Goal: Task Accomplishment & Management: Complete application form

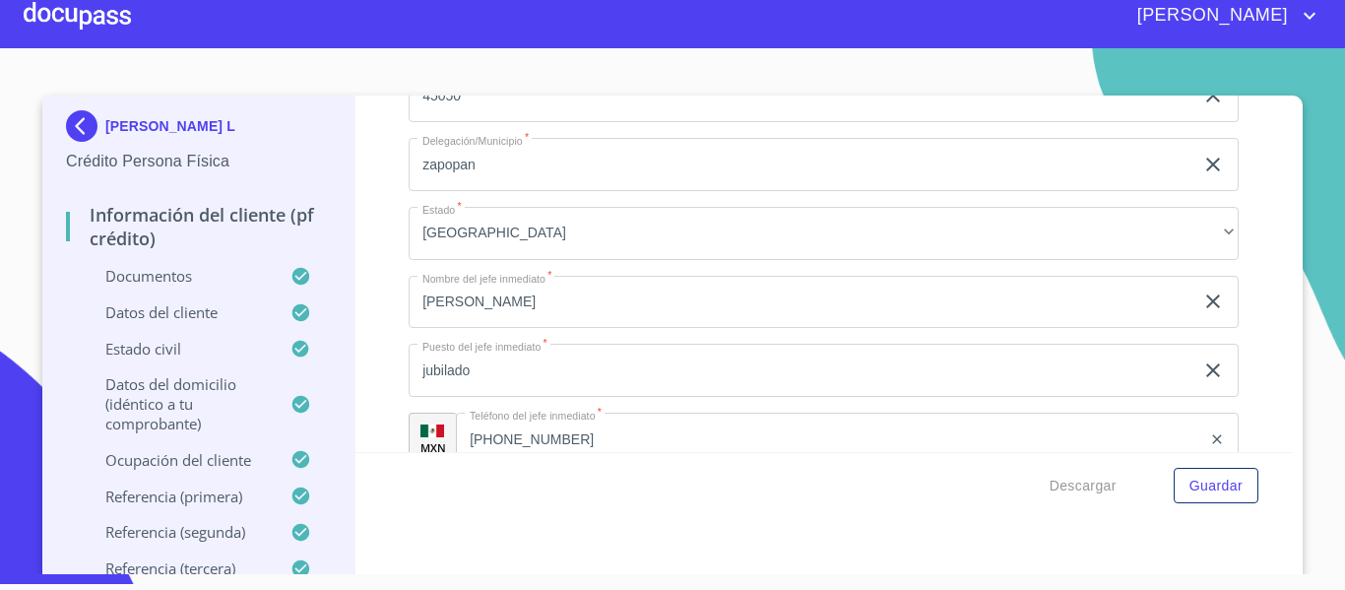
scroll to position [9173, 0]
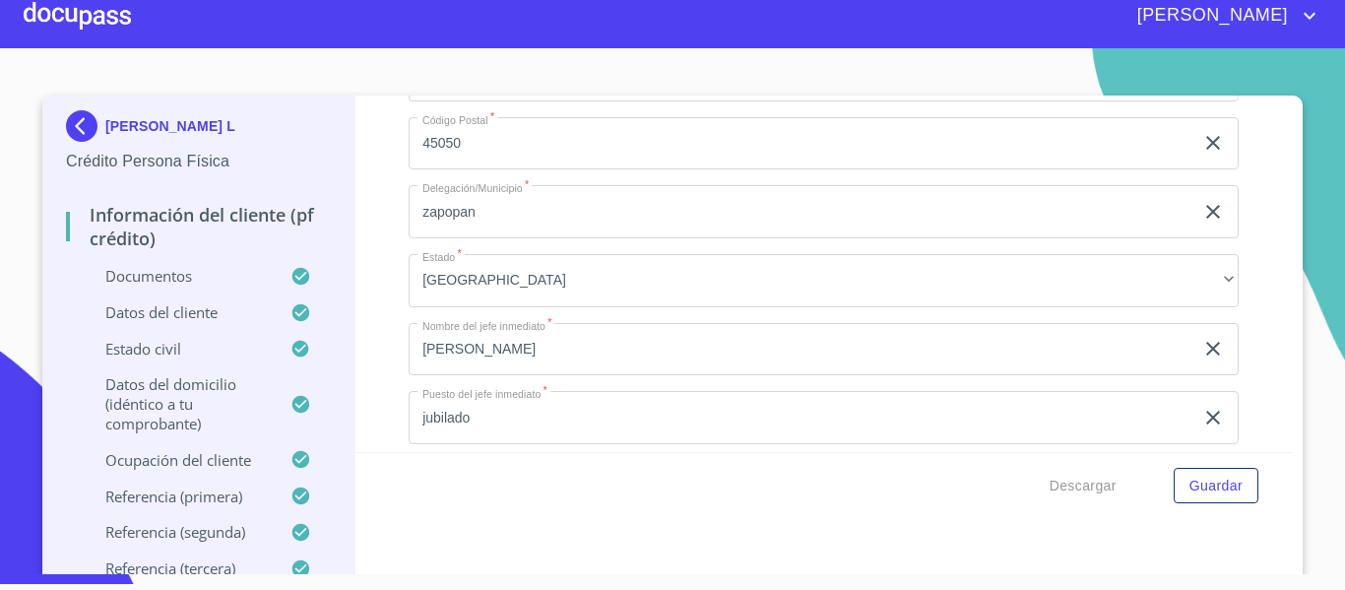
click at [92, 19] on div at bounding box center [77, 15] width 107 height 63
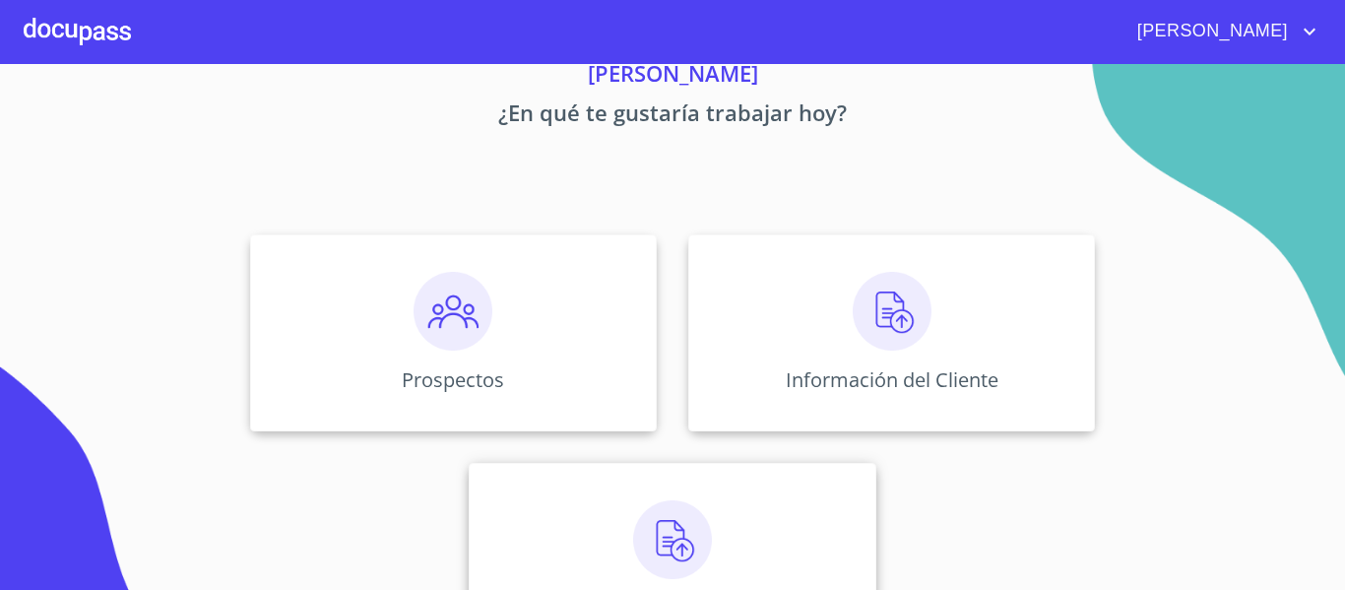
scroll to position [171, 0]
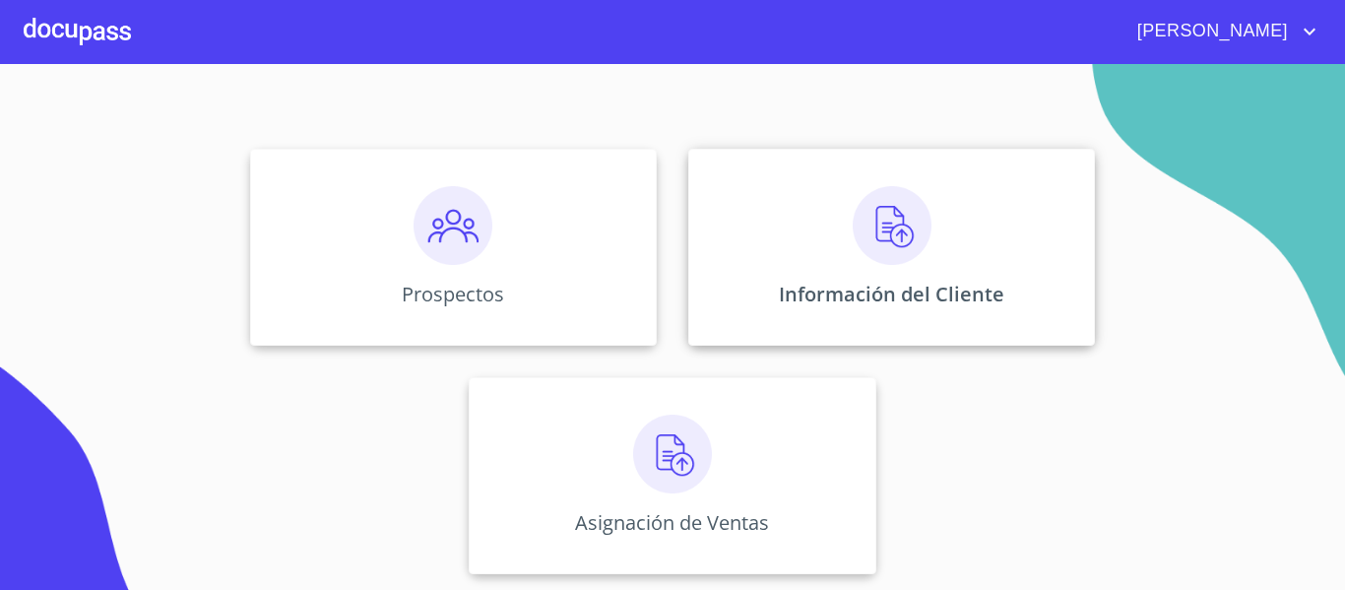
click at [877, 243] on img at bounding box center [892, 225] width 79 height 79
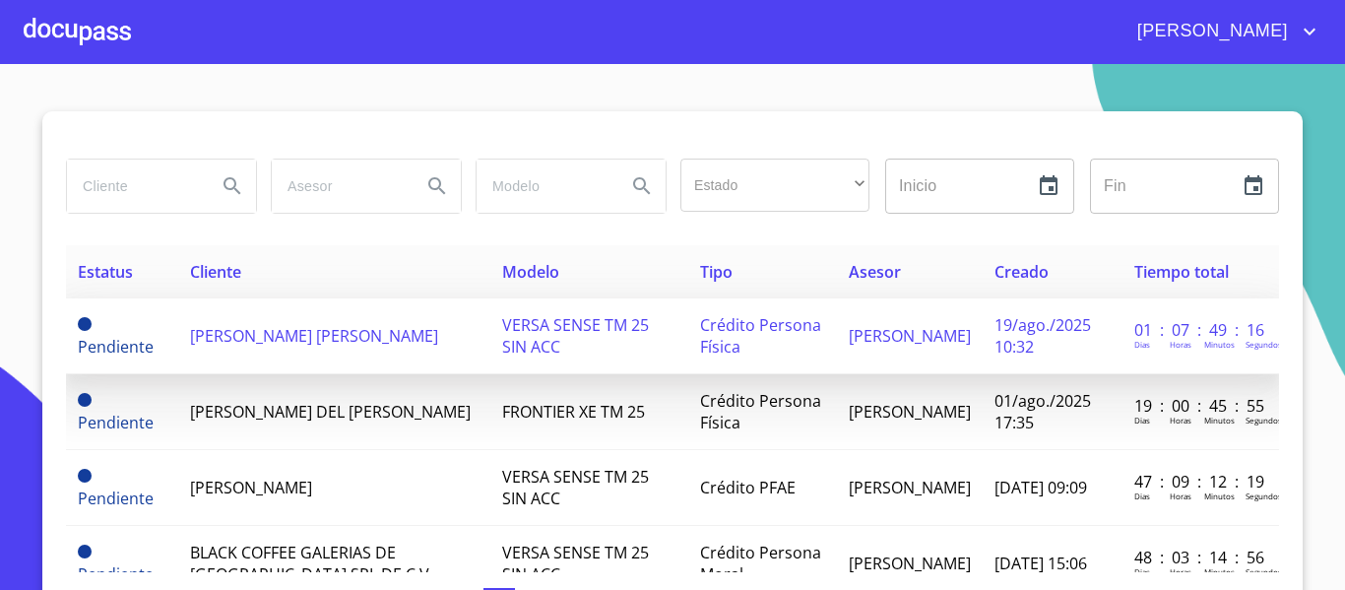
click at [316, 326] on span "[PERSON_NAME] [PERSON_NAME]" at bounding box center [314, 336] width 248 height 22
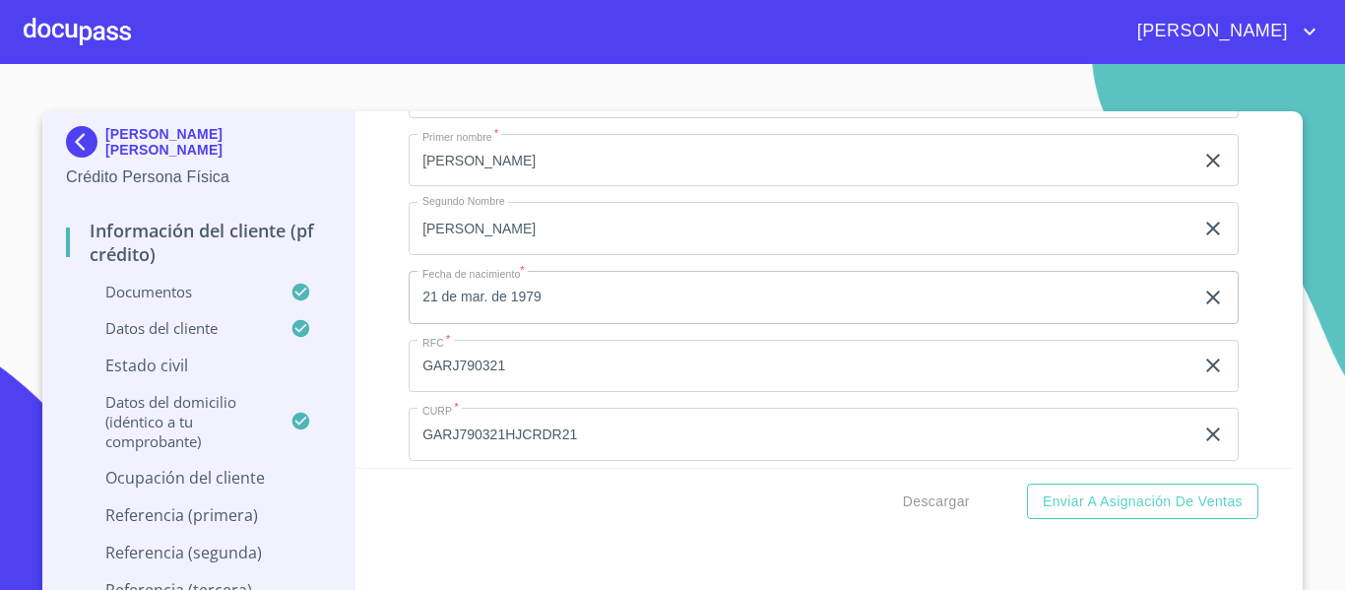
scroll to position [6561, 0]
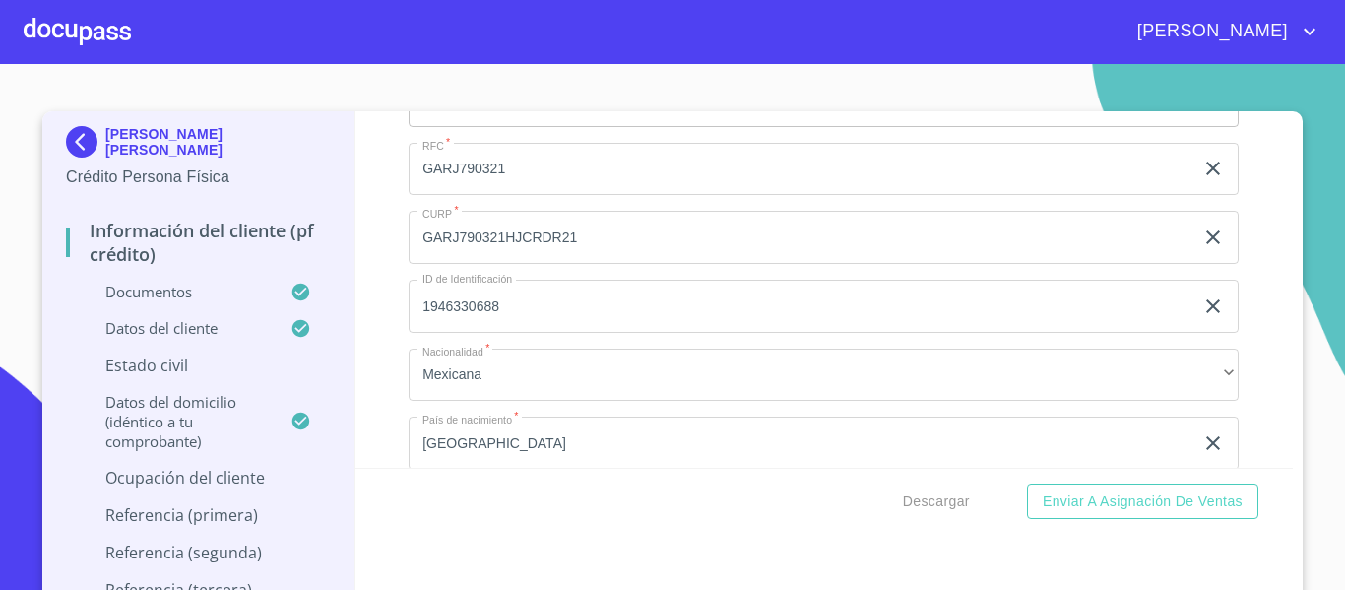
type input "GARJ790321GH3"
click at [383, 243] on div "Información del cliente (PF crédito) Documentos Documento de identificación.   …" at bounding box center [824, 289] width 938 height 356
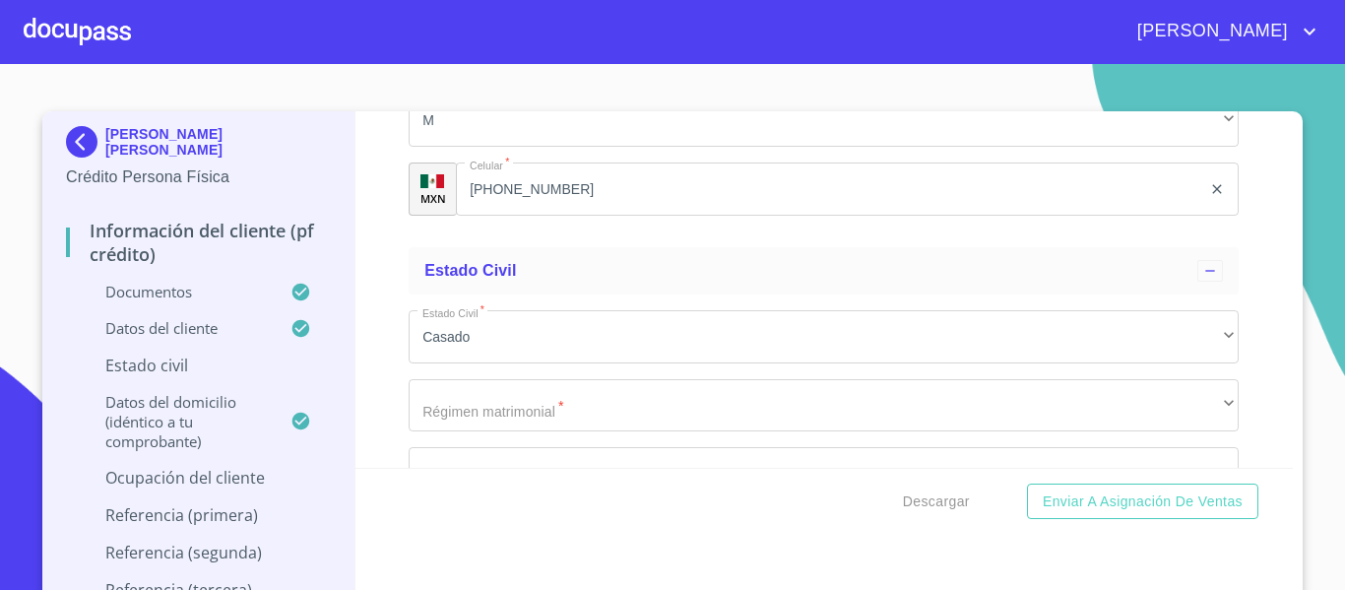
scroll to position [7053, 0]
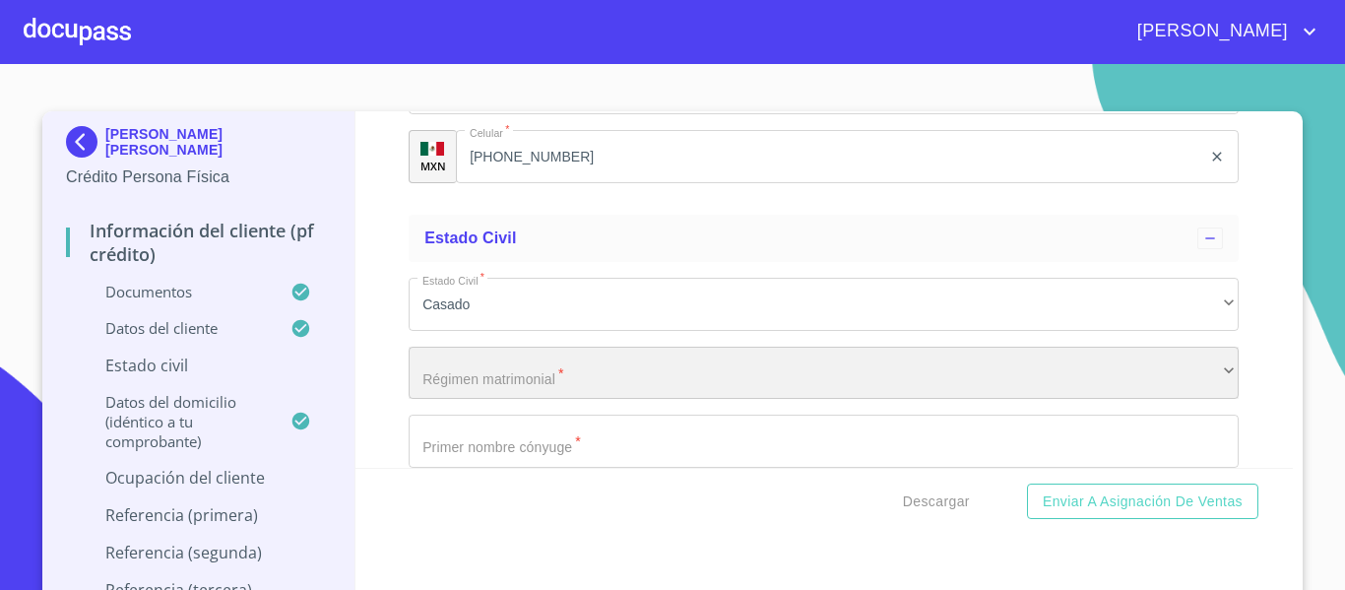
click at [468, 397] on div "​" at bounding box center [824, 373] width 830 height 53
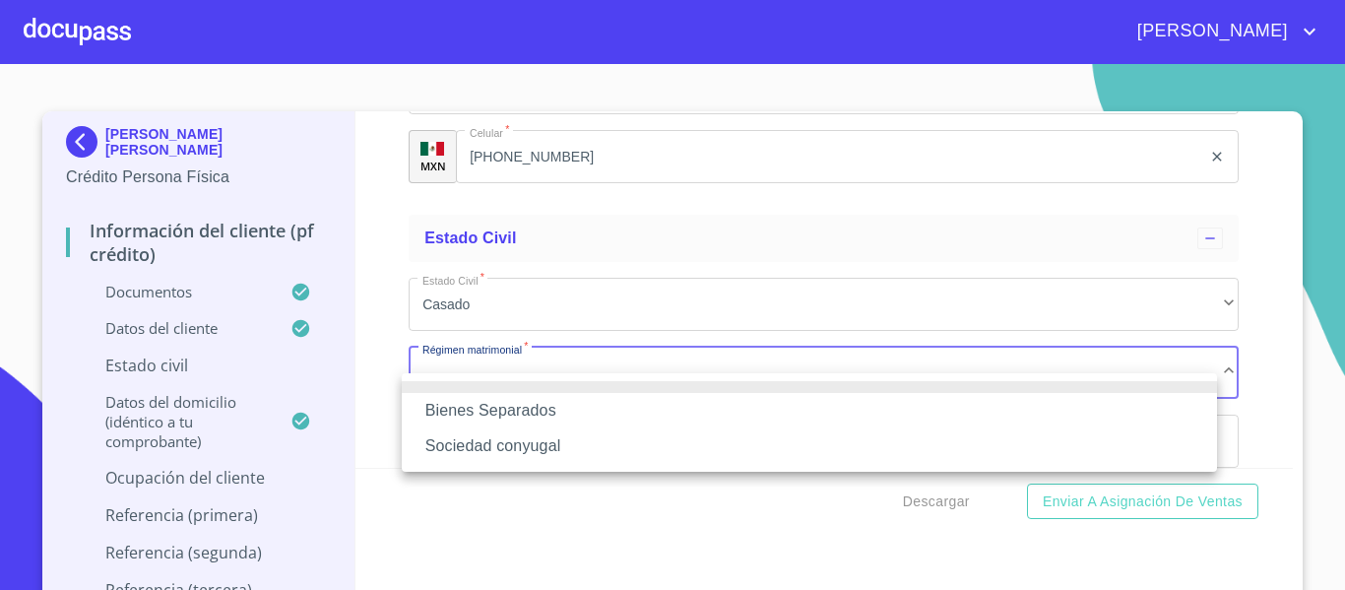
click at [492, 442] on li "Sociedad conyugal" at bounding box center [809, 445] width 815 height 35
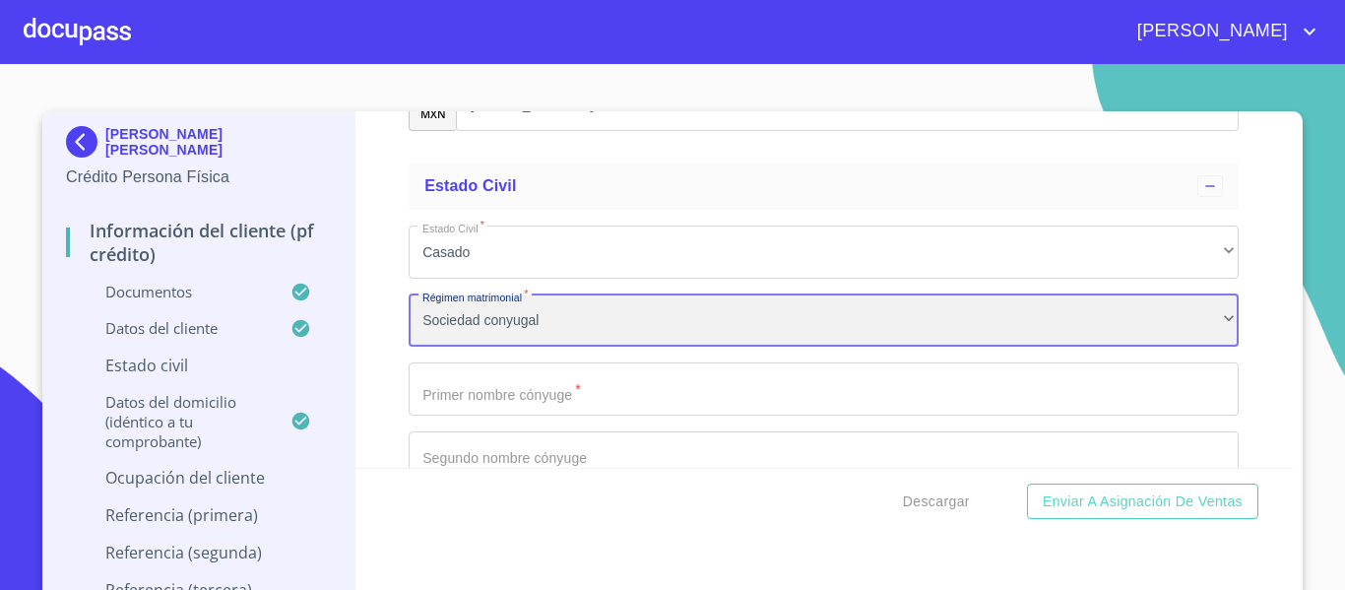
scroll to position [7151, 0]
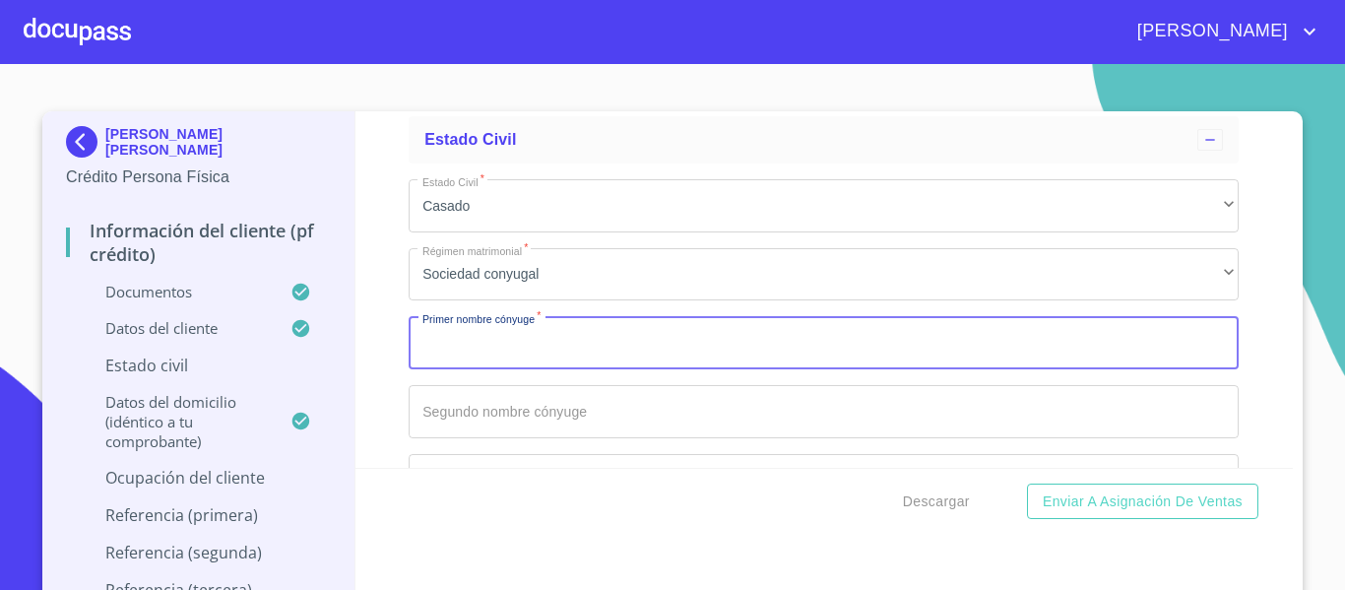
click at [472, 369] on input "Documento de identificación.   *" at bounding box center [824, 342] width 830 height 53
type input "[PERSON_NAME]"
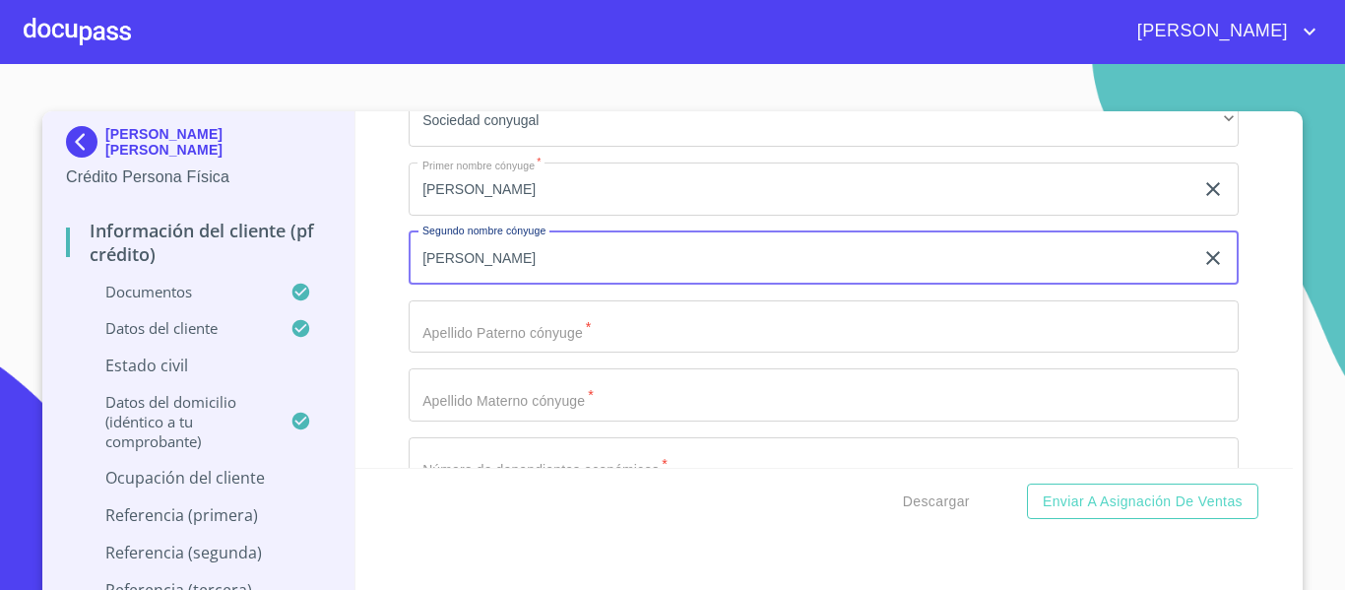
scroll to position [7348, 0]
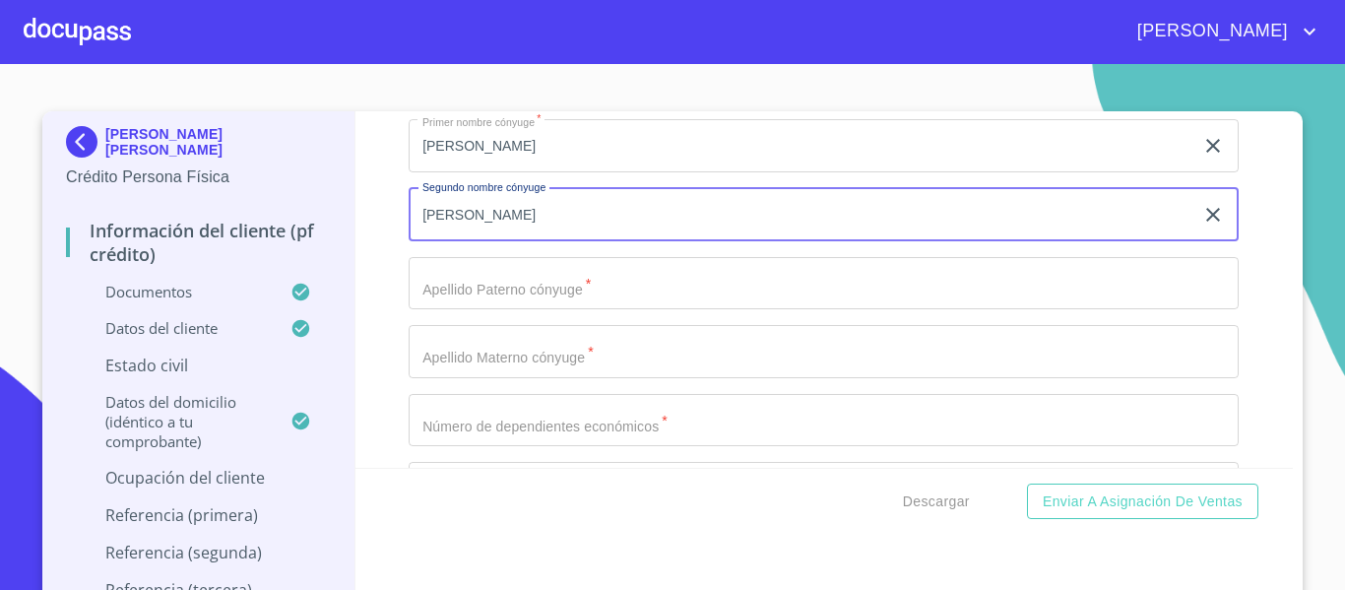
type input "[PERSON_NAME]"
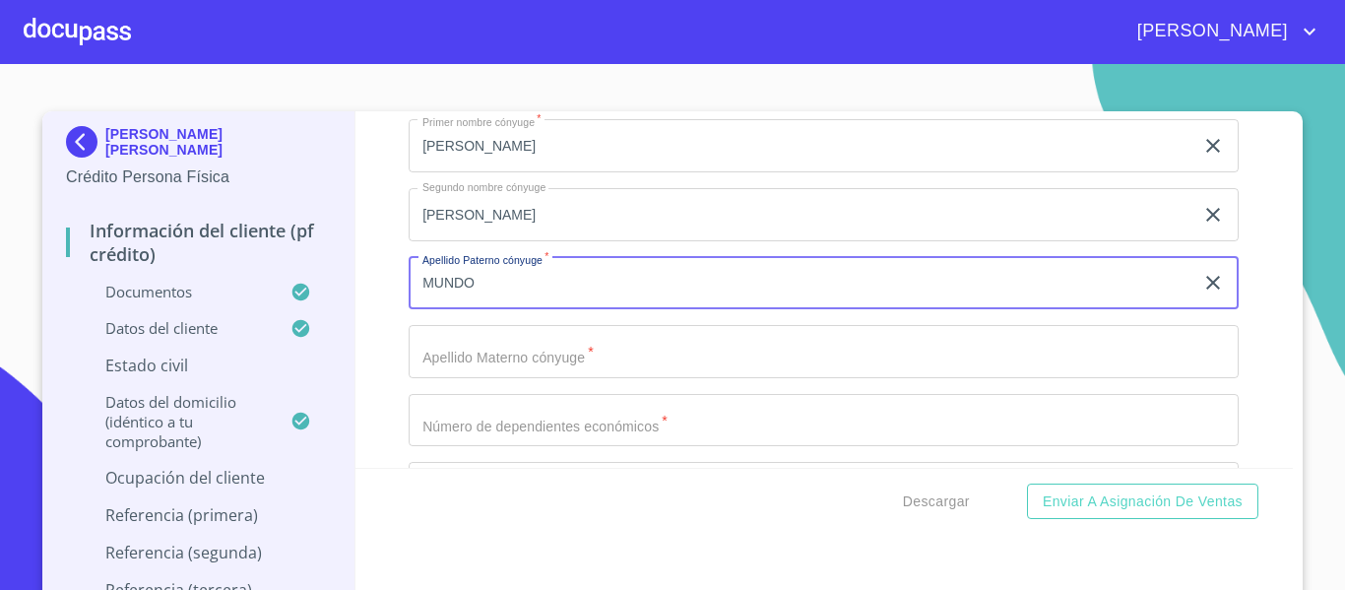
type input "MUNDO"
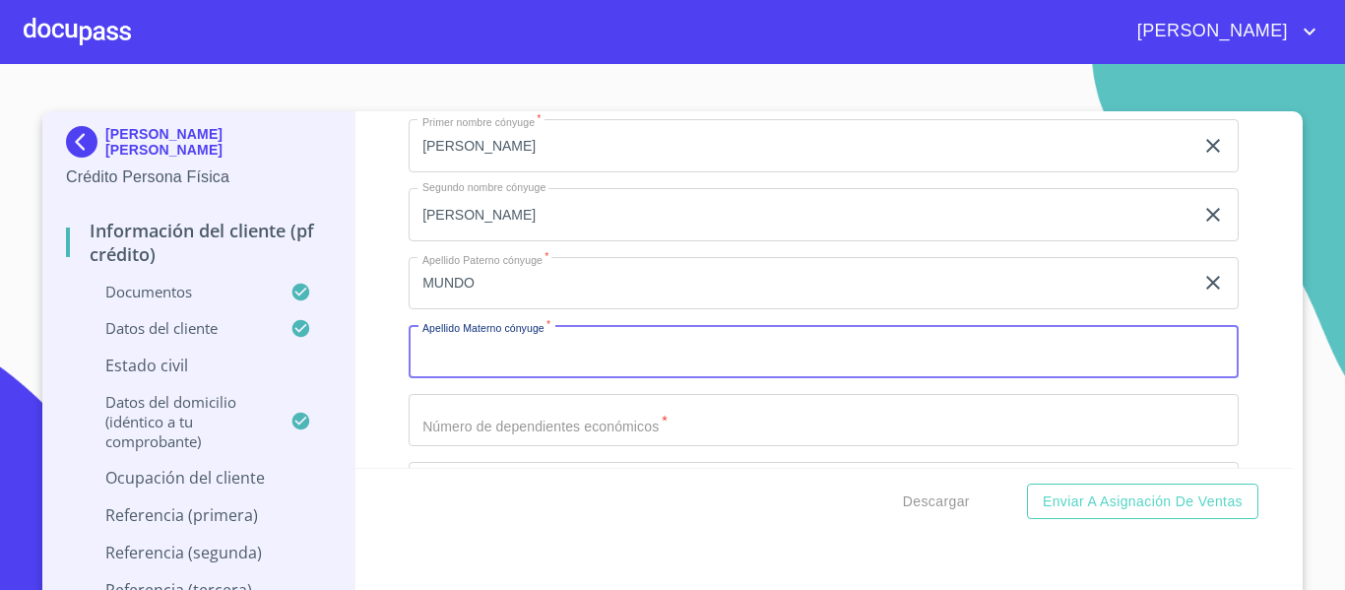
click at [466, 356] on input "Documento de identificación.   *" at bounding box center [824, 351] width 830 height 53
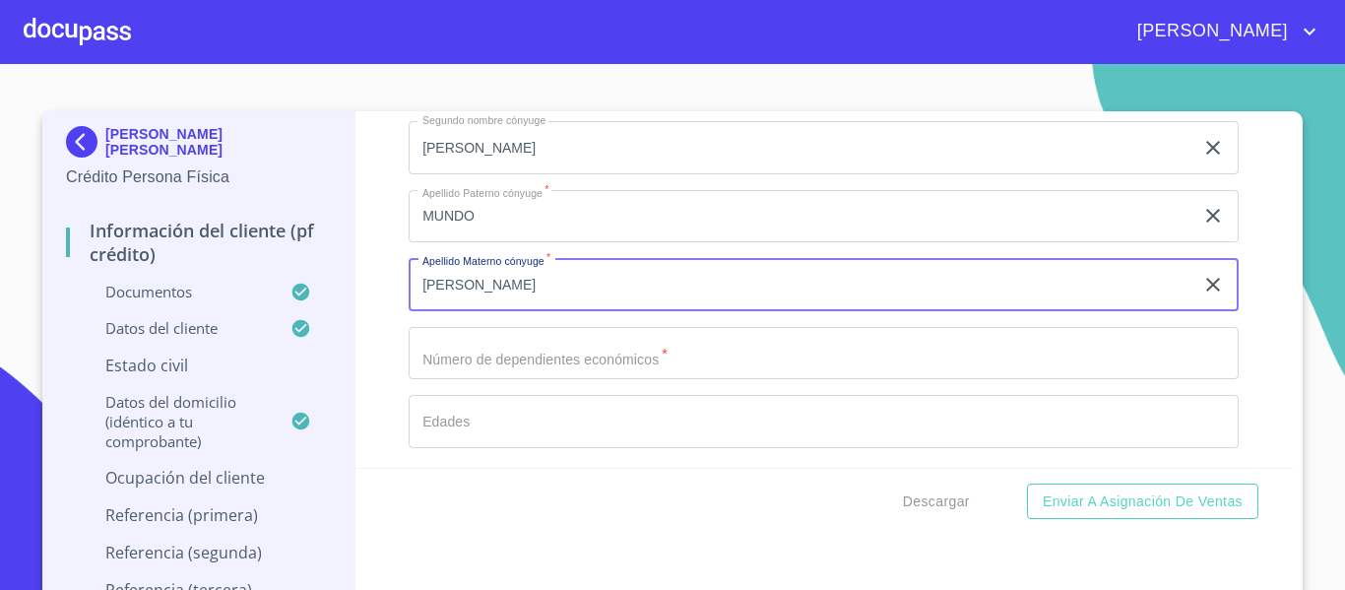
scroll to position [7447, 0]
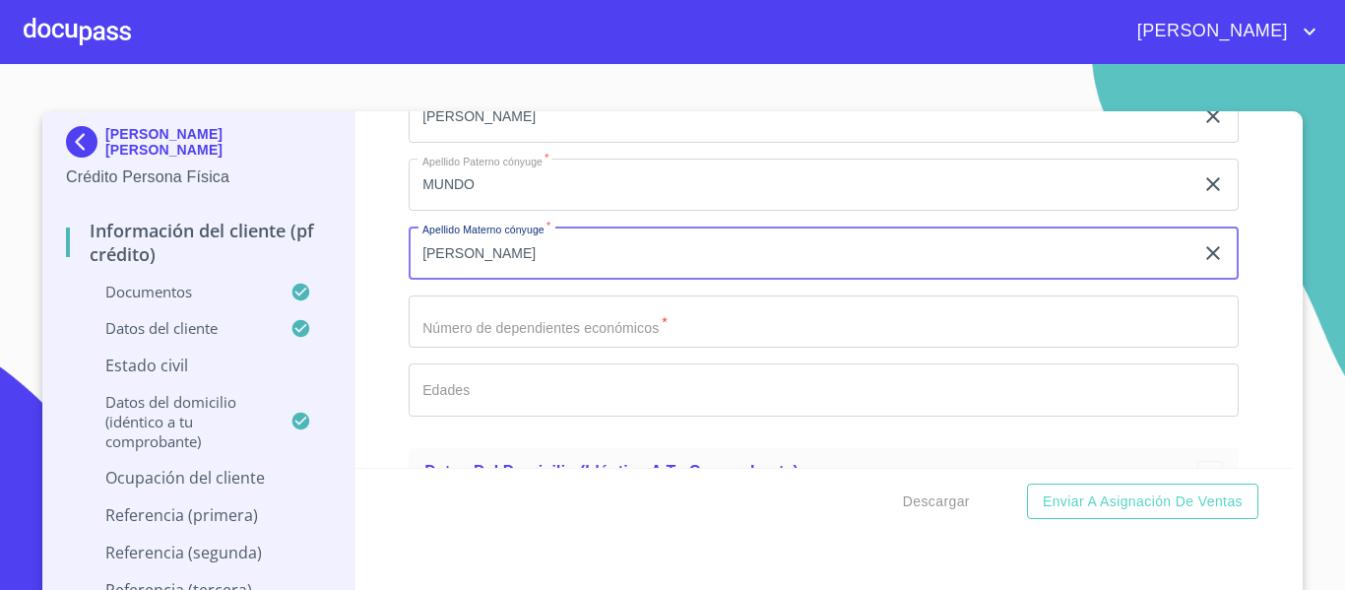
type input "[PERSON_NAME]"
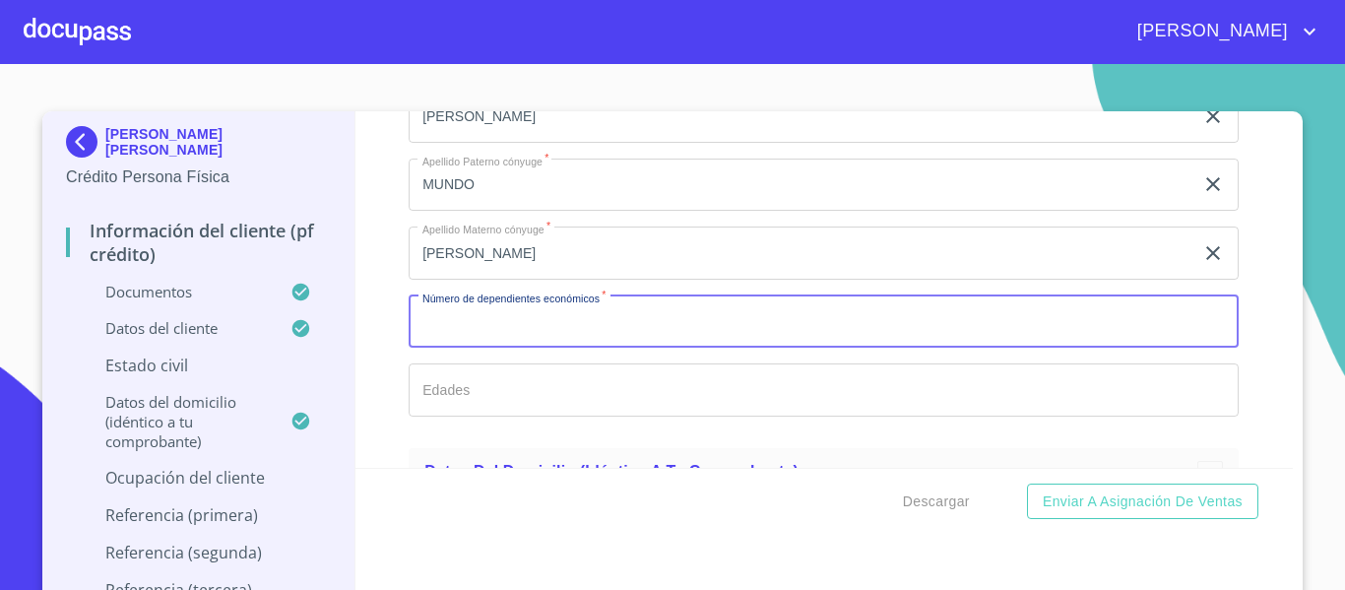
click at [444, 349] on input "Documento de identificación.   *" at bounding box center [824, 321] width 830 height 53
click at [468, 343] on input "Documento de identificación.   *" at bounding box center [824, 321] width 830 height 53
type input "0"
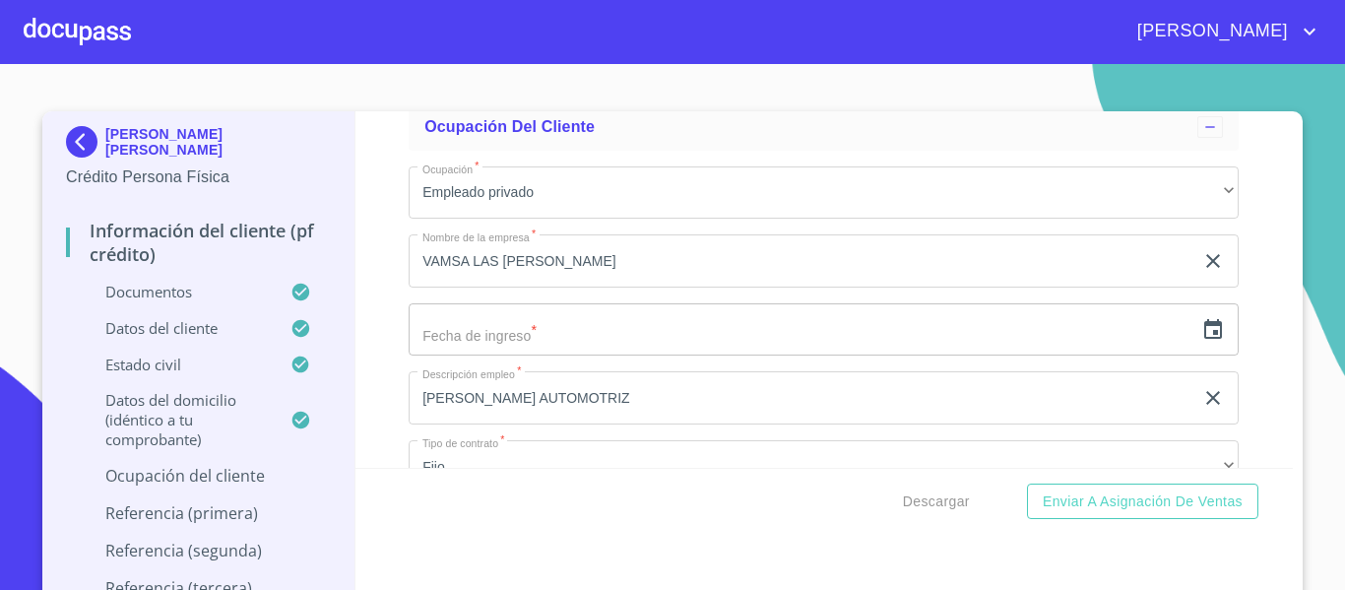
scroll to position [8727, 0]
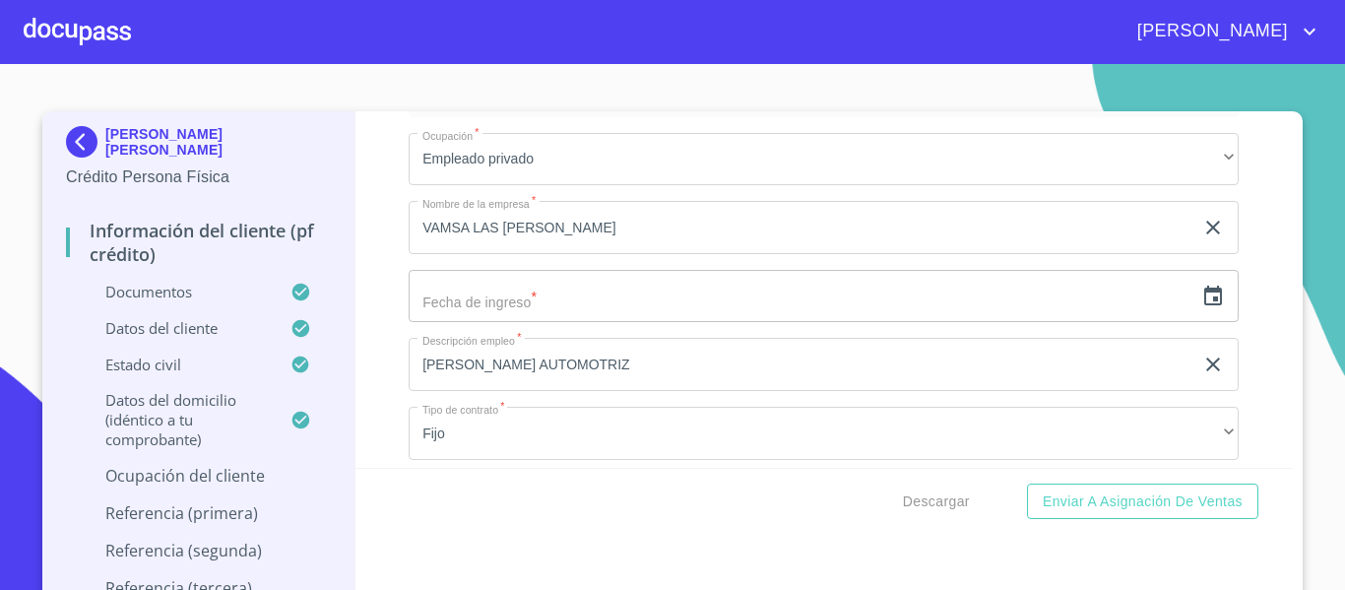
type input "0"
click at [1201, 308] on icon "button" at bounding box center [1213, 297] width 24 height 24
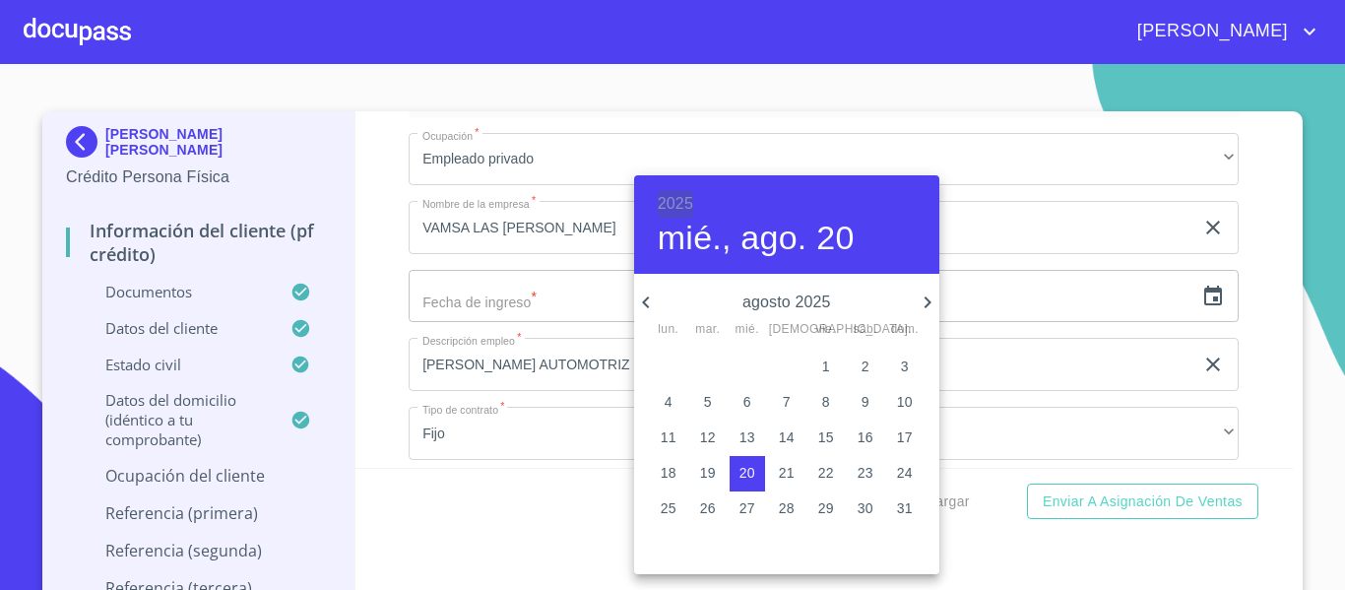
click at [679, 206] on h6 "2025" at bounding box center [675, 204] width 35 height 28
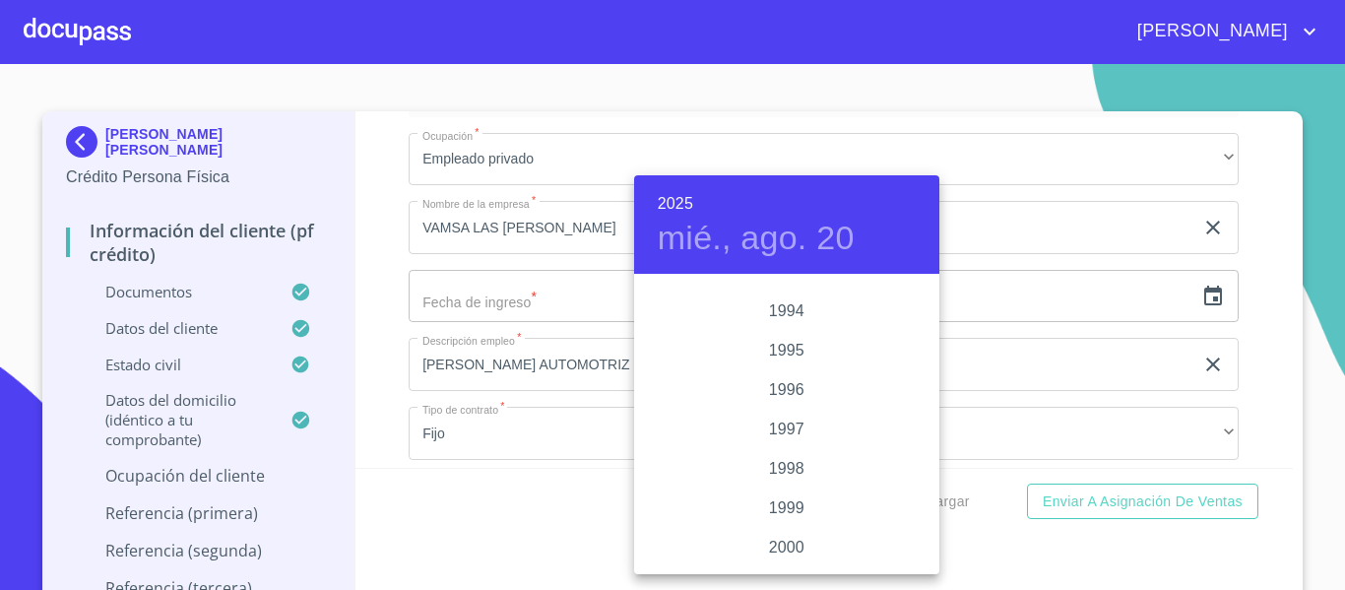
scroll to position [2737, 0]
click at [791, 426] on div "1998" at bounding box center [786, 433] width 305 height 39
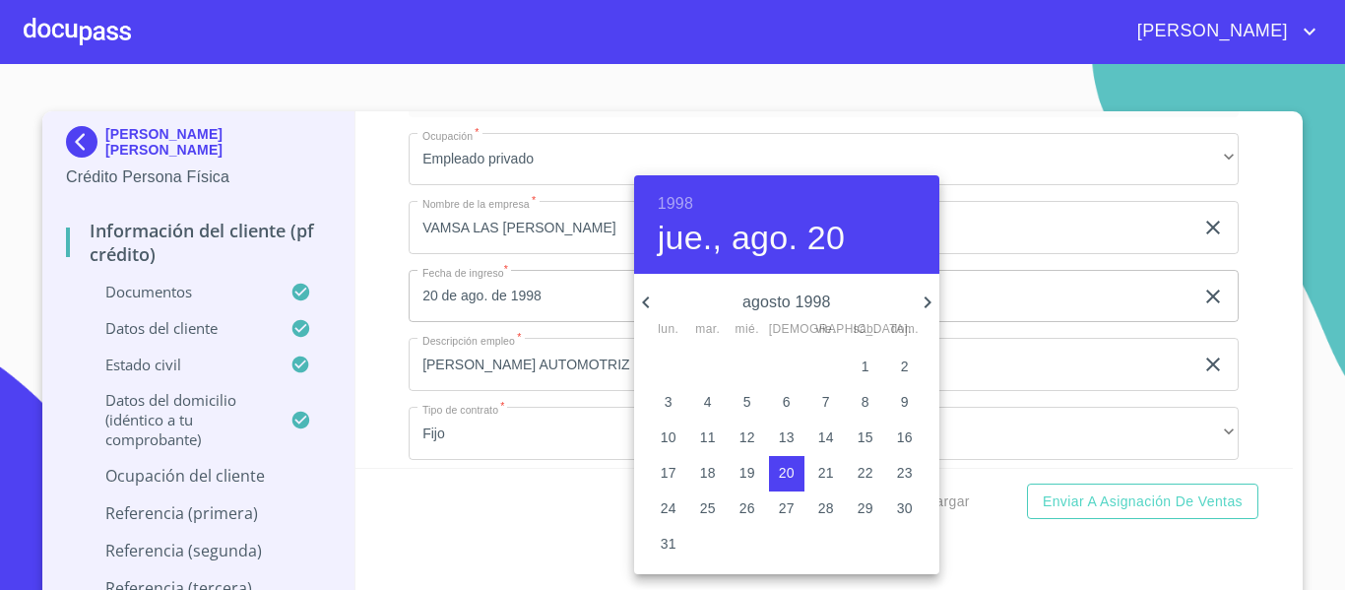
click at [651, 305] on icon "button" at bounding box center [646, 302] width 24 height 24
click at [872, 434] on p "18" at bounding box center [865, 437] width 16 height 20
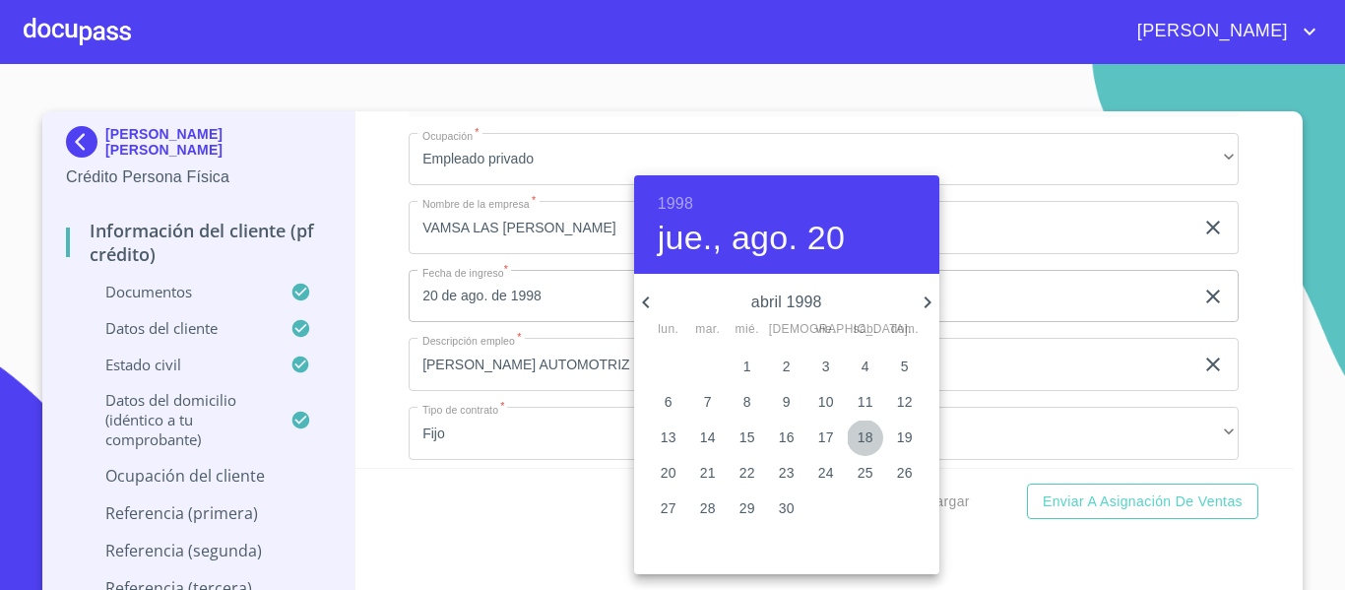
type input "18 de abr. de 1998"
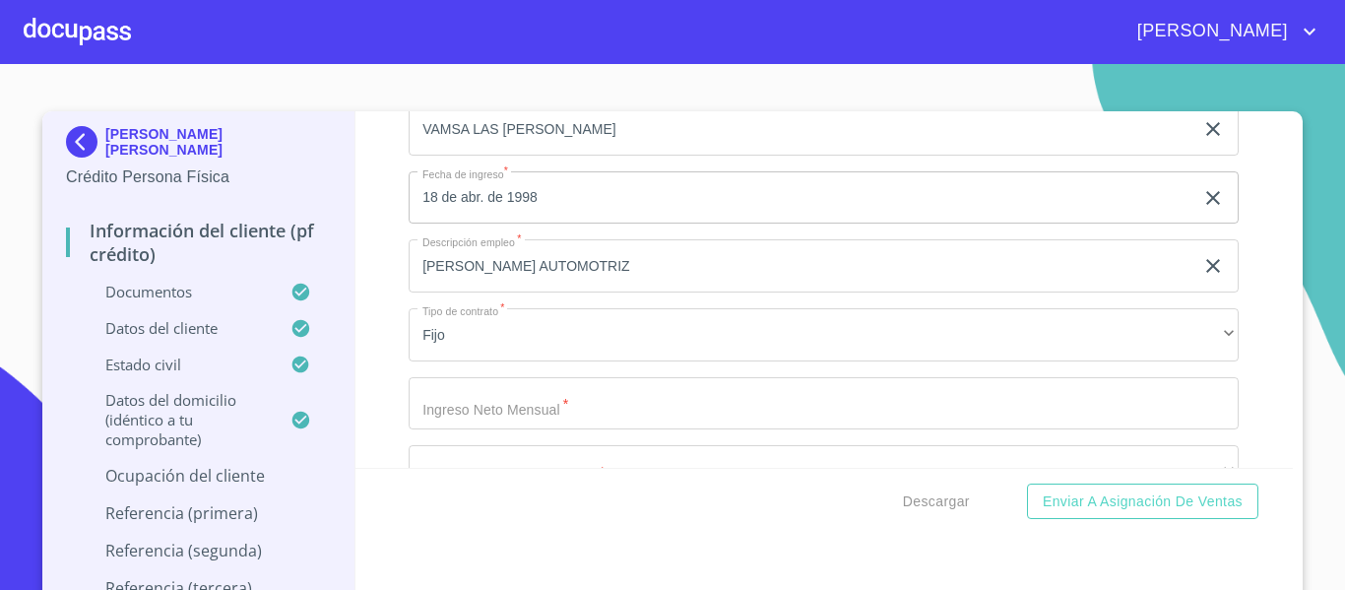
scroll to position [8923, 0]
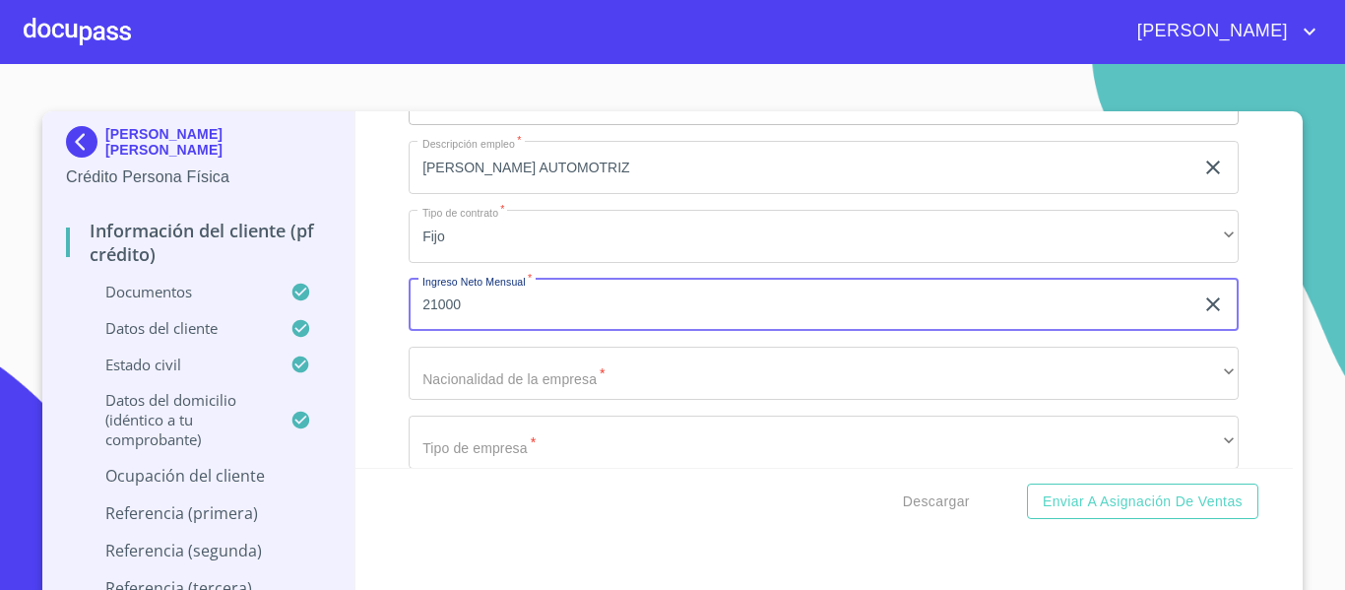
type input "21000"
click at [390, 389] on div "Información del cliente (PF crédito) Documentos Documento de identificación.   …" at bounding box center [824, 289] width 938 height 356
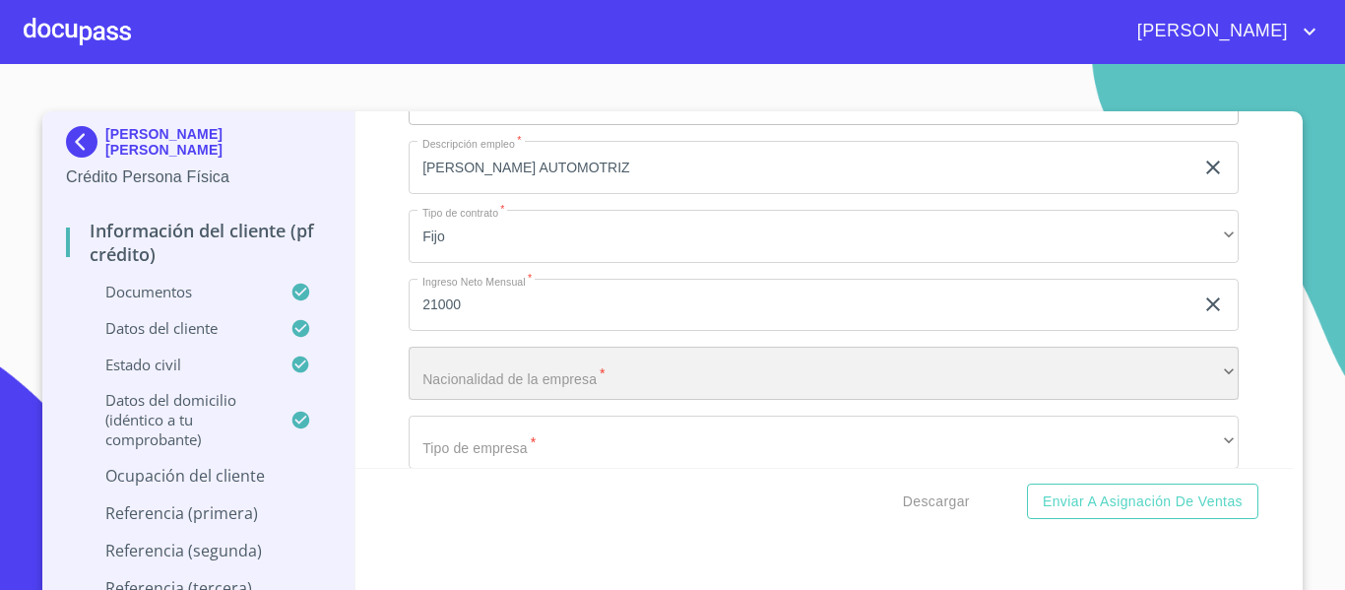
click at [465, 400] on div "​" at bounding box center [824, 373] width 830 height 53
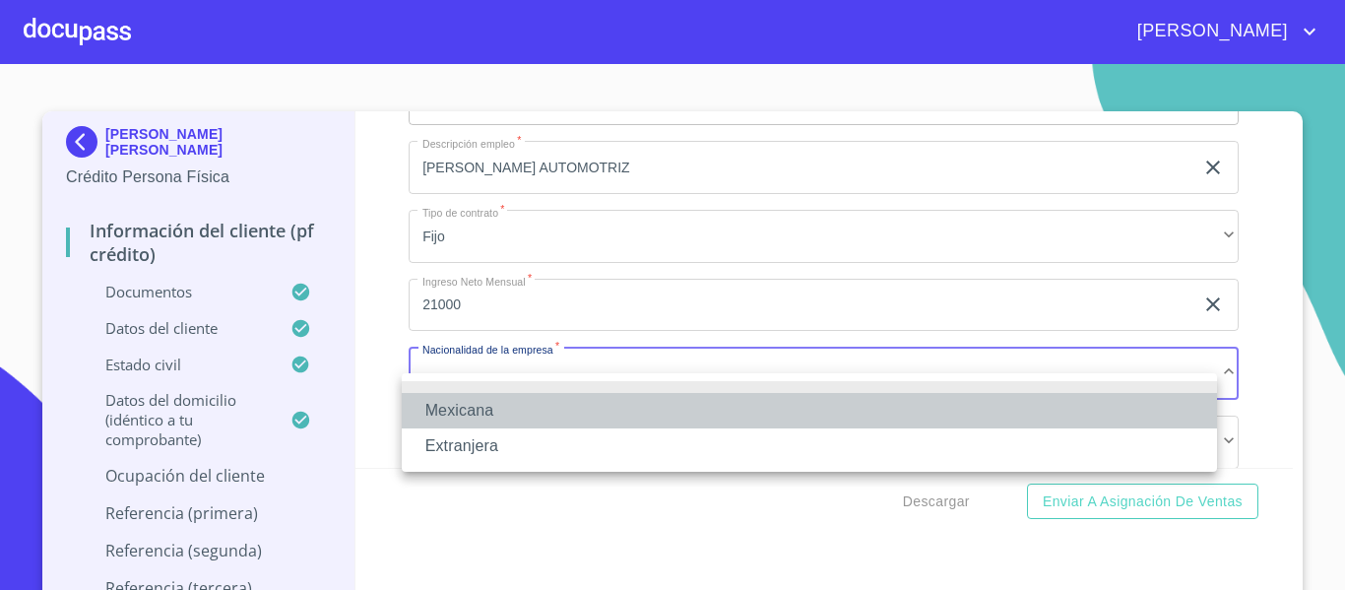
click at [465, 400] on li "Mexicana" at bounding box center [809, 410] width 815 height 35
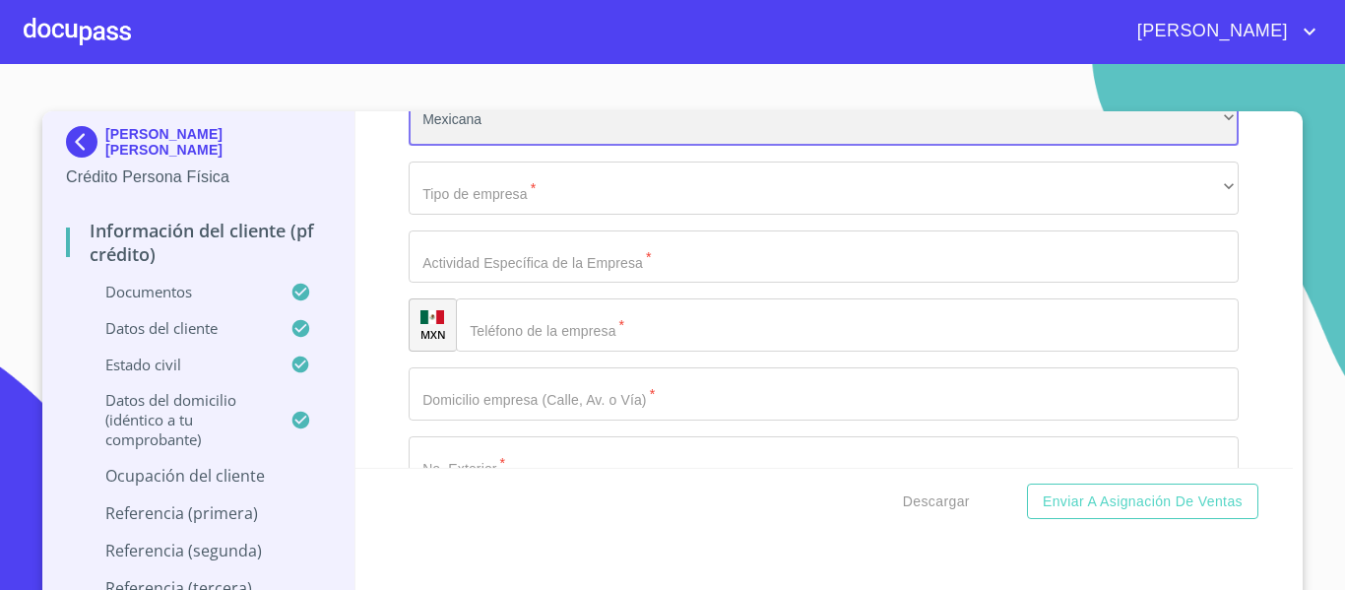
scroll to position [9219, 0]
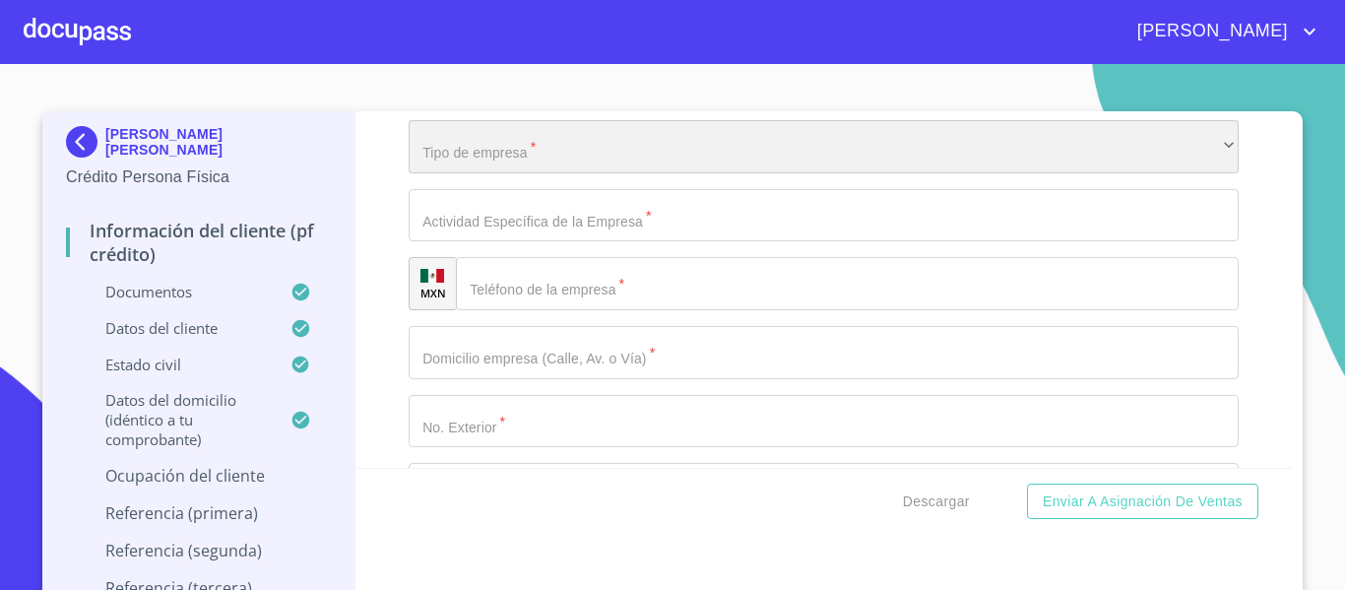
click at [512, 173] on div "​" at bounding box center [824, 146] width 830 height 53
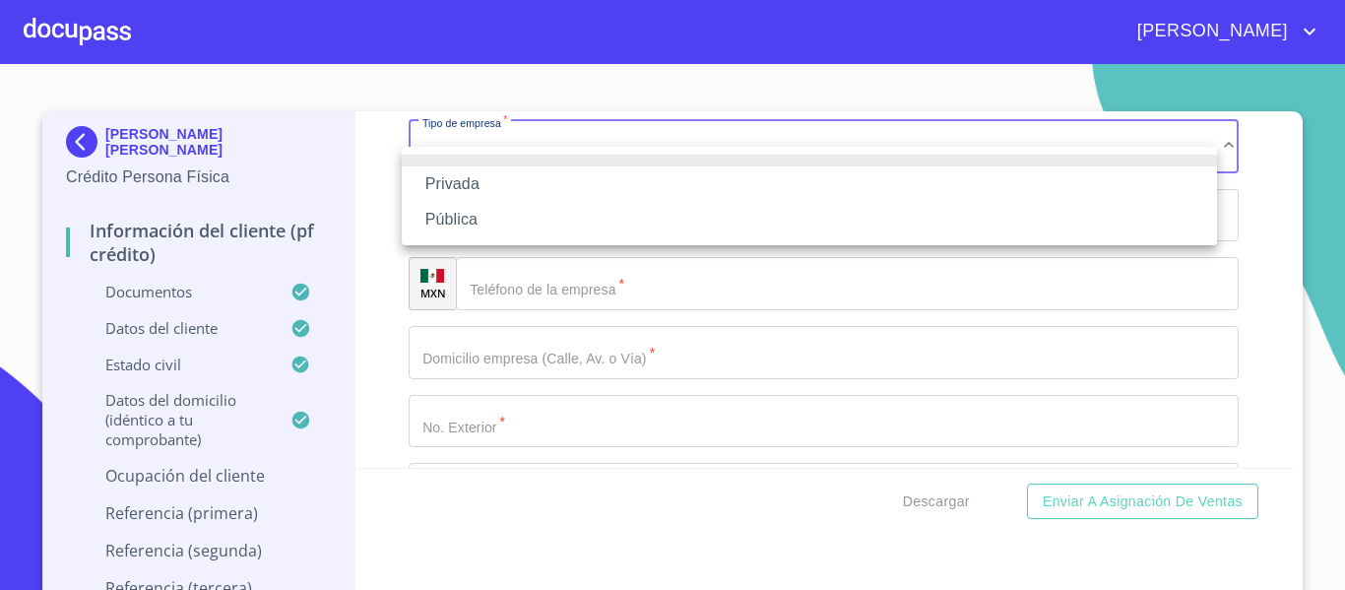
click at [464, 182] on li "Privada" at bounding box center [809, 183] width 815 height 35
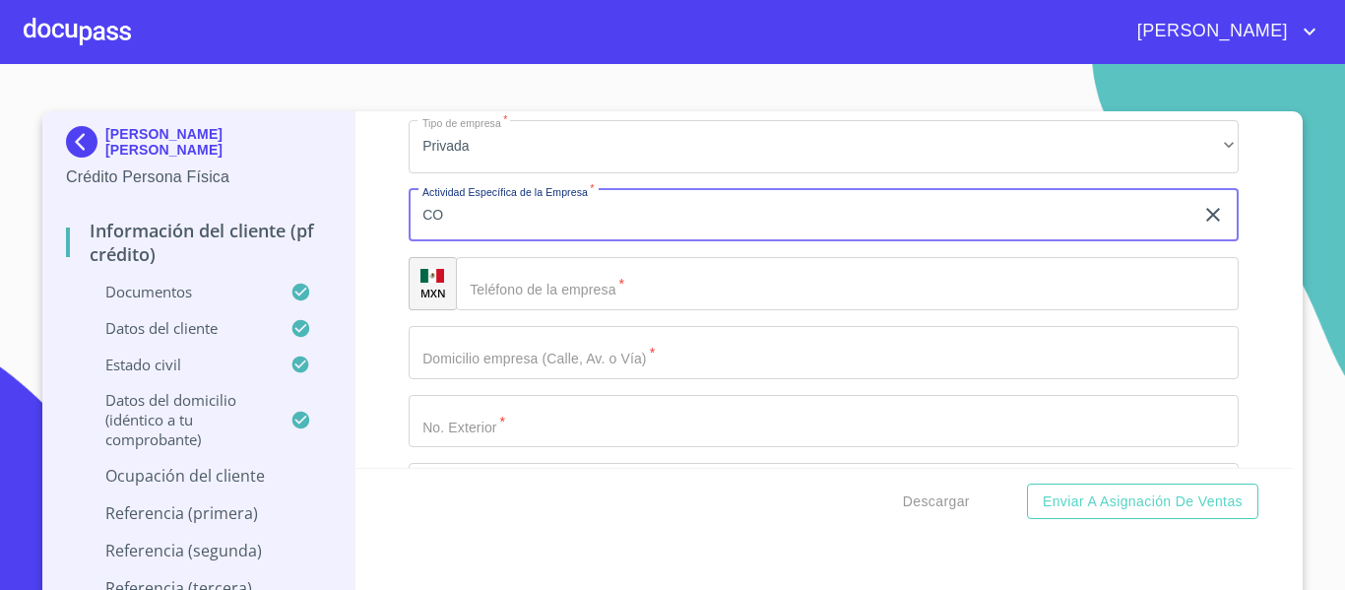
type input "C"
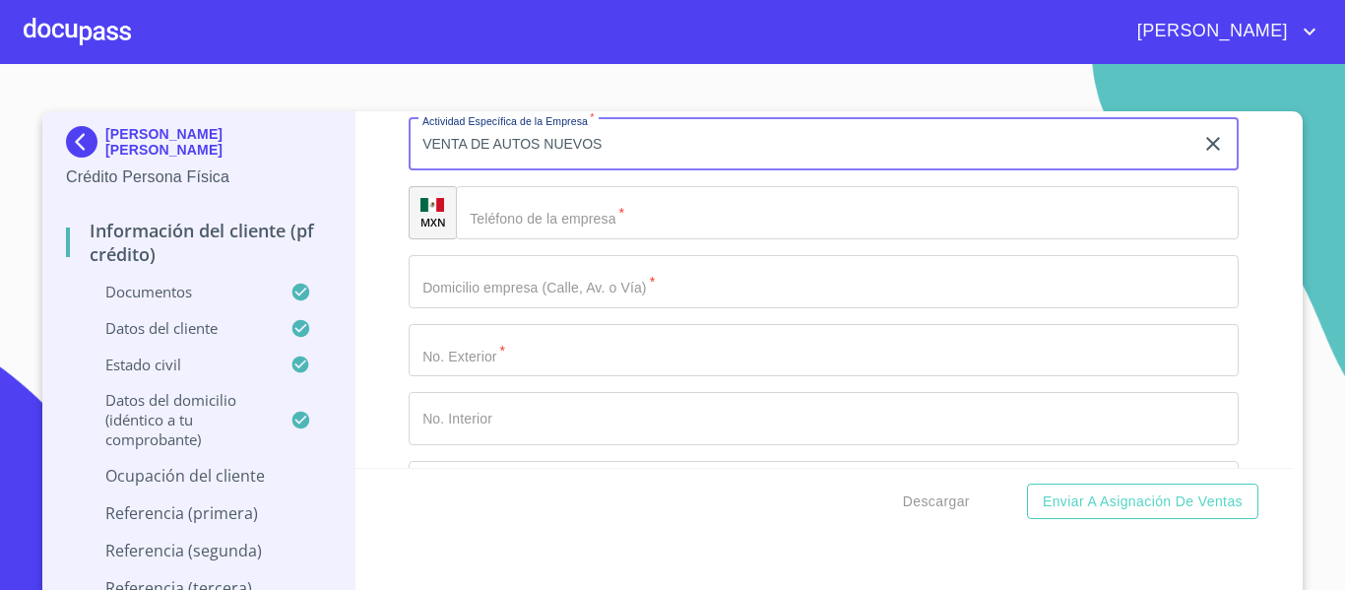
scroll to position [9317, 0]
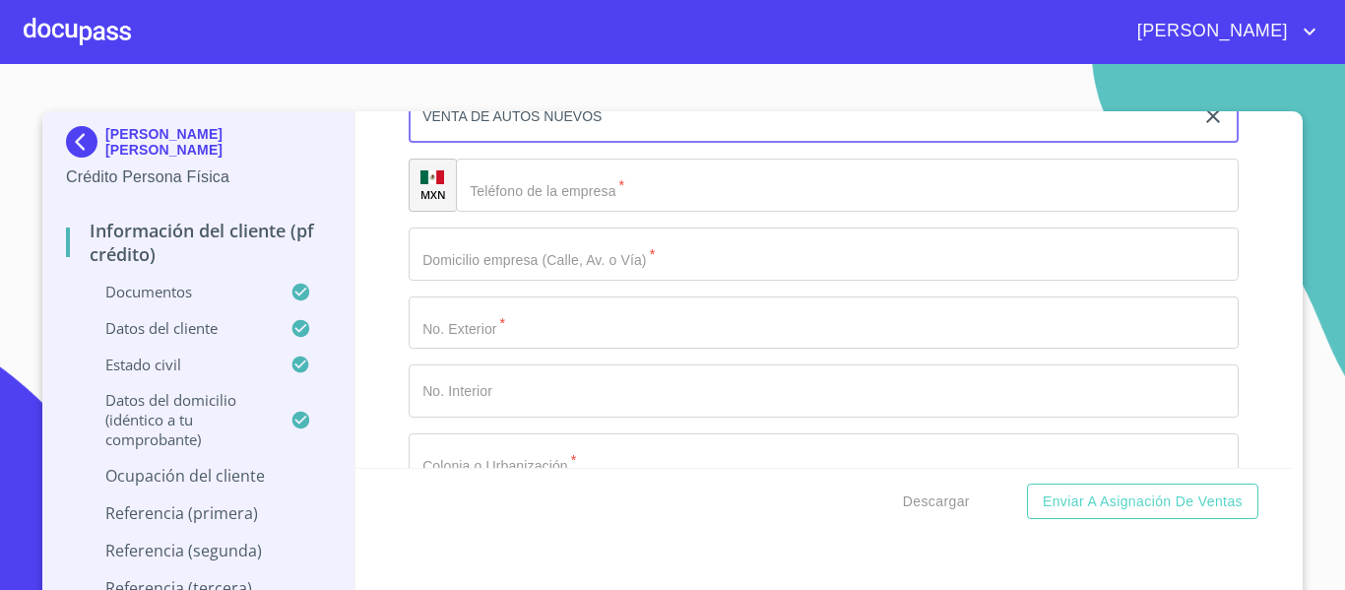
type input "VENTA DE AUTOS NUEVOS"
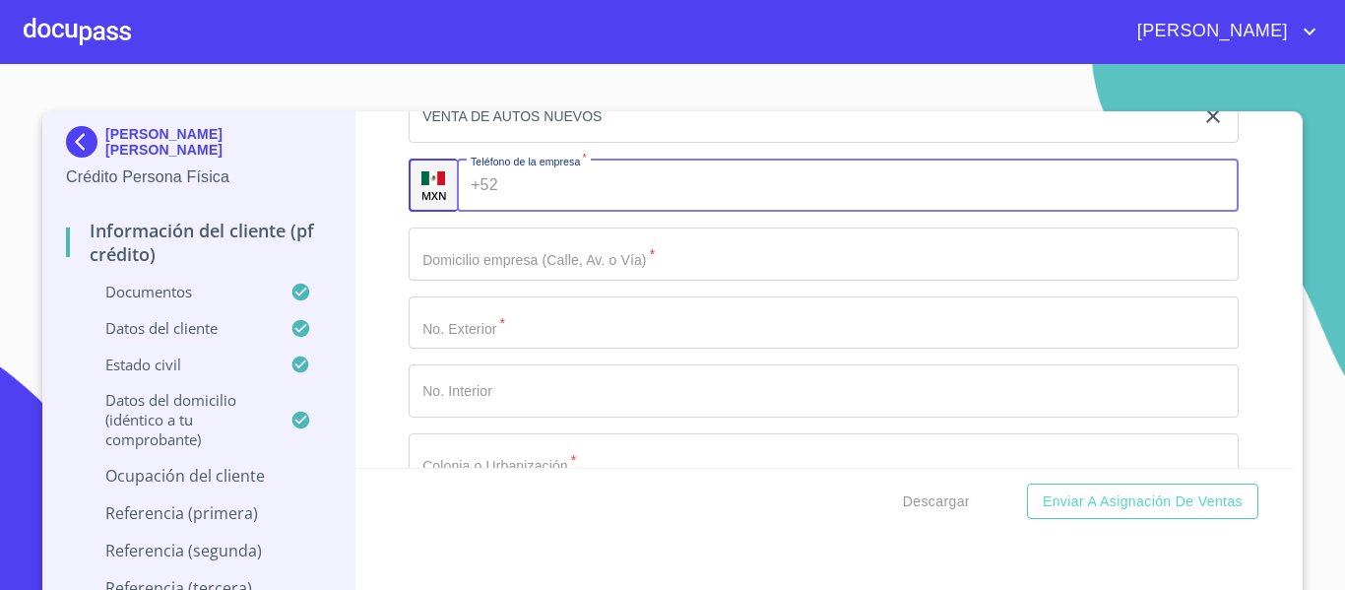
click at [490, 212] on div "+52 ​" at bounding box center [848, 185] width 782 height 53
type input "[PHONE_NUMBER]"
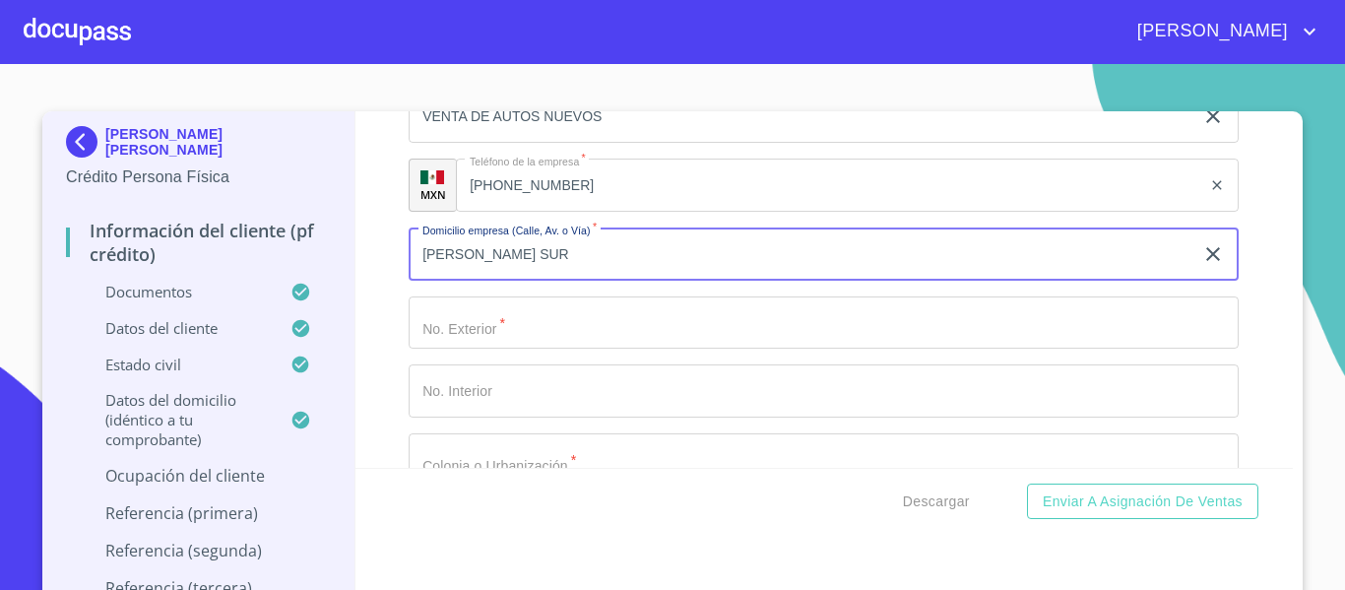
type input "[PERSON_NAME] SUR"
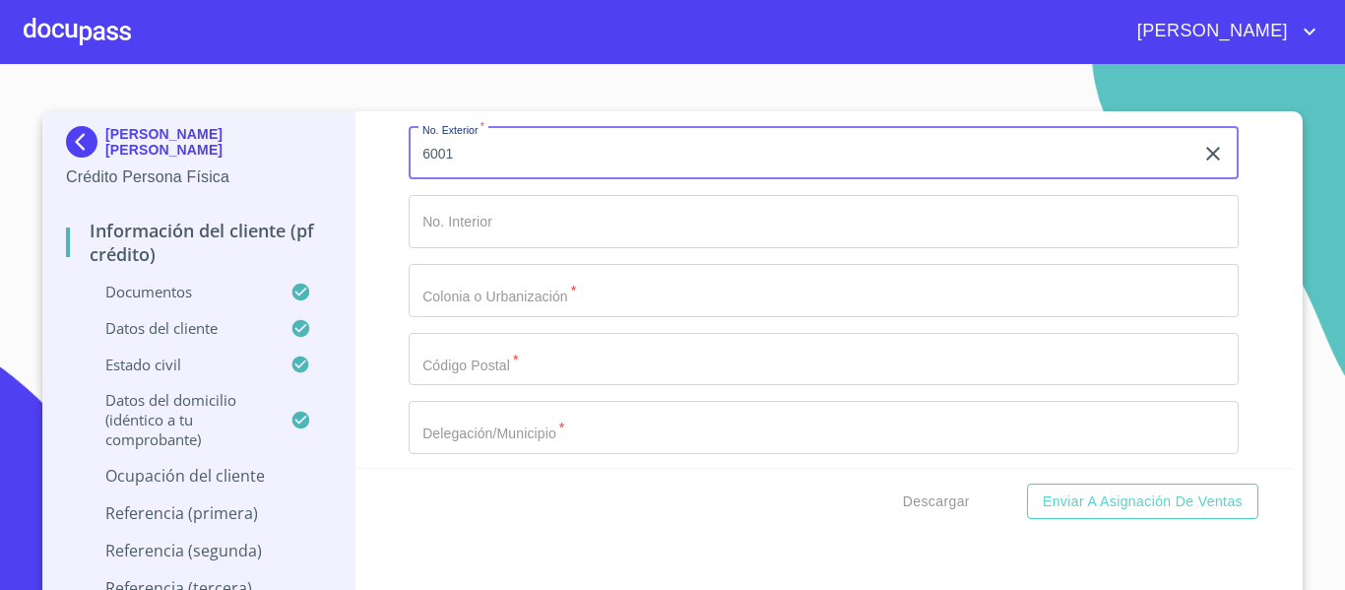
scroll to position [9514, 0]
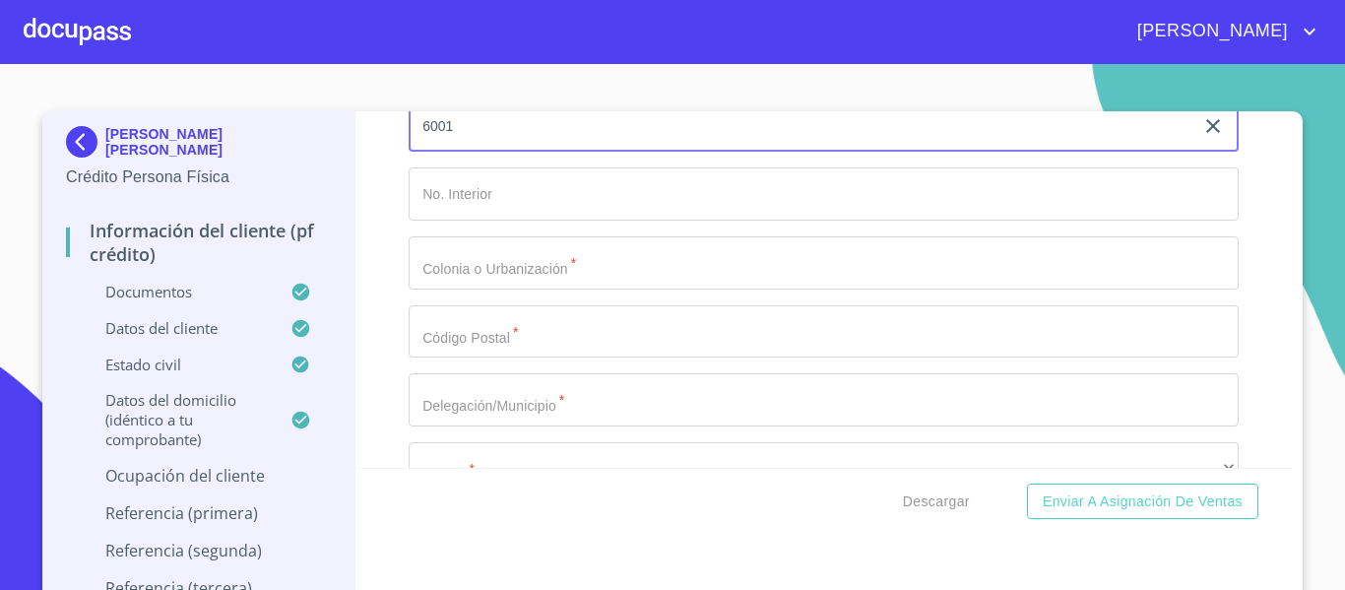
type input "6001"
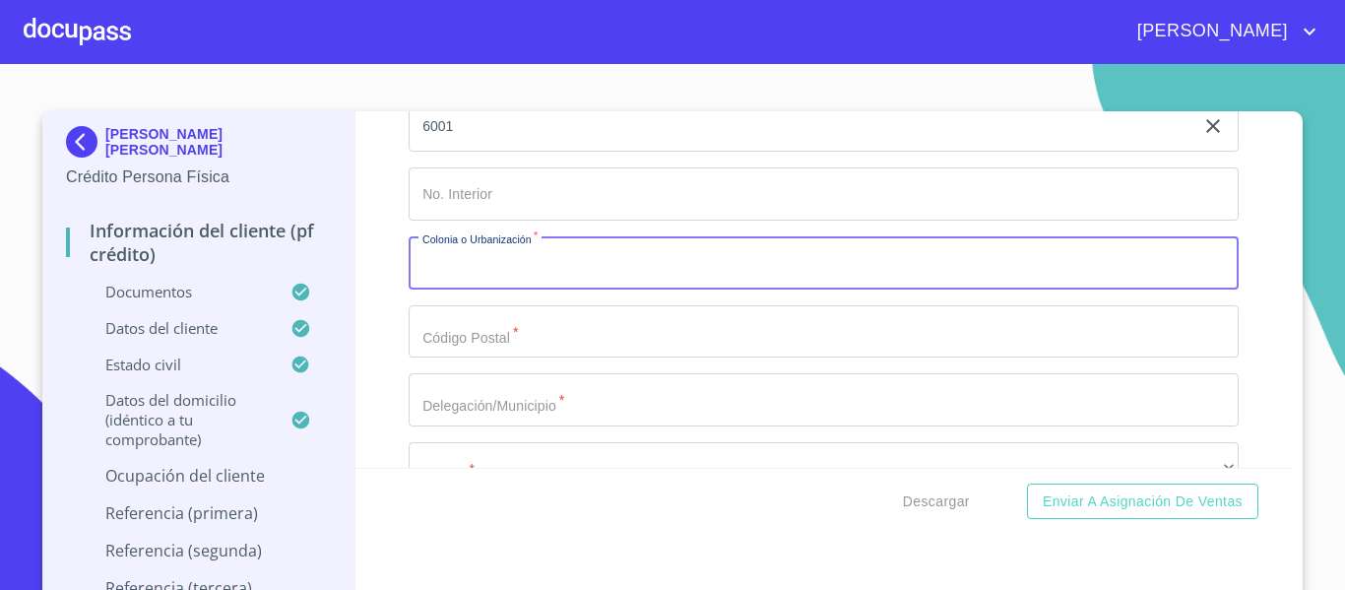
click at [485, 289] on input "Documento de identificación.   *" at bounding box center [824, 262] width 830 height 53
type input "[PERSON_NAME]"
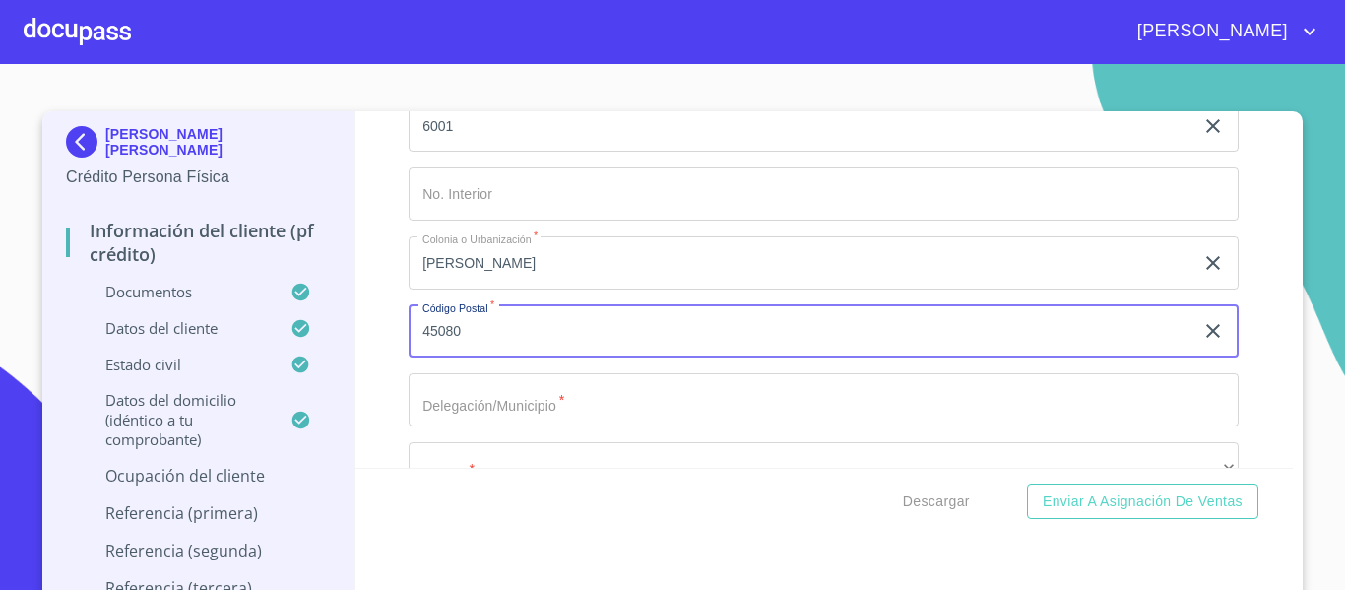
type input "45080"
click at [371, 393] on div "Información del cliente (PF crédito) Documentos Documento de identificación.   …" at bounding box center [824, 289] width 938 height 356
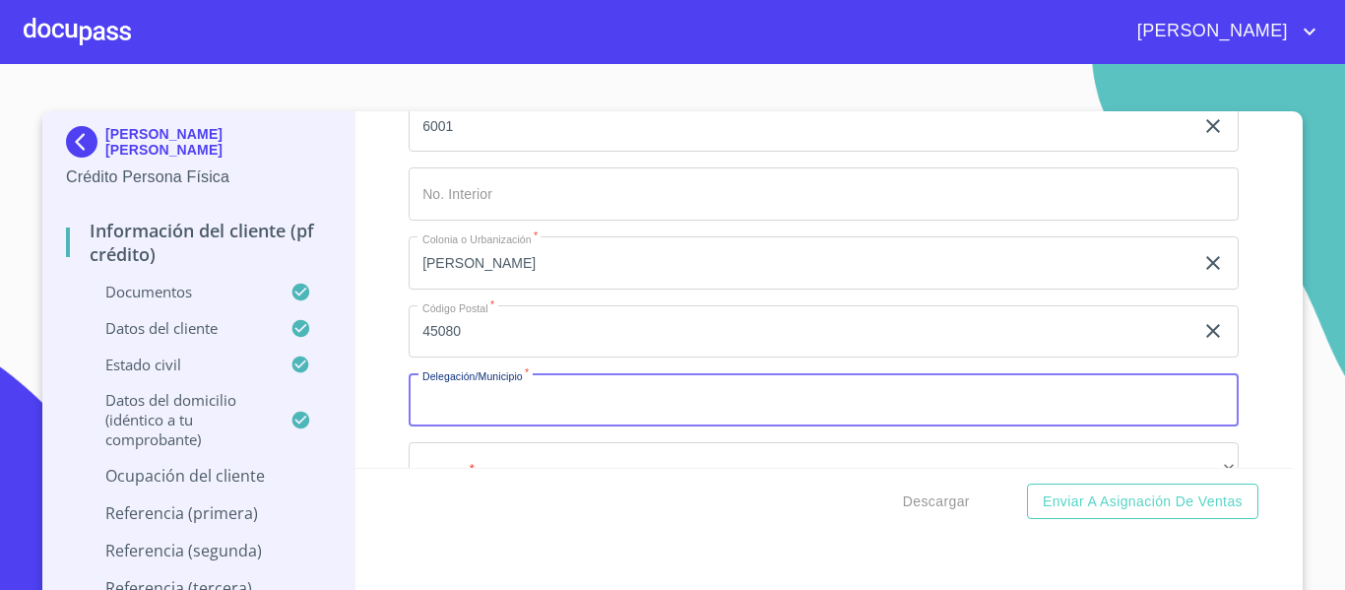
click at [469, 426] on input "Documento de identificación.   *" at bounding box center [824, 399] width 830 height 53
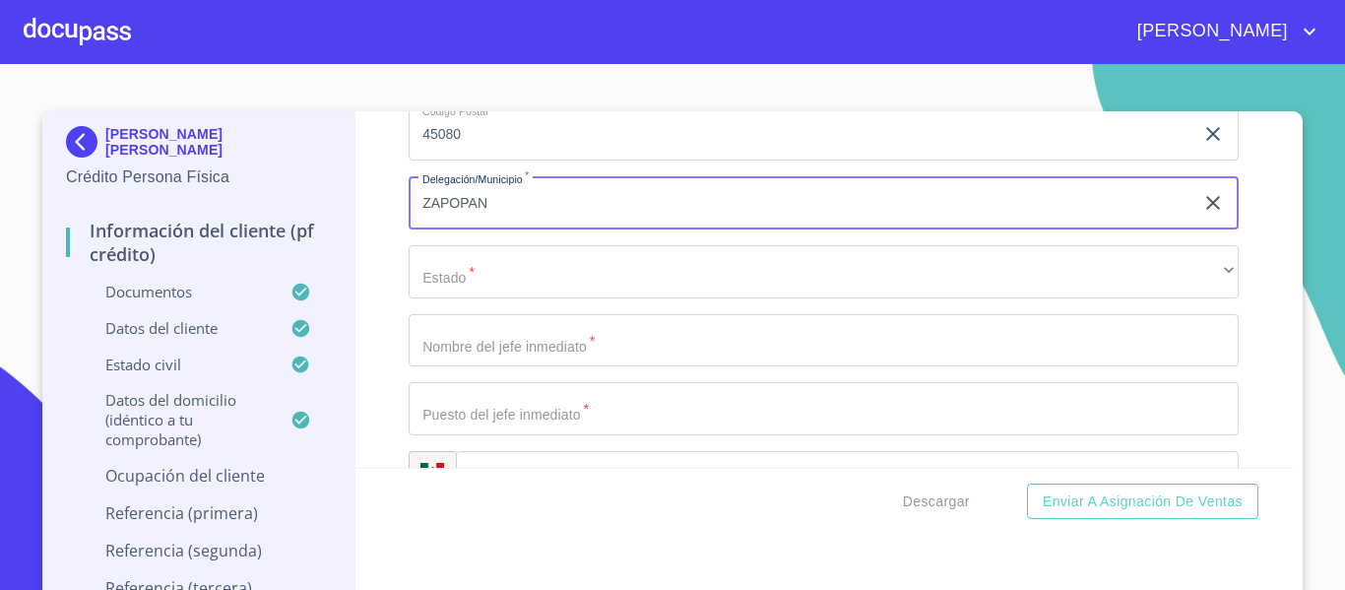
type input "ZAPOPAN"
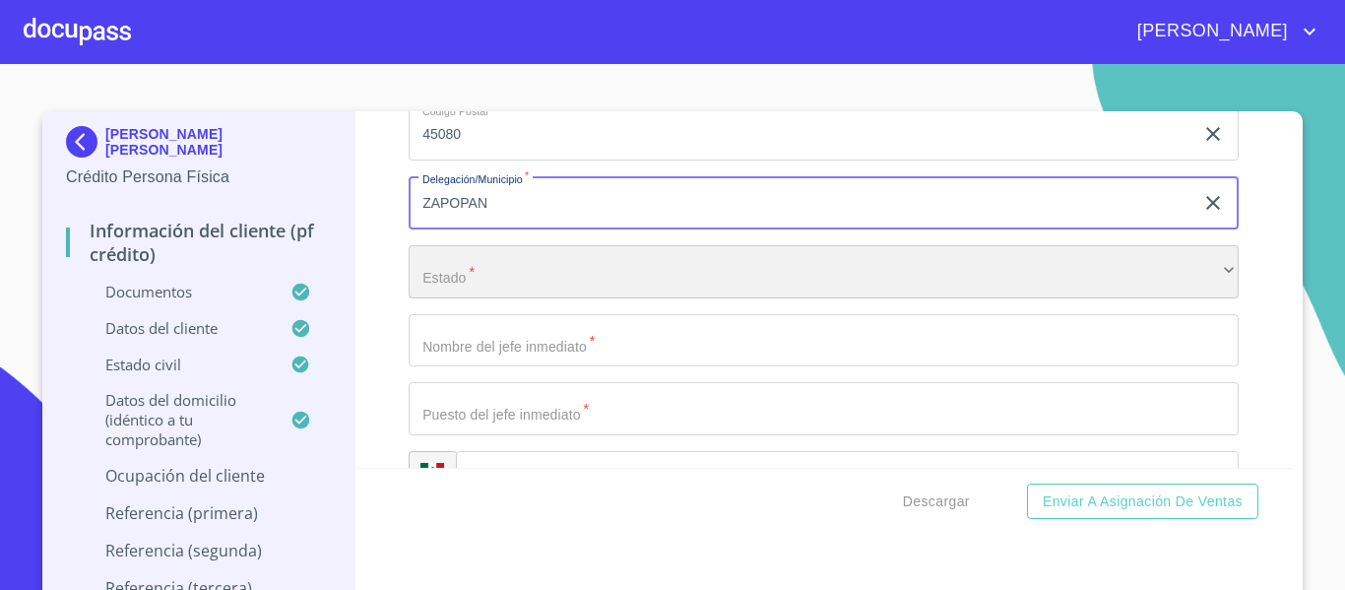
click at [467, 298] on div "​" at bounding box center [824, 271] width 830 height 53
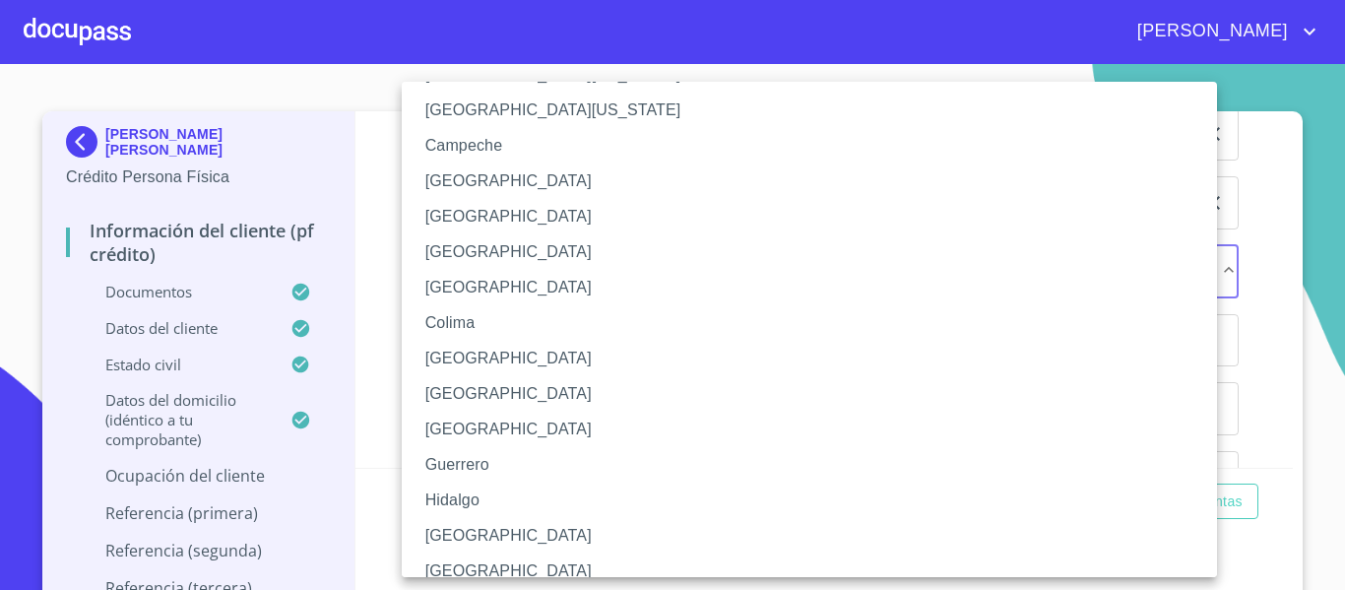
scroll to position [197, 0]
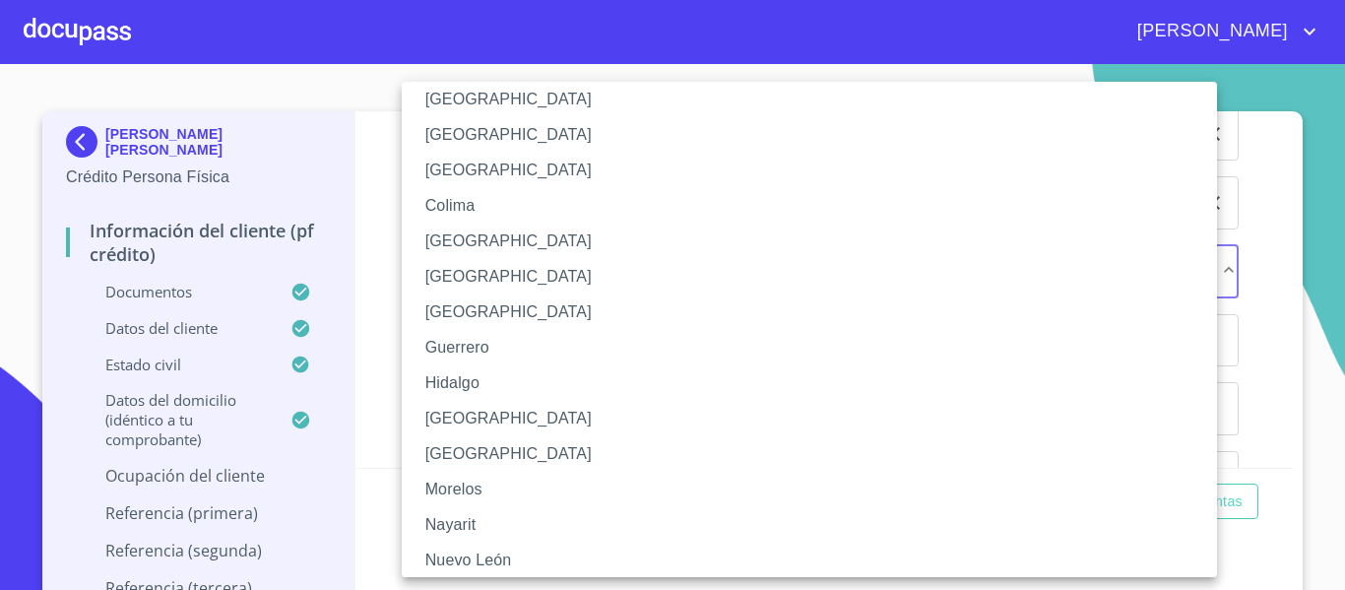
click at [447, 410] on li "[GEOGRAPHIC_DATA]" at bounding box center [817, 418] width 830 height 35
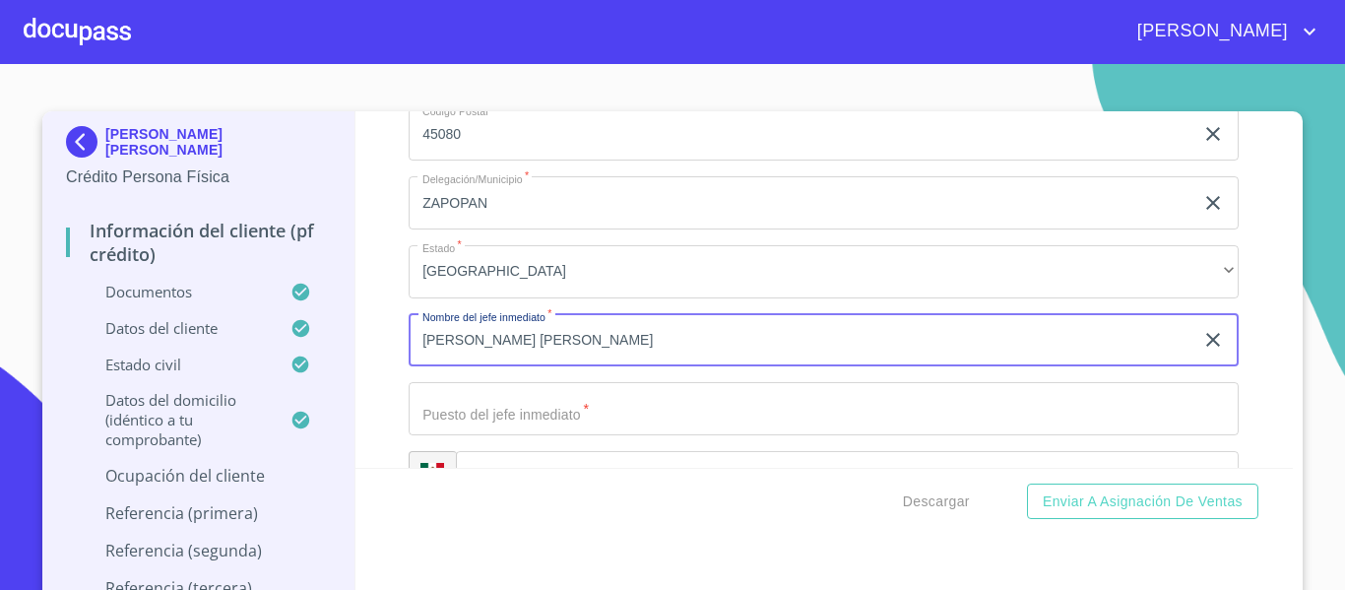
scroll to position [9809, 0]
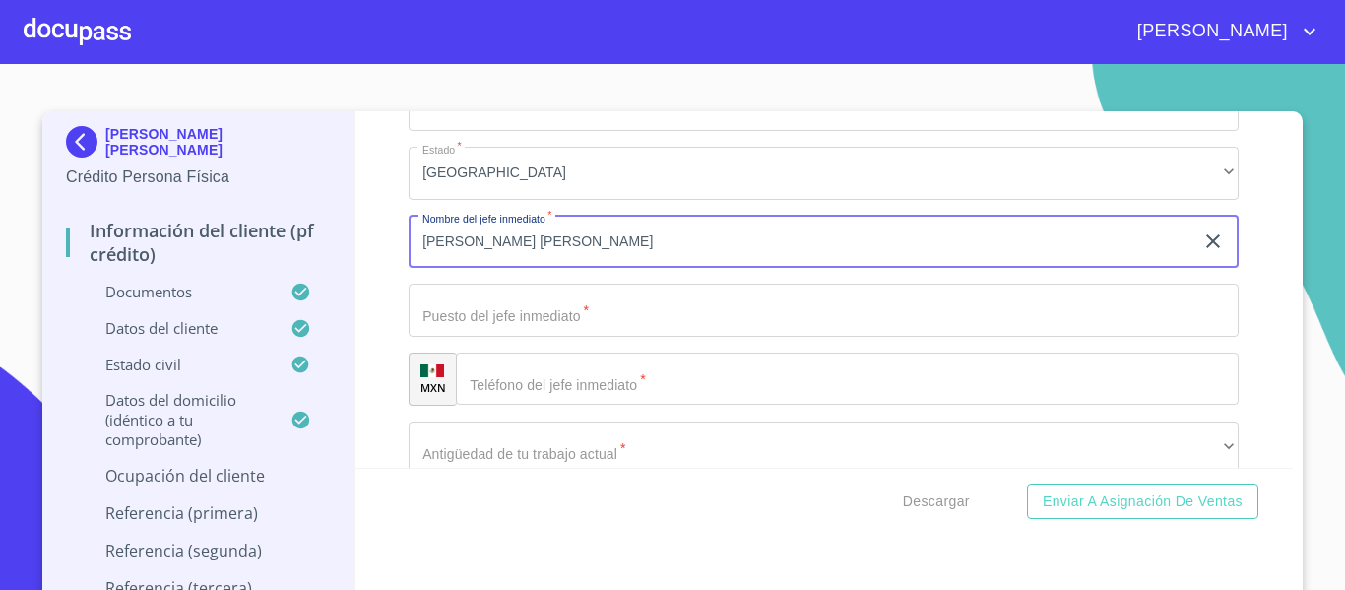
type input "[PERSON_NAME] [PERSON_NAME]"
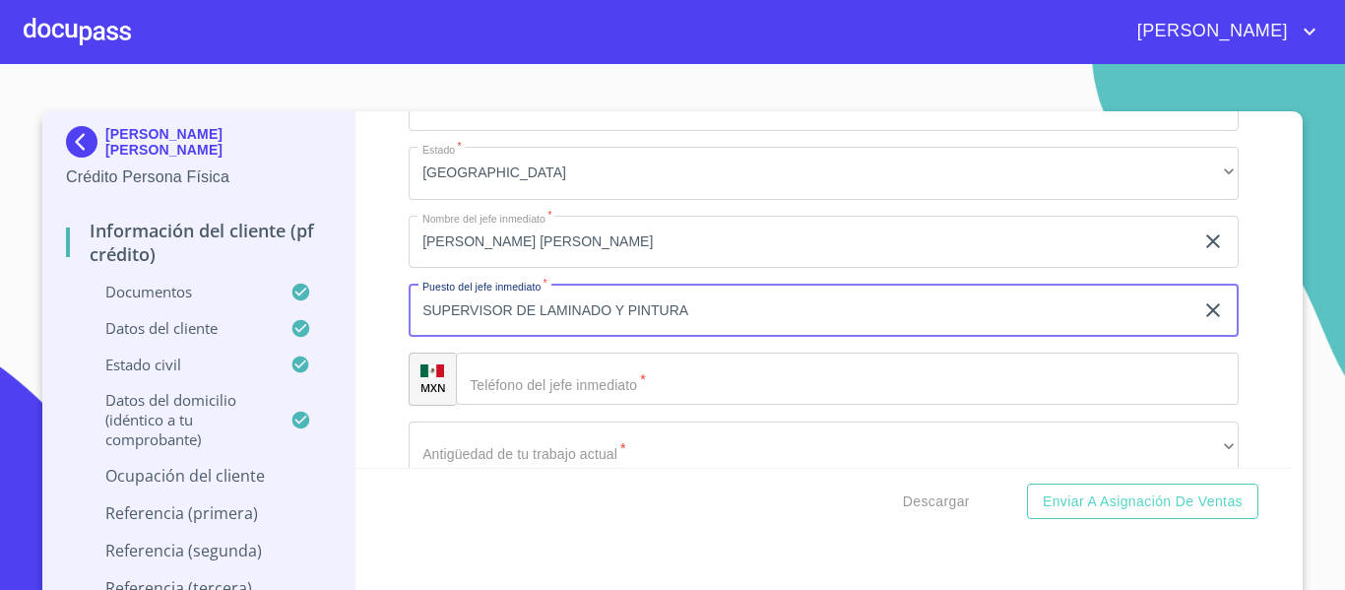
type input "SUPERVISOR DE LAMINADO Y PINTURA"
click at [517, 394] on input "Documento de identificación.   *" at bounding box center [847, 378] width 783 height 53
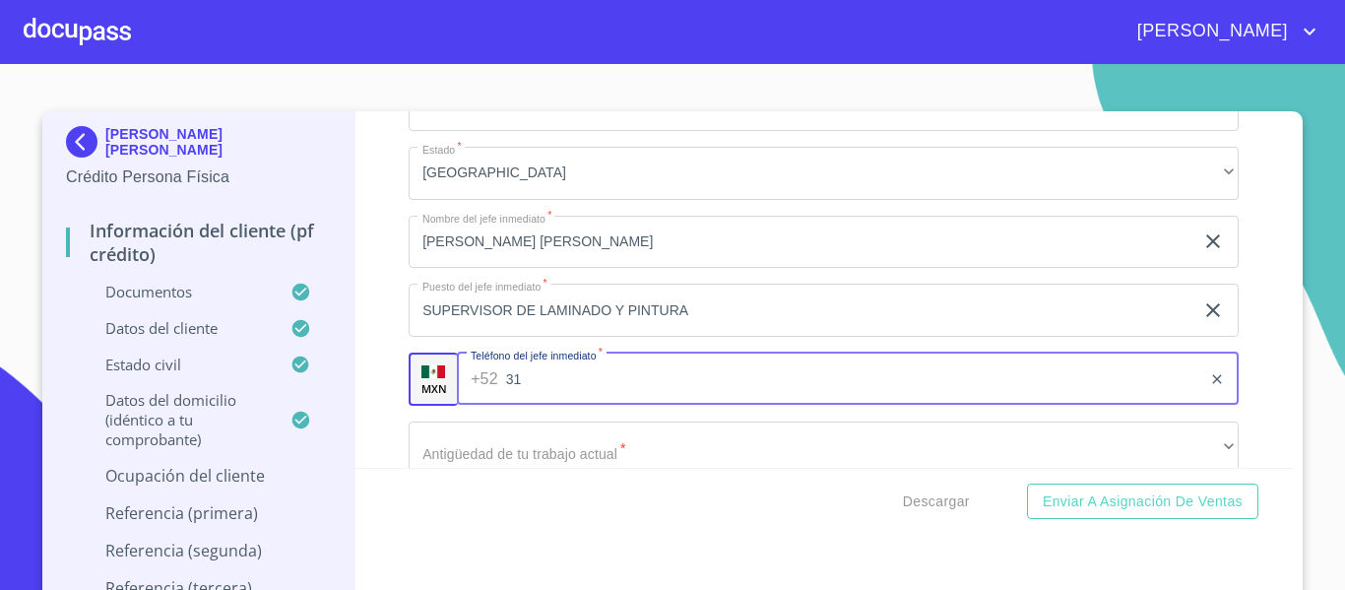
type input "3"
type input "[PHONE_NUMBER]"
click at [384, 428] on div "Información del cliente (PF crédito) Documentos Documento de identificación.   …" at bounding box center [824, 289] width 938 height 356
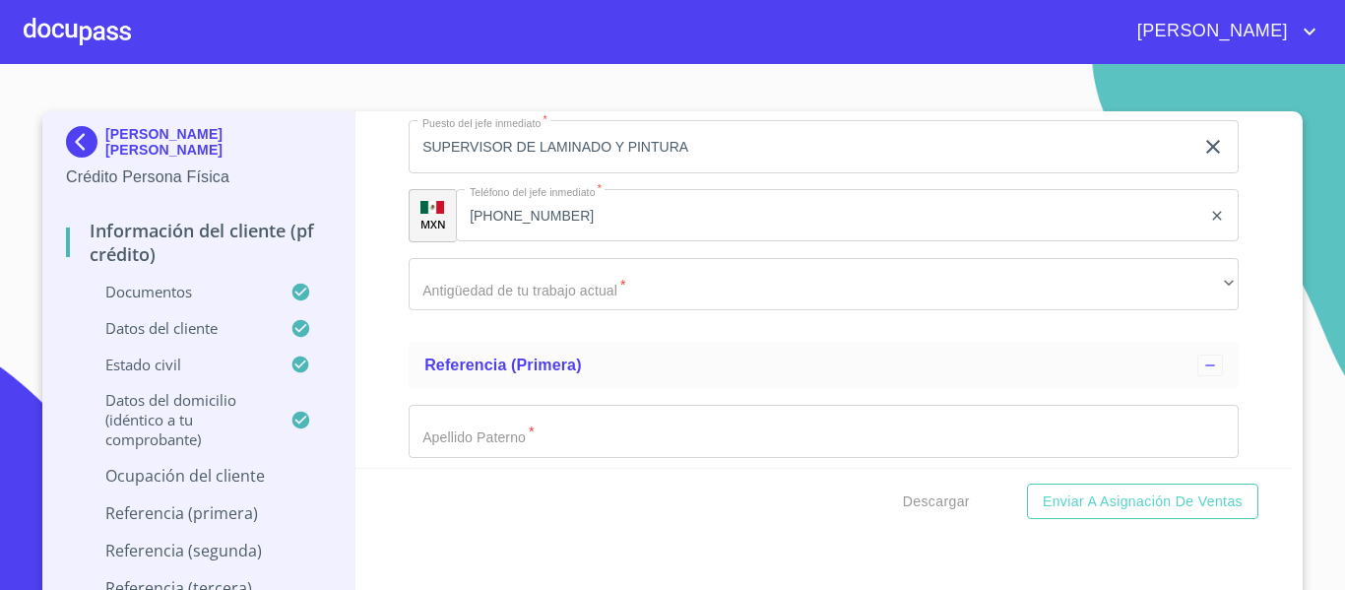
scroll to position [10006, 0]
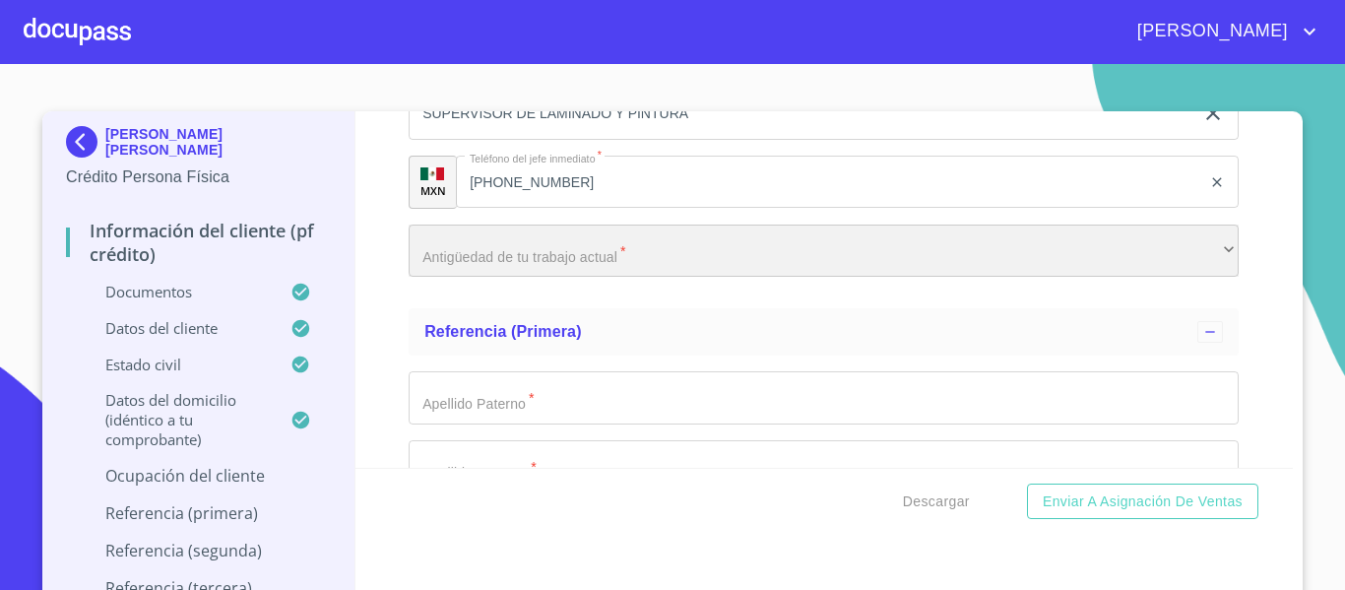
click at [444, 278] on div "​" at bounding box center [824, 250] width 830 height 53
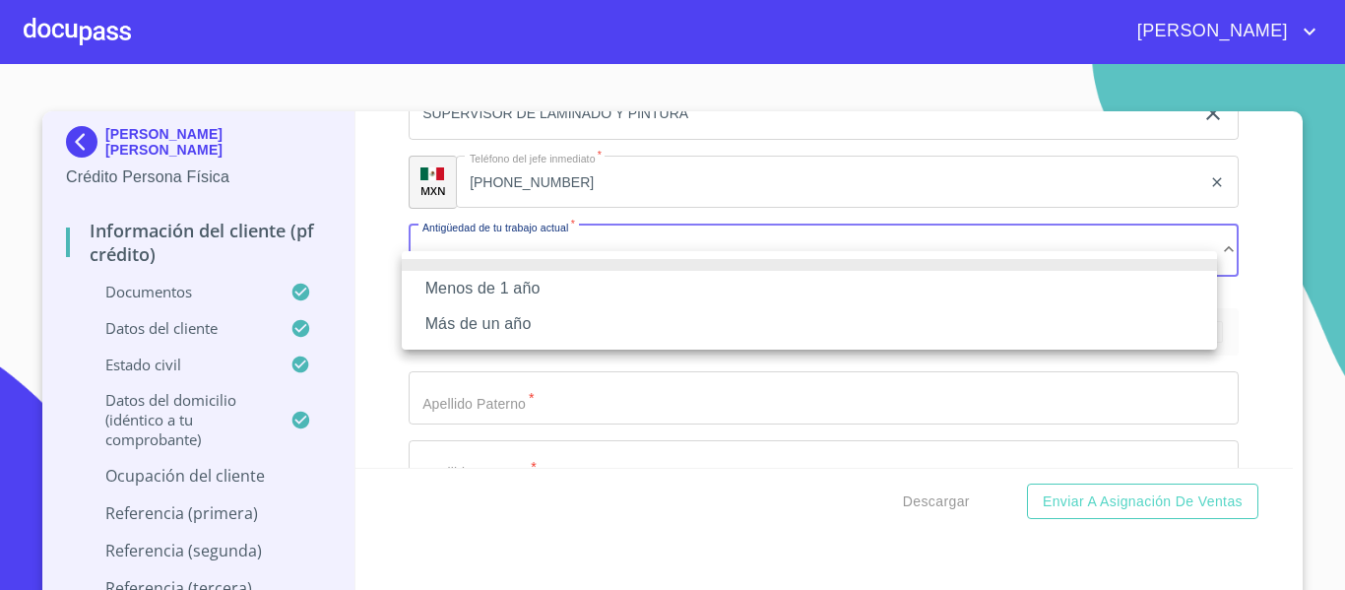
click at [455, 316] on li "Más de un año" at bounding box center [809, 323] width 815 height 35
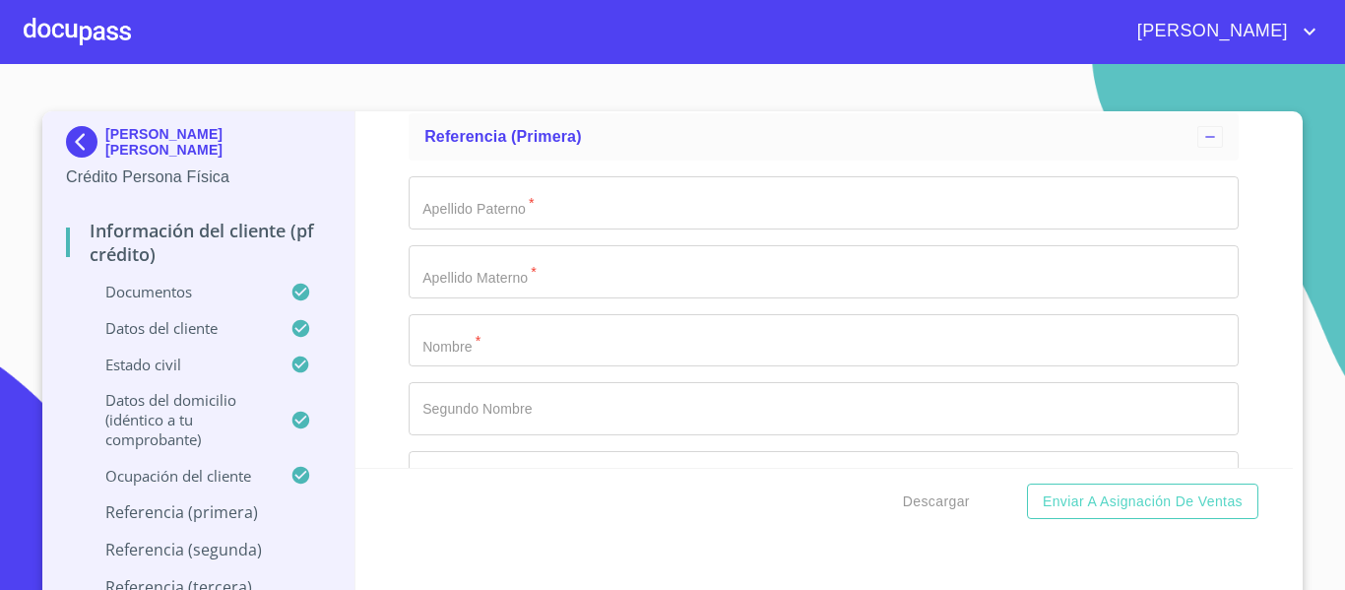
scroll to position [10203, 0]
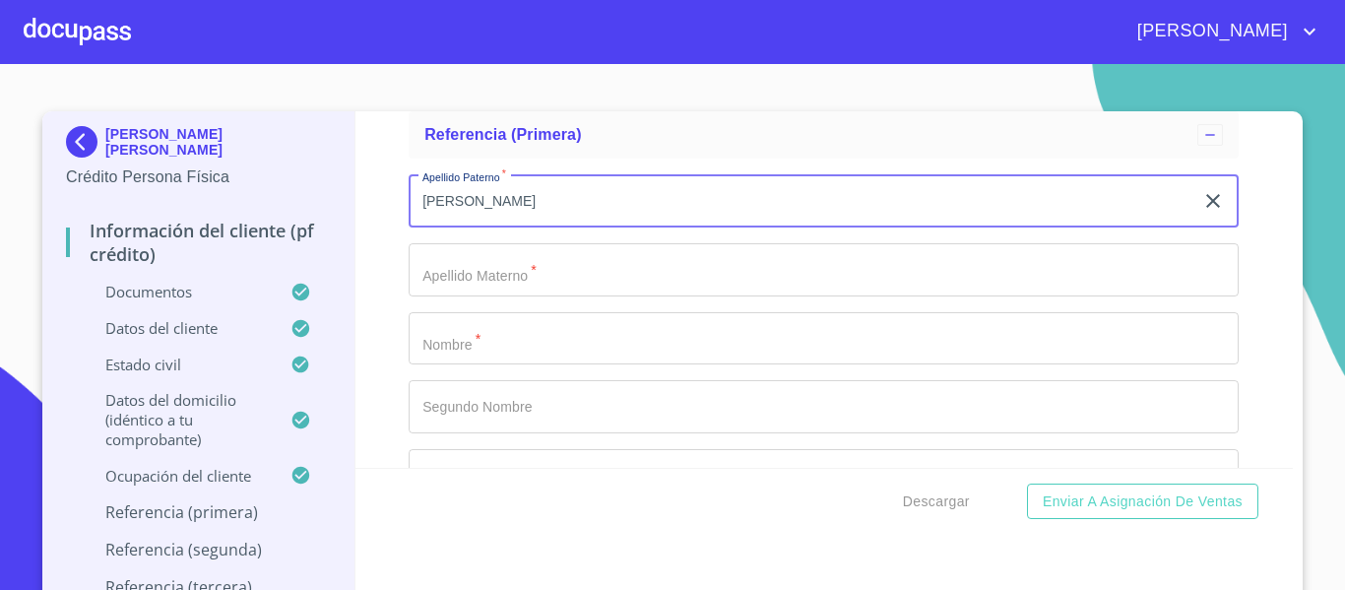
type input "[PERSON_NAME]"
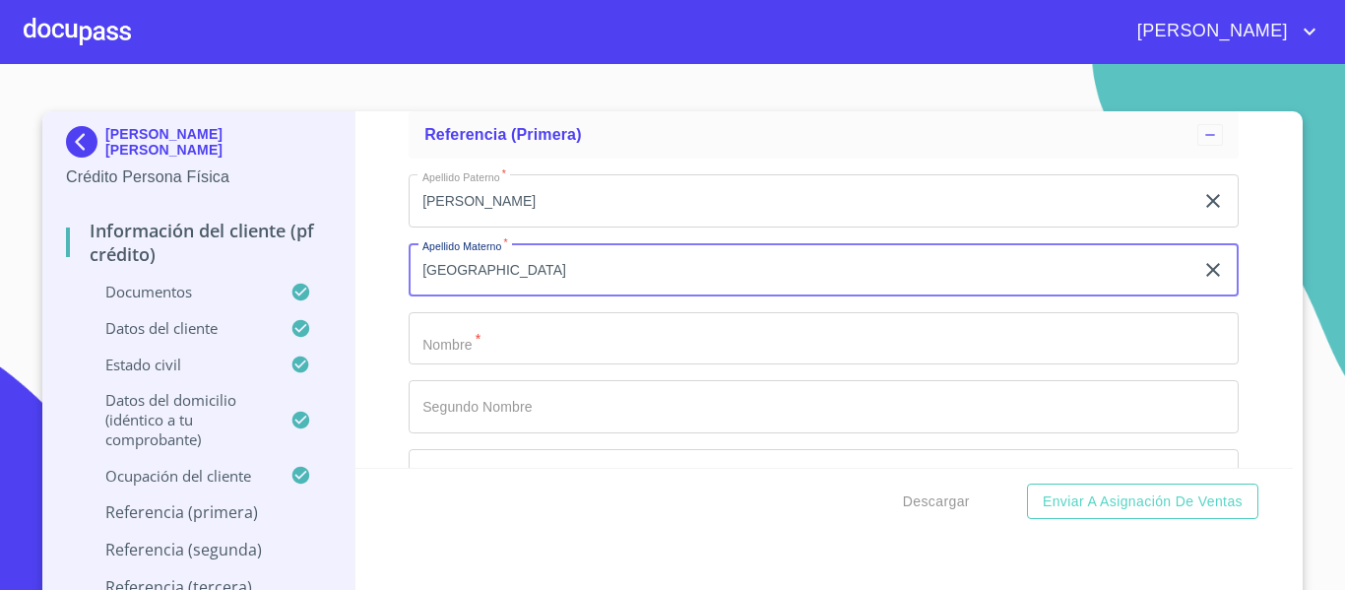
type input "[GEOGRAPHIC_DATA]"
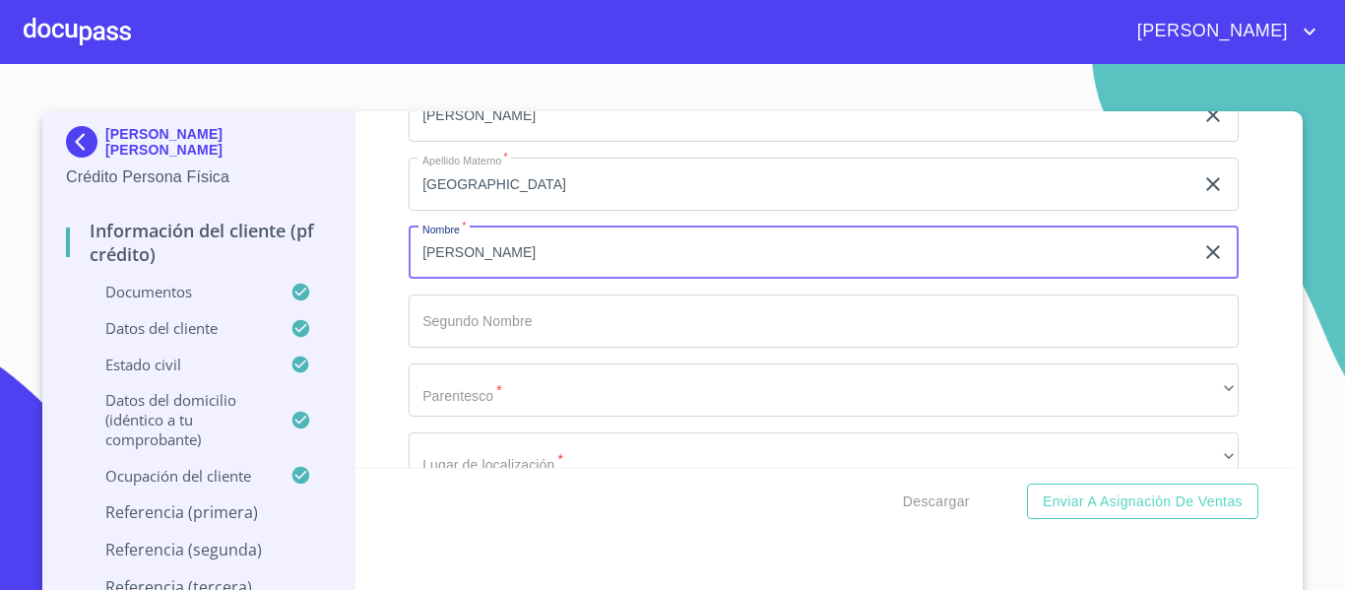
scroll to position [10400, 0]
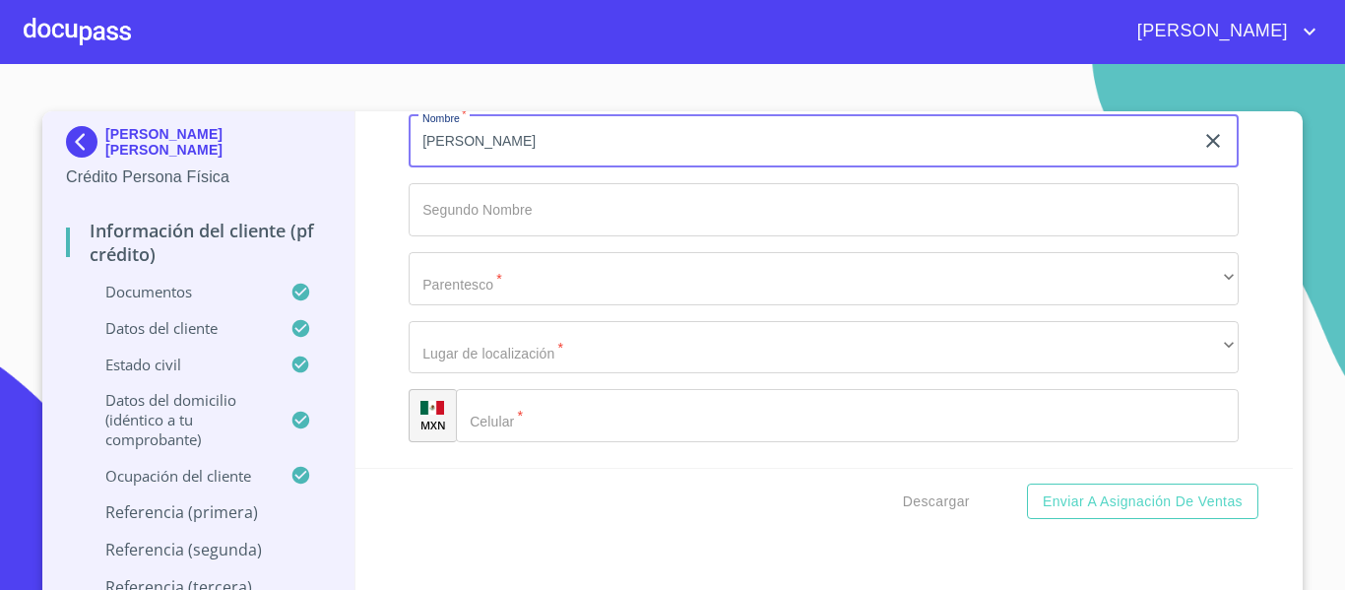
type input "[PERSON_NAME]"
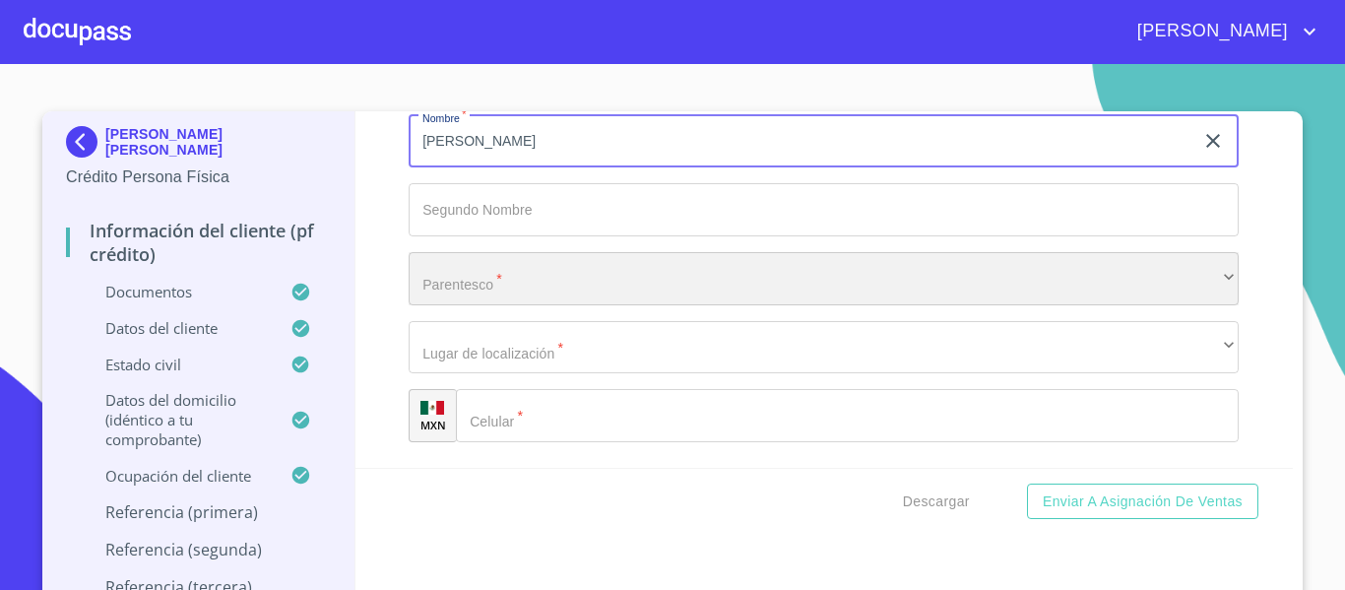
click at [448, 302] on div "​" at bounding box center [824, 278] width 830 height 53
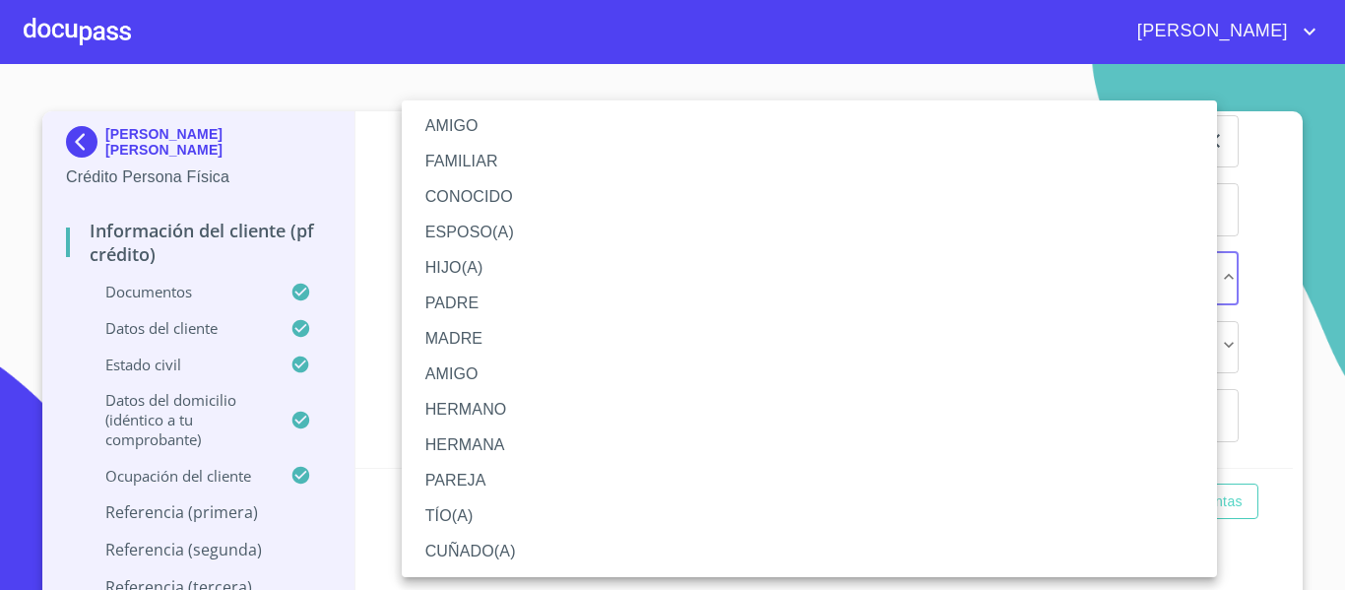
click at [456, 130] on li "AMIGO" at bounding box center [809, 125] width 815 height 35
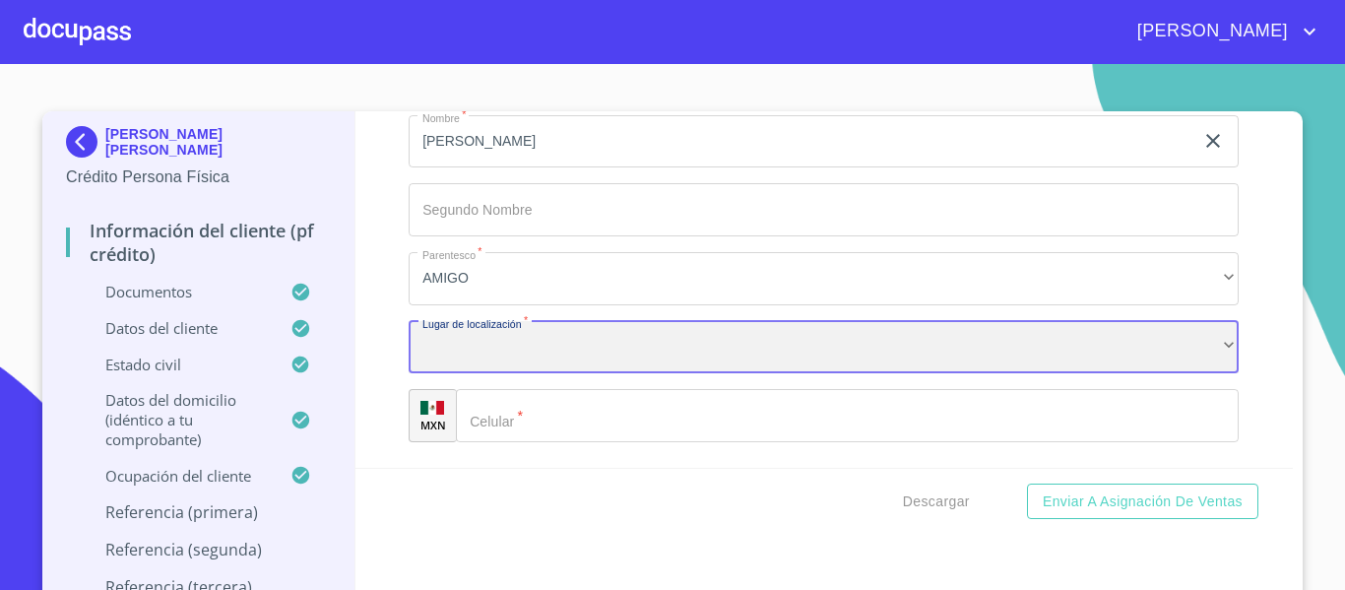
click at [482, 371] on div "​" at bounding box center [824, 347] width 830 height 53
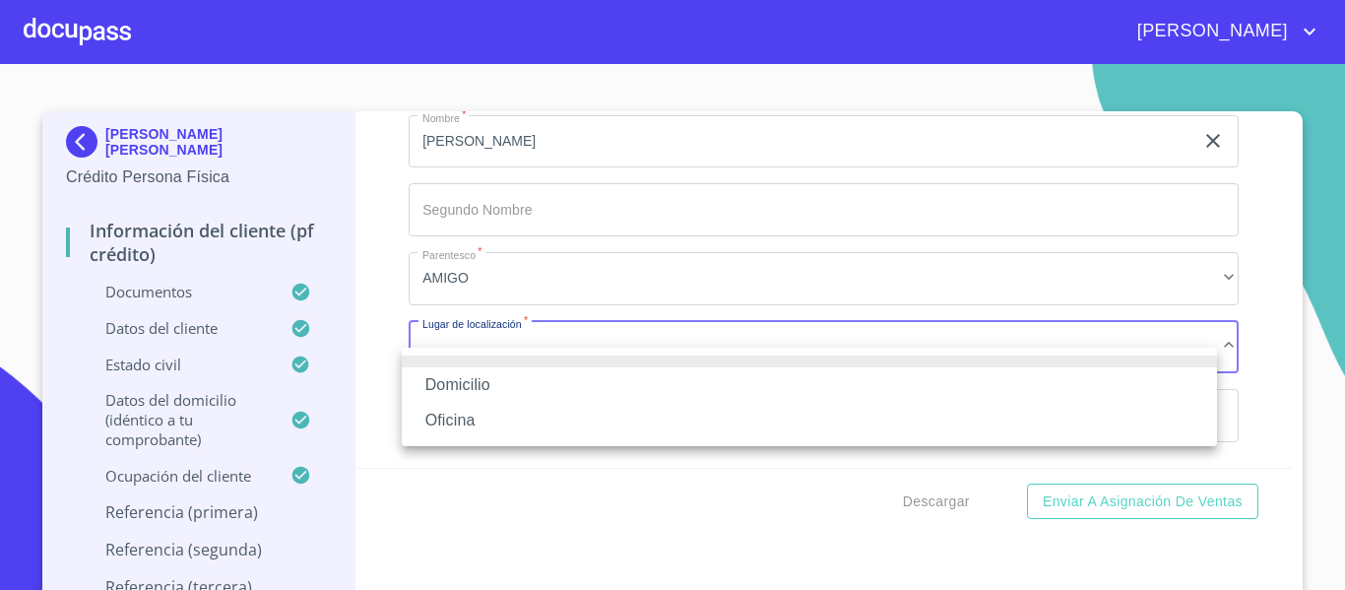
click at [471, 397] on li "Domicilio" at bounding box center [809, 384] width 815 height 35
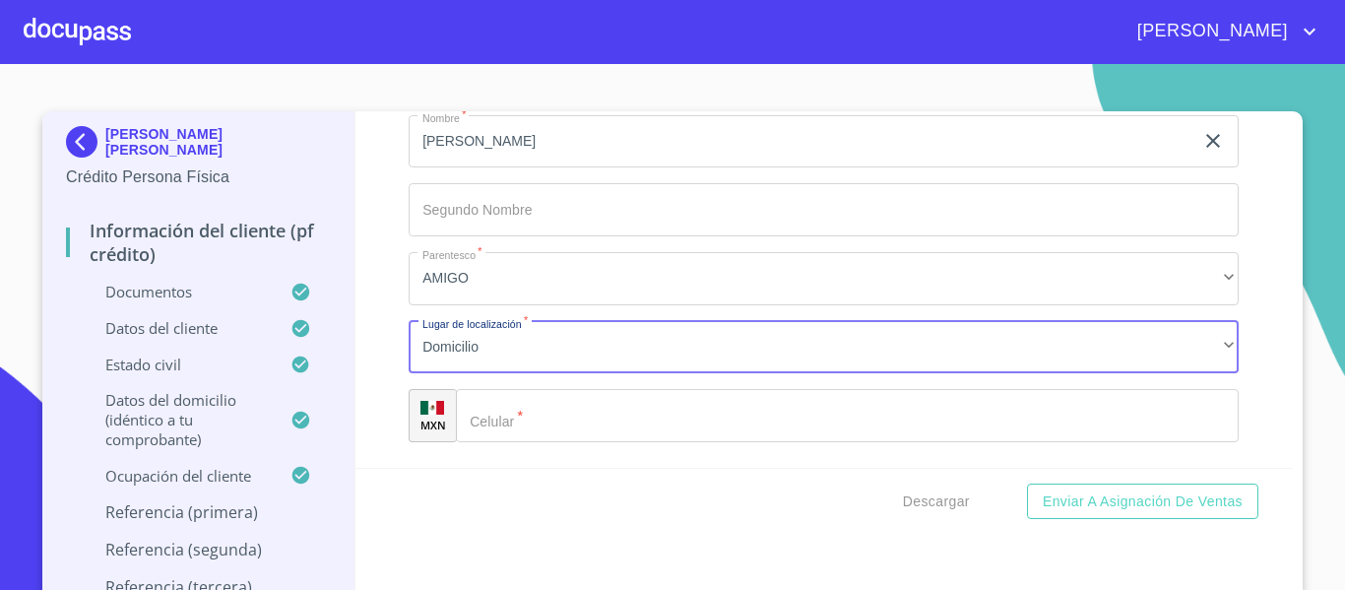
click at [499, 442] on input "Documento de identificación.   *" at bounding box center [847, 415] width 783 height 53
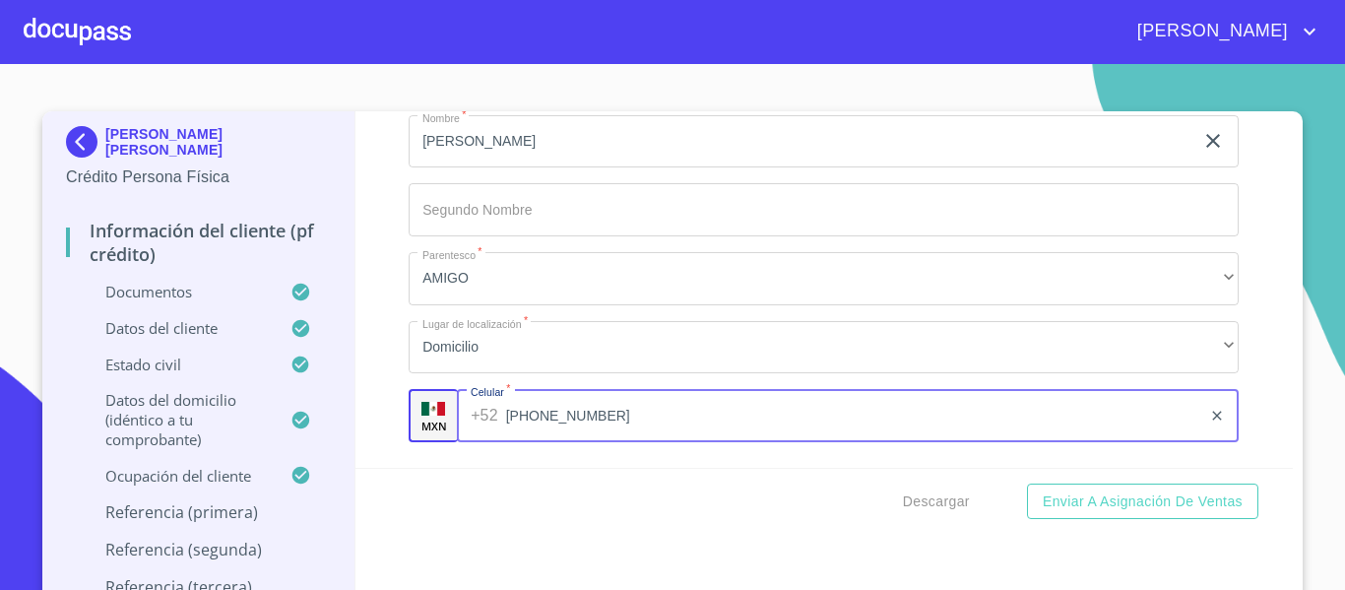
type input "[PHONE_NUMBER]"
click at [387, 441] on div "Información del cliente (PF crédito) Documentos Documento de identificación.   …" at bounding box center [824, 289] width 938 height 356
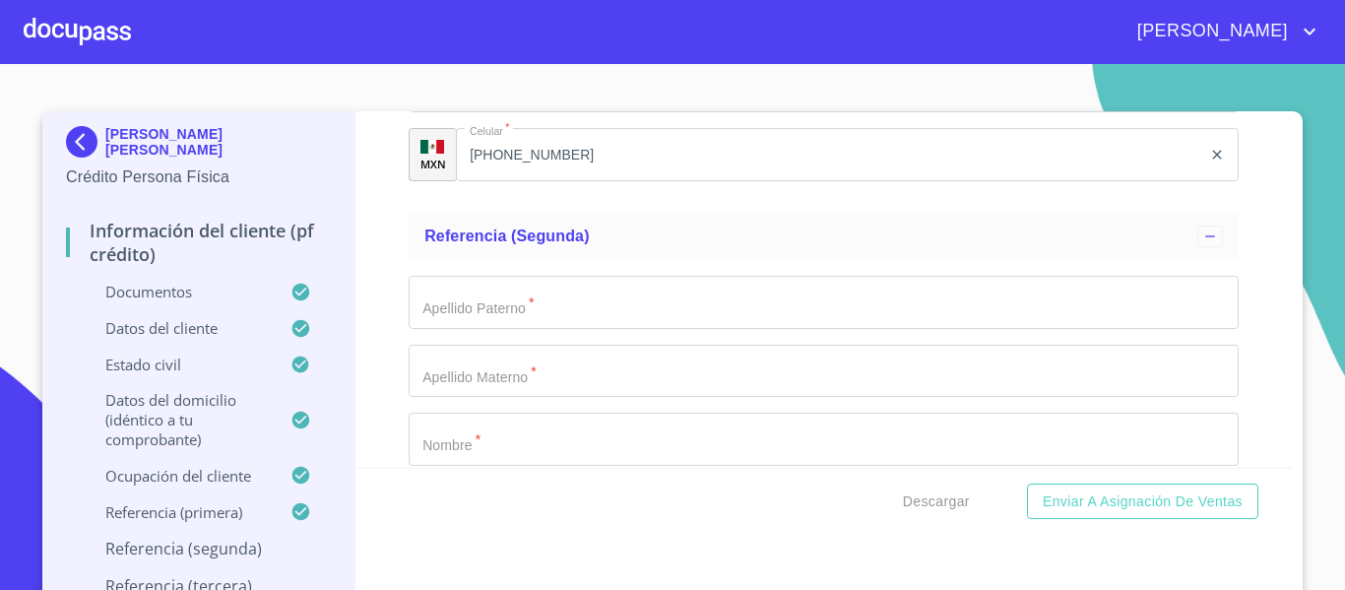
scroll to position [10695, 0]
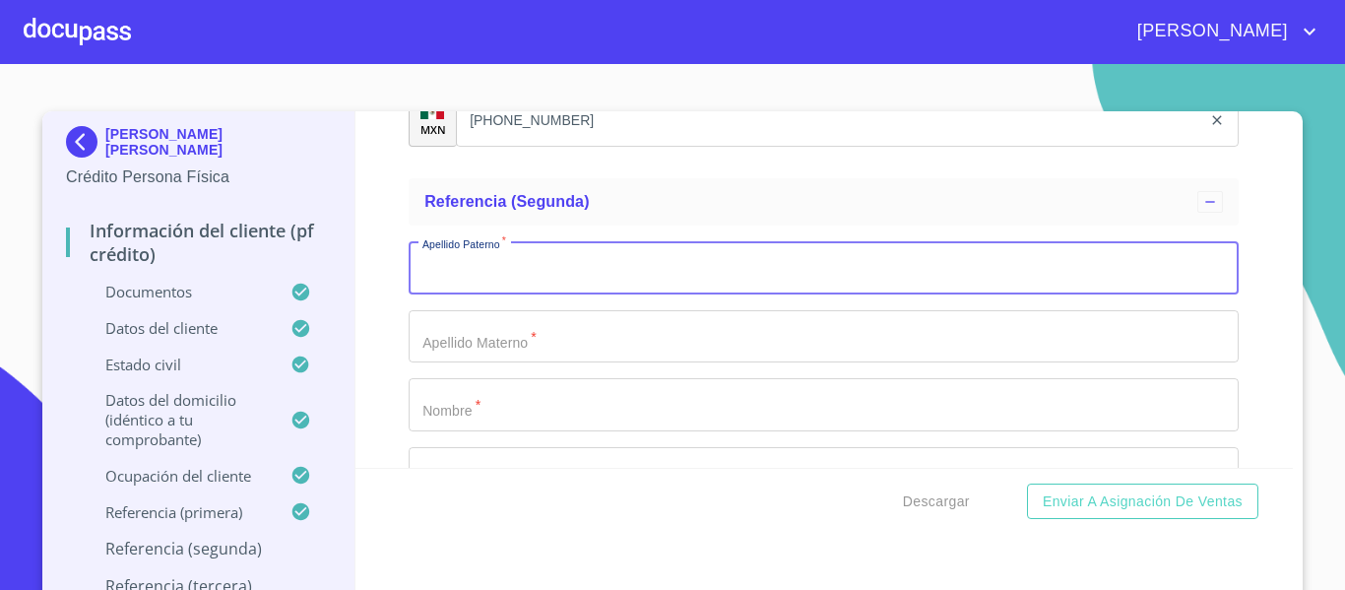
click at [427, 294] on input "Documento de identificación.   *" at bounding box center [824, 267] width 830 height 53
type input "[PERSON_NAME]"
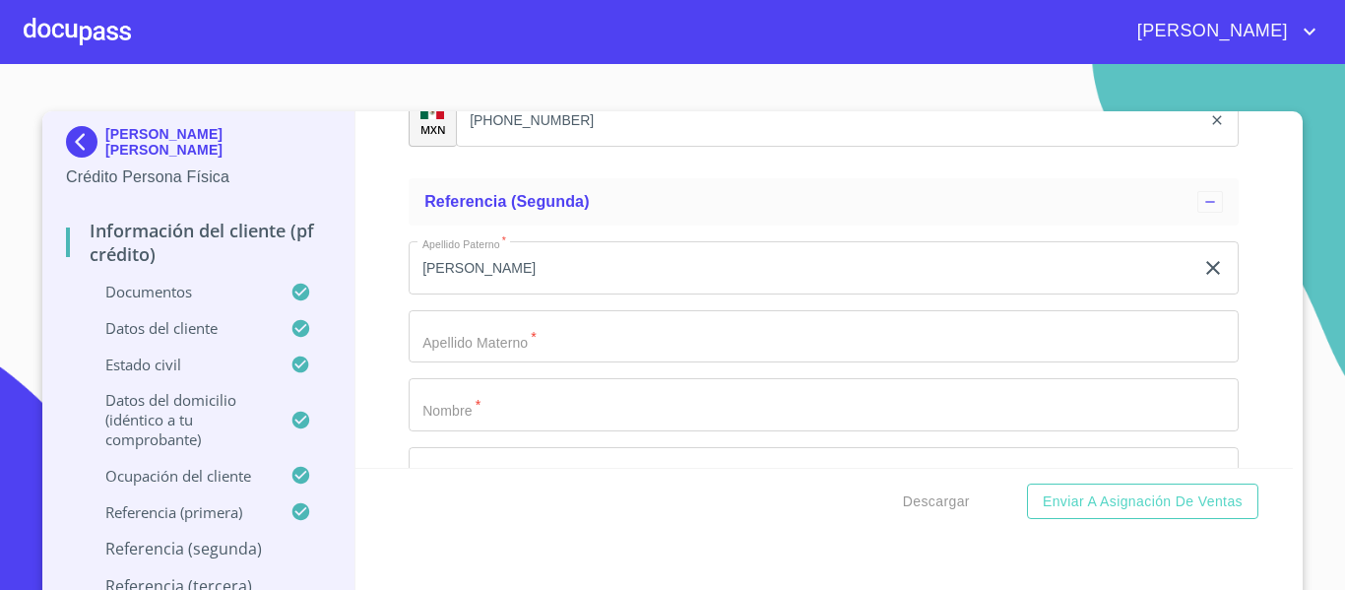
click at [432, 326] on div "Apellido [PERSON_NAME]   * [PERSON_NAME] ​ Apellido Materno   * ​ Nombre   * ​ …" at bounding box center [824, 473] width 830 height 496
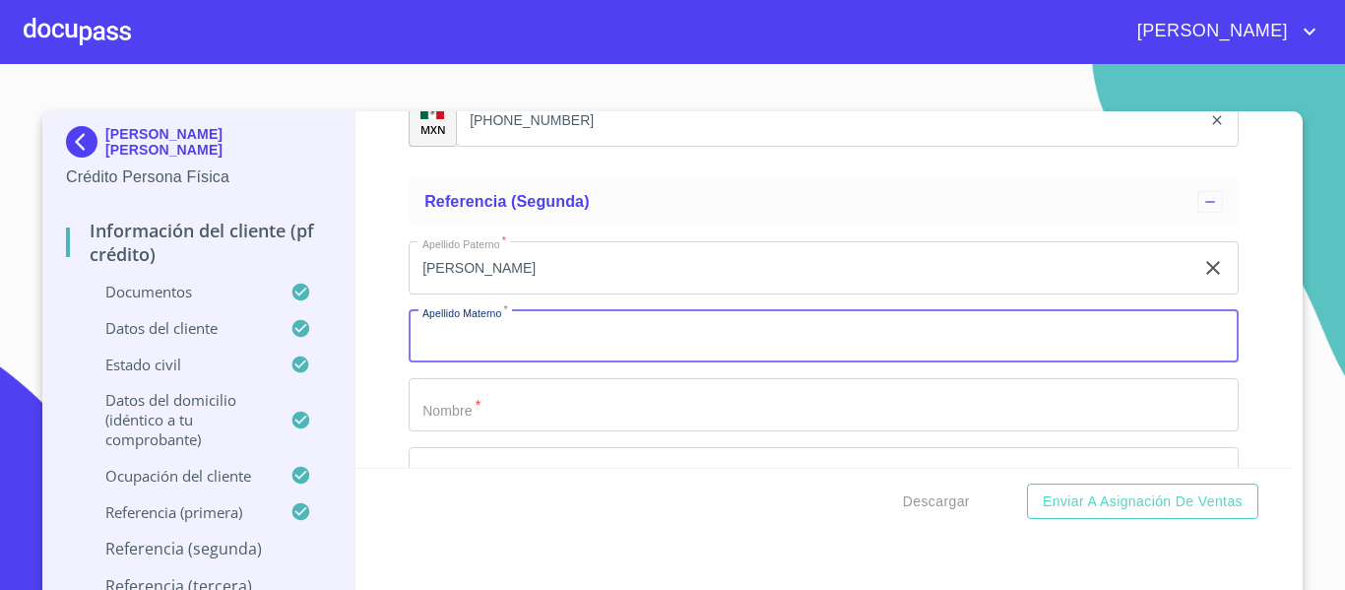
click at [440, 356] on input "Documento de identificación.   *" at bounding box center [824, 336] width 830 height 53
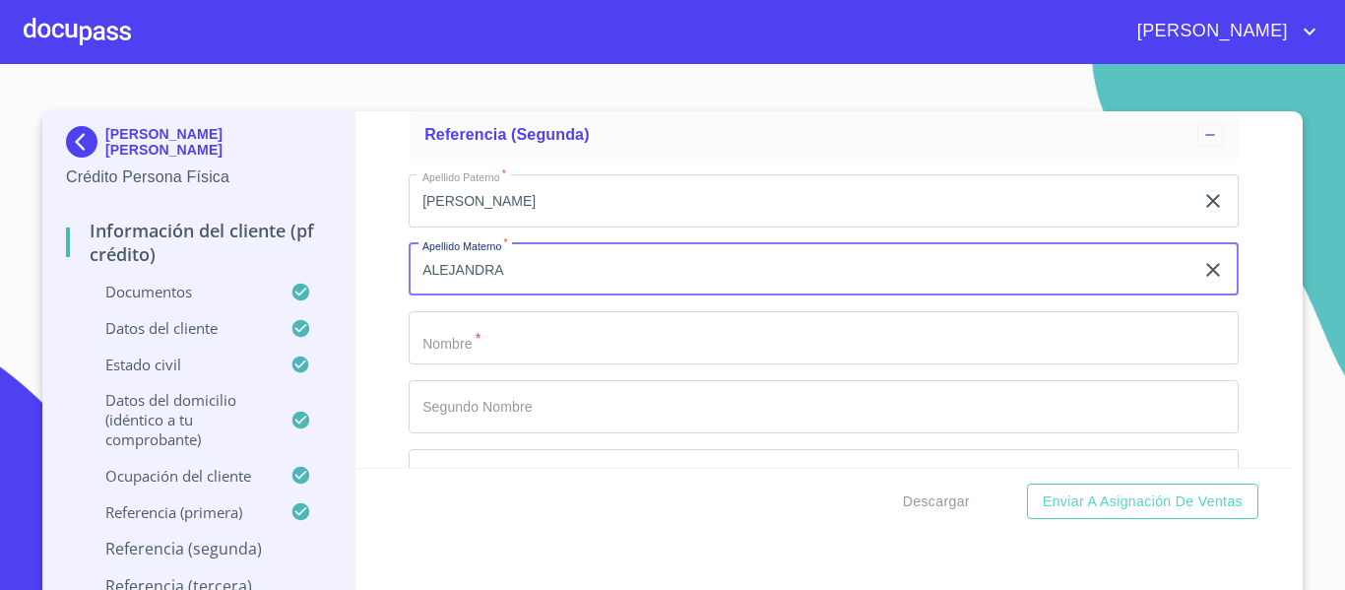
scroll to position [10794, 0]
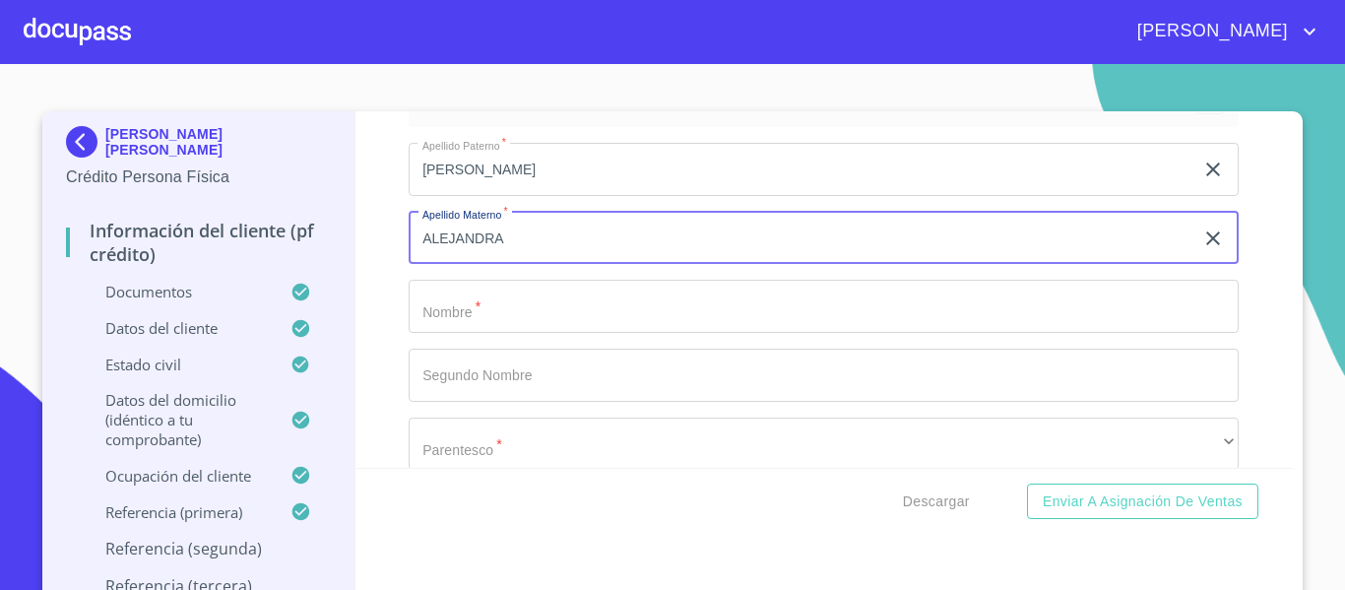
type input "ALEJANDRA"
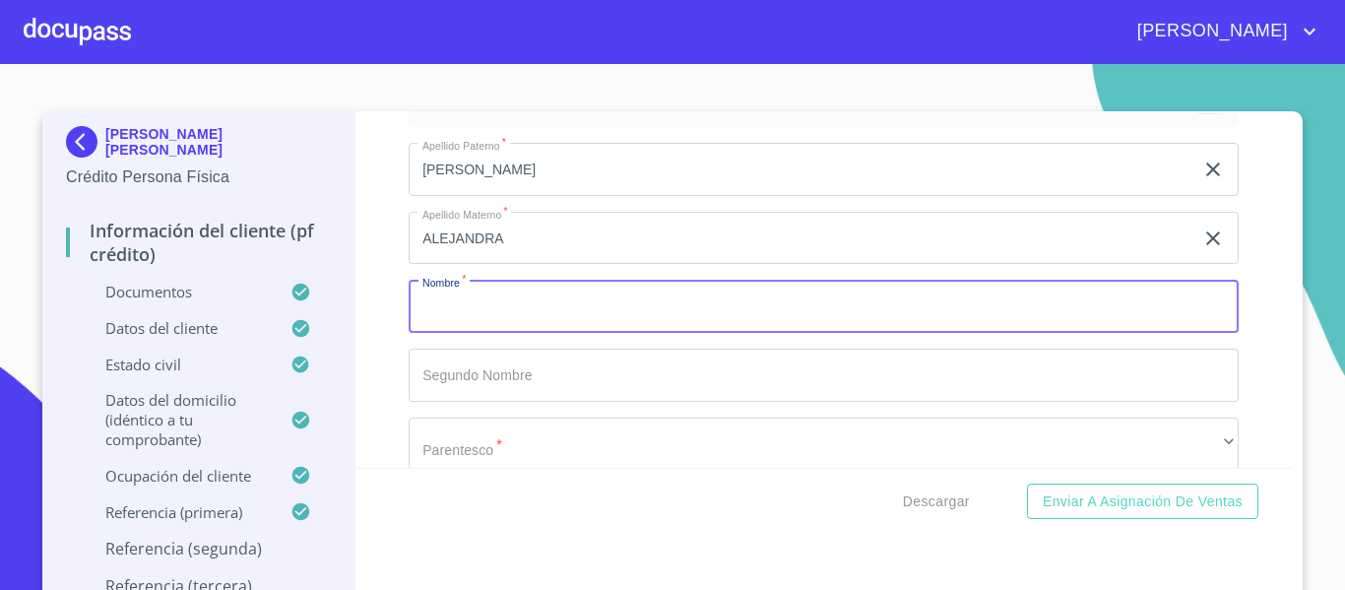
click at [441, 333] on input "Documento de identificación.   *" at bounding box center [824, 306] width 830 height 53
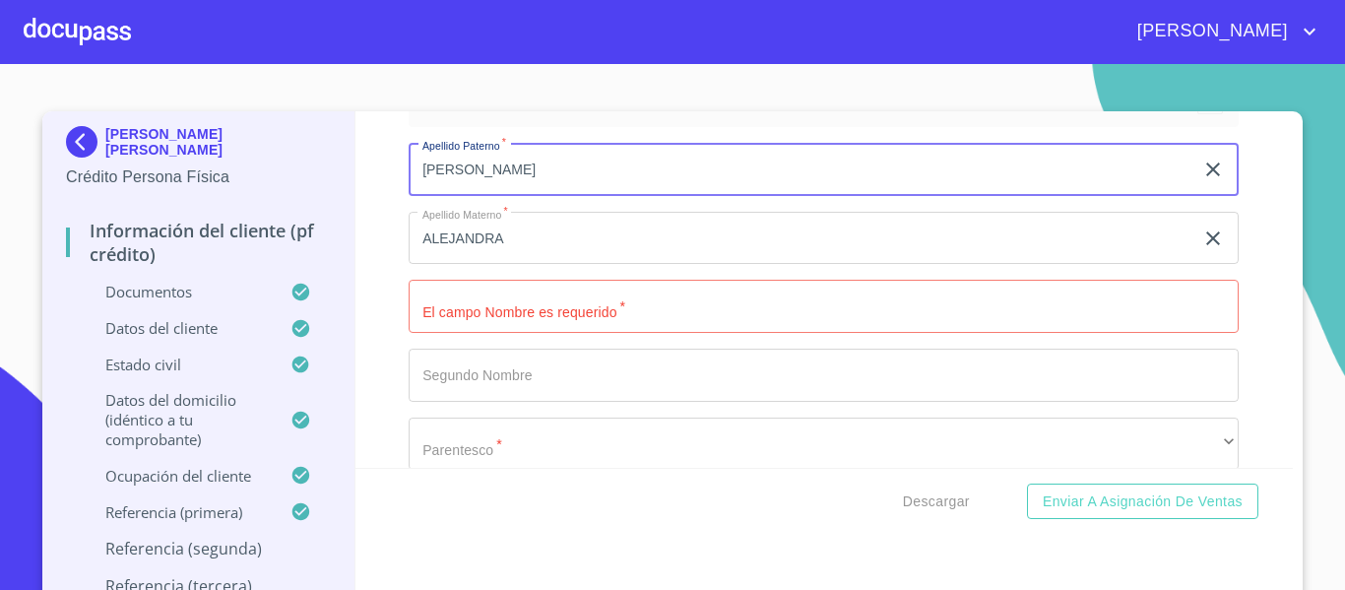
click at [476, 194] on input "[PERSON_NAME]" at bounding box center [801, 169] width 785 height 53
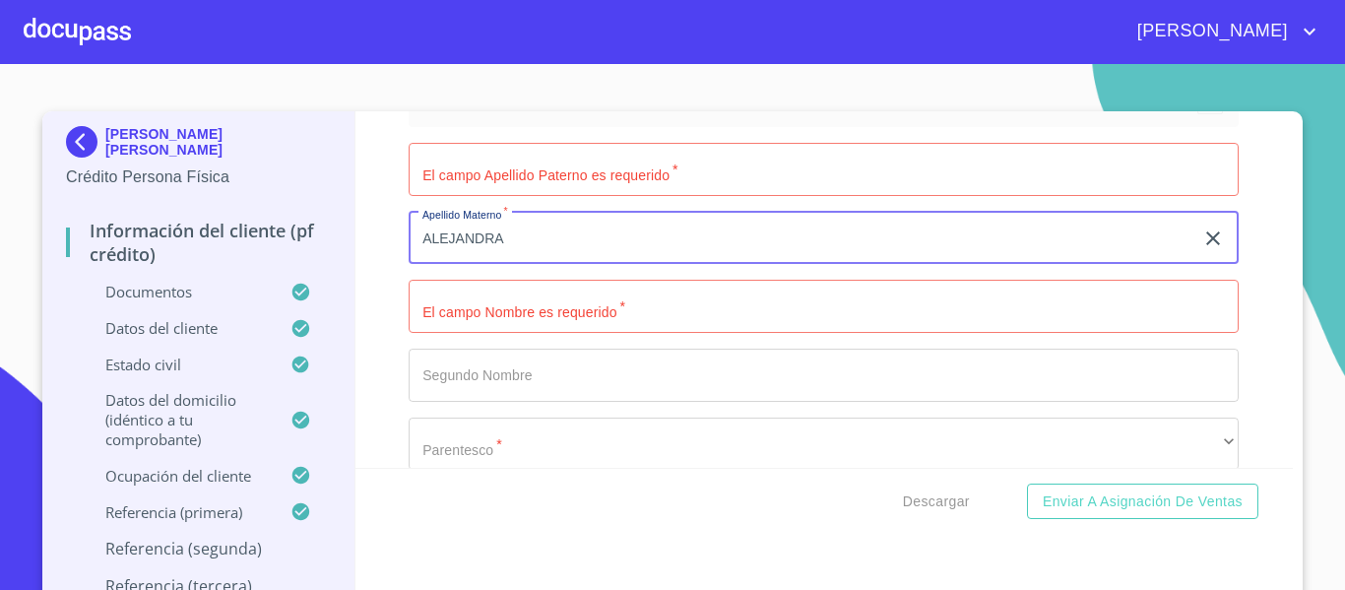
click at [501, 255] on input "ALEJANDRA" at bounding box center [801, 238] width 785 height 53
click at [481, 196] on input "Documento de identificación.   *" at bounding box center [824, 169] width 830 height 53
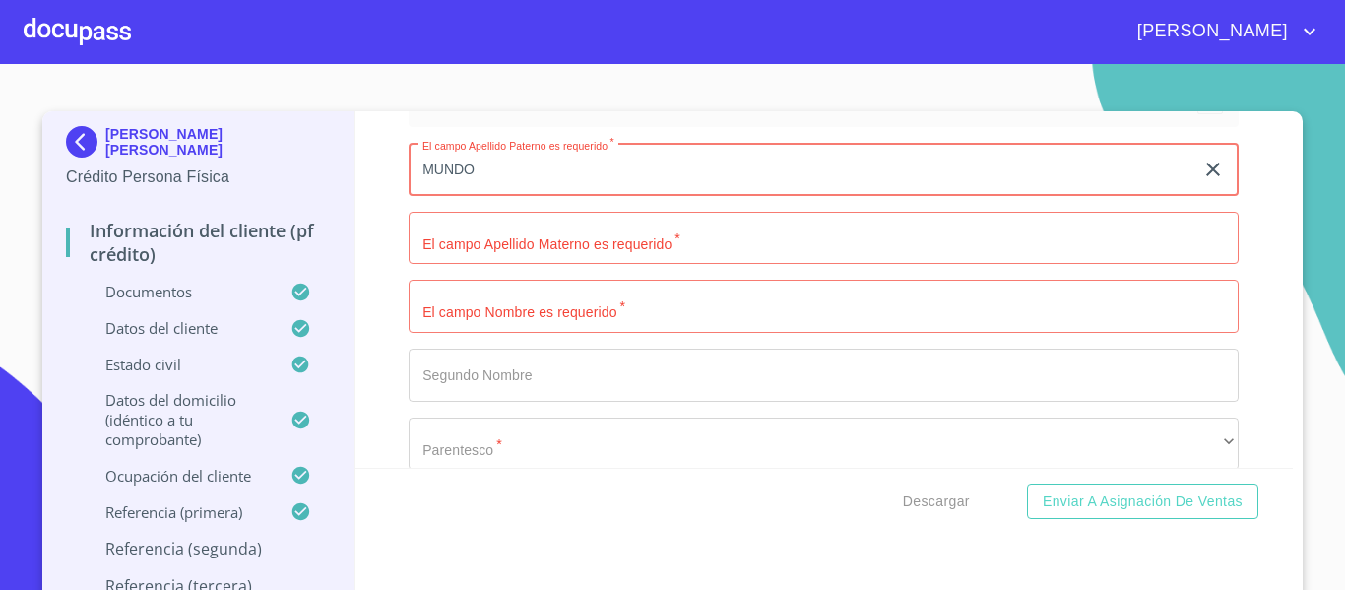
type input "MUNDO"
click at [481, 196] on input "Documento de identificación.   *" at bounding box center [801, 169] width 785 height 53
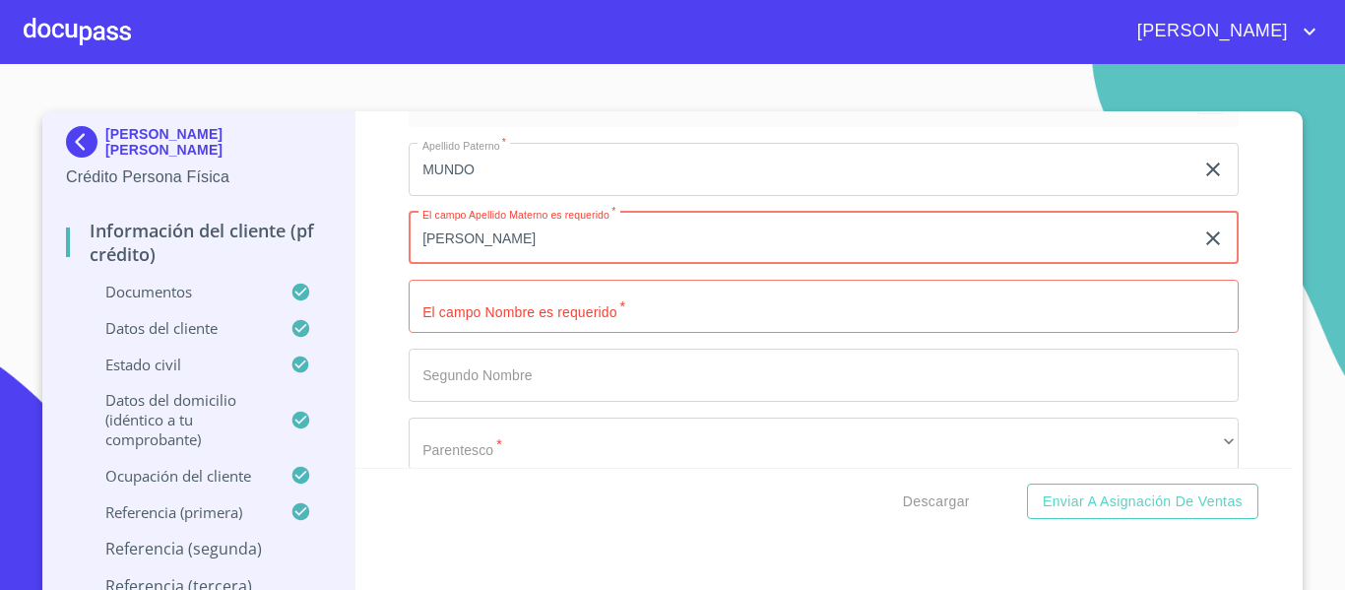
type input "[PERSON_NAME]"
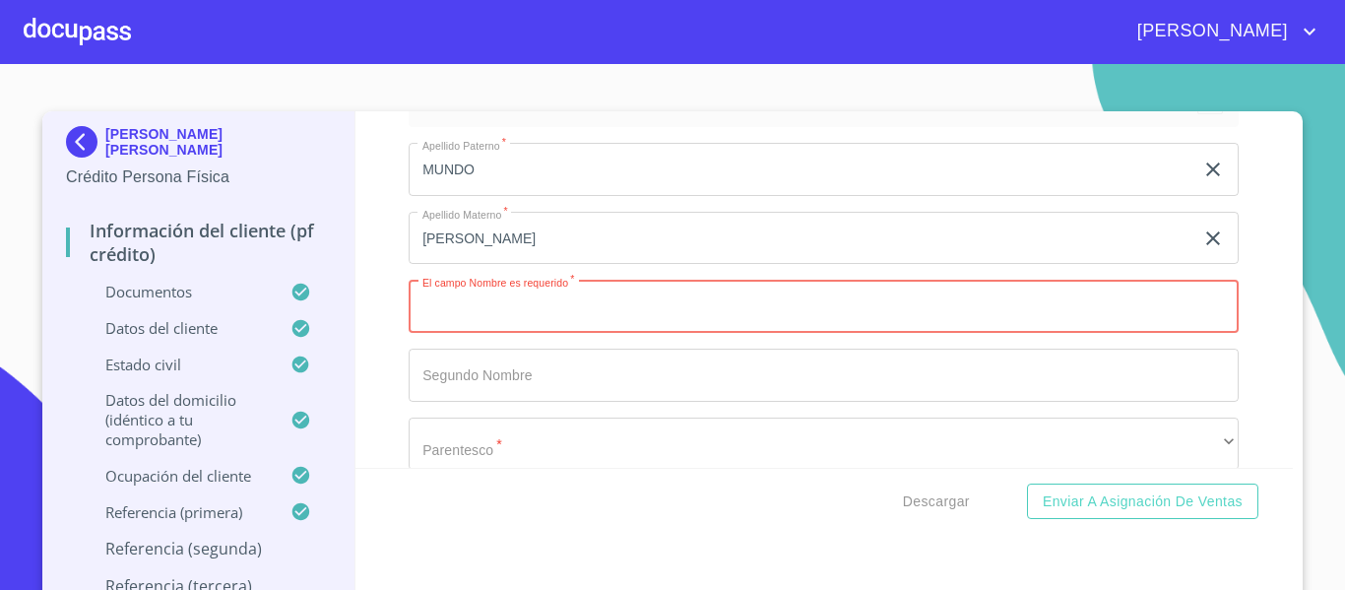
click at [481, 312] on input "Documento de identificación.   *" at bounding box center [824, 306] width 830 height 53
type input "[PERSON_NAME]"
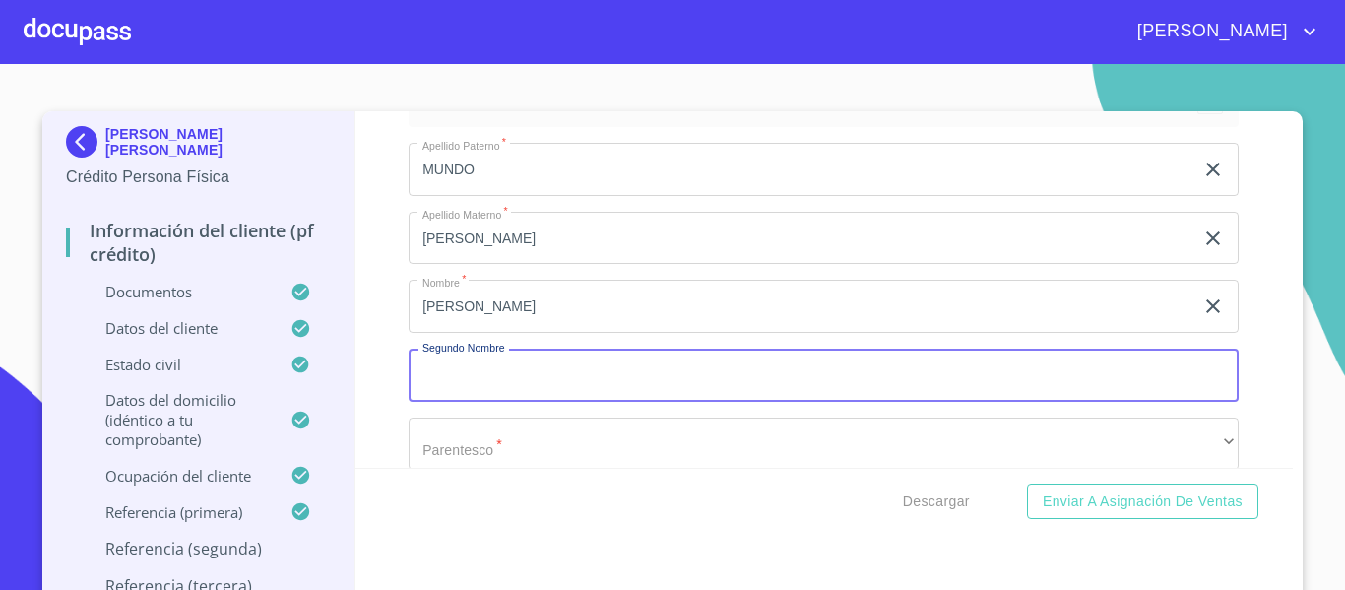
click at [494, 398] on input "Documento de identificación.   *" at bounding box center [824, 375] width 830 height 53
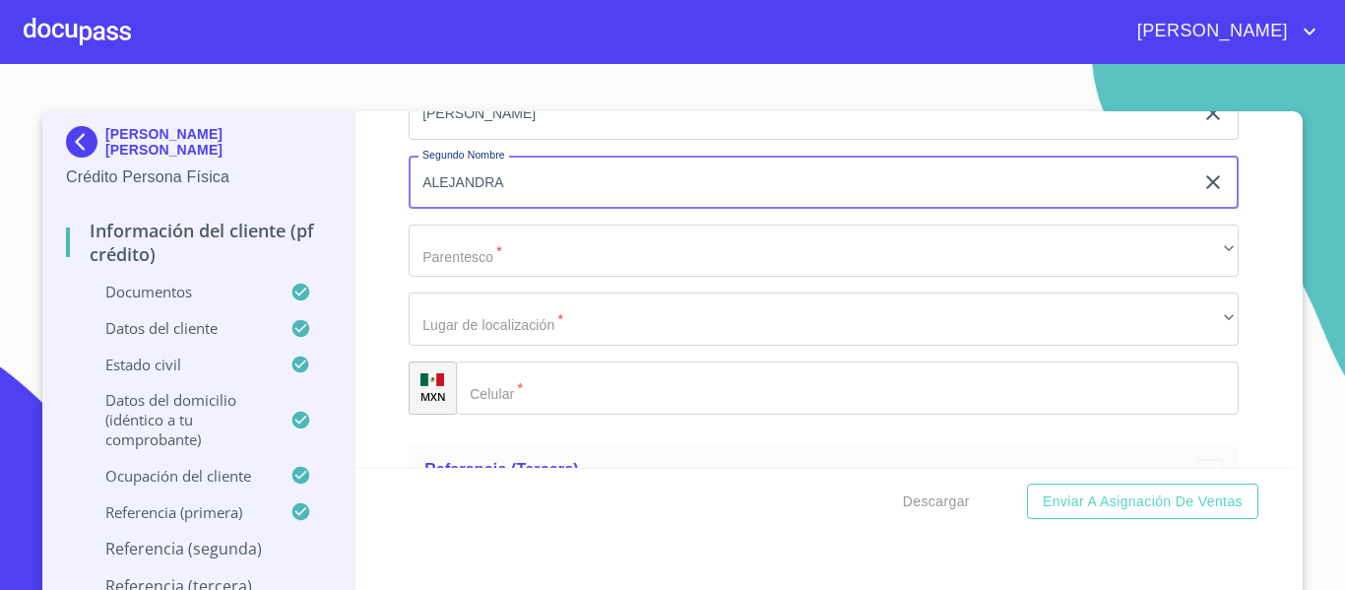
scroll to position [10991, 0]
type input "ALEJANDRA"
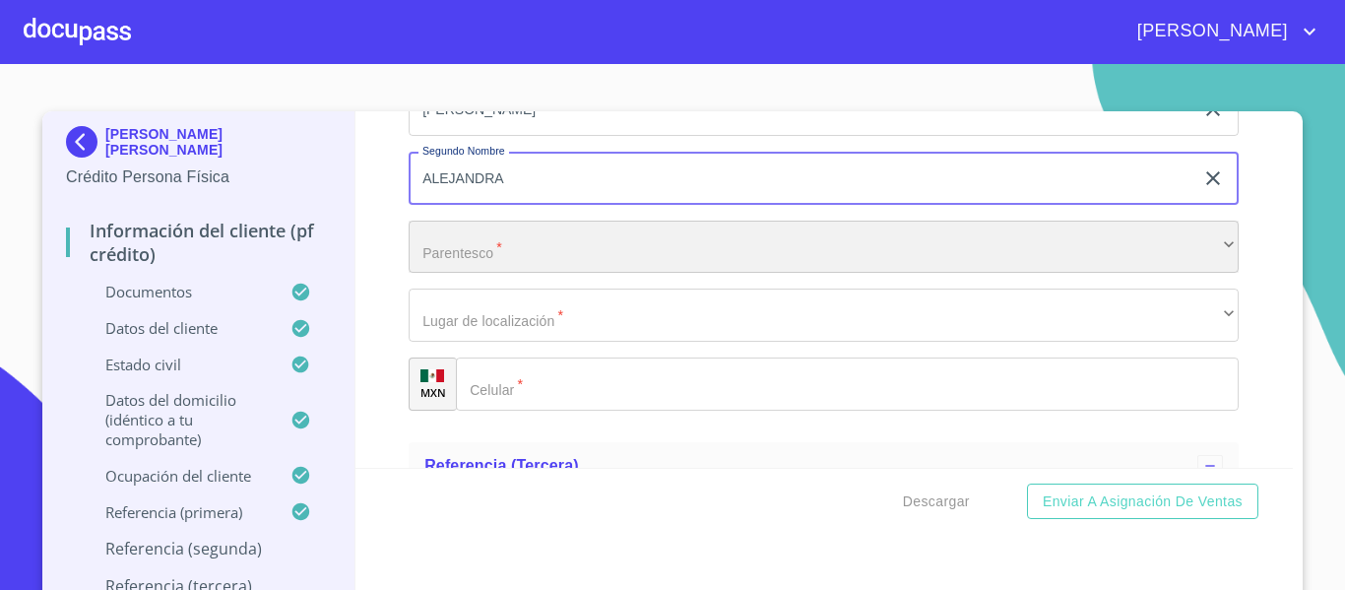
click at [458, 256] on div "​" at bounding box center [824, 247] width 830 height 53
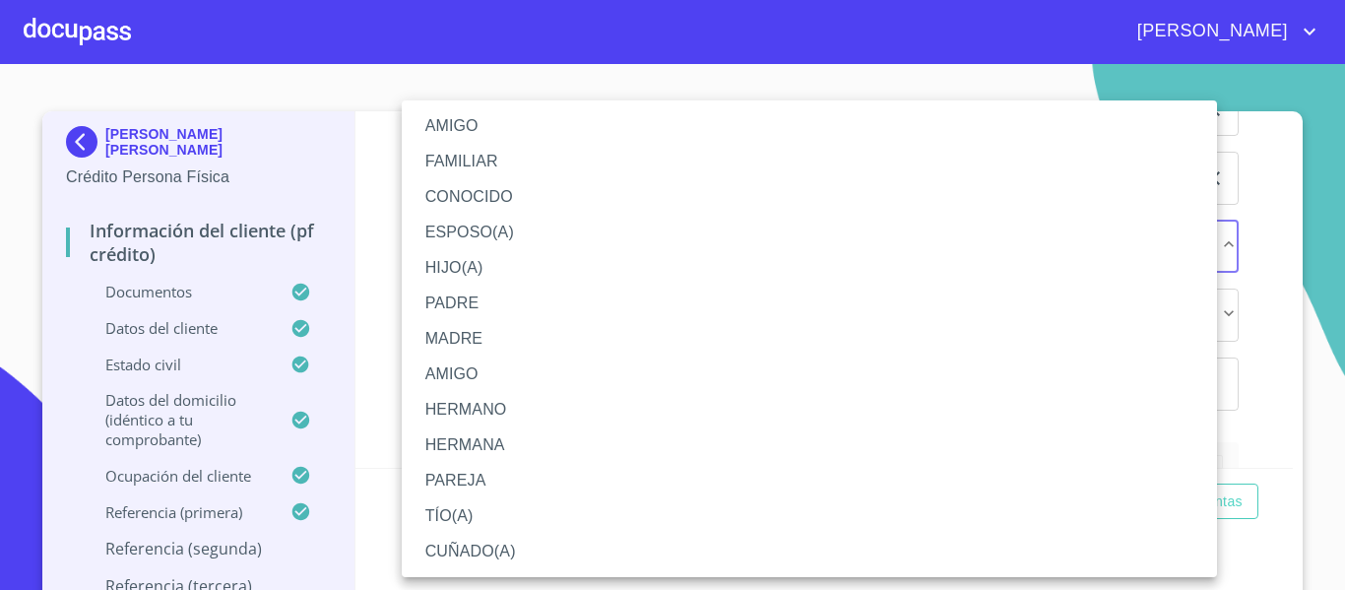
click at [440, 116] on li "AMIGO" at bounding box center [809, 125] width 815 height 35
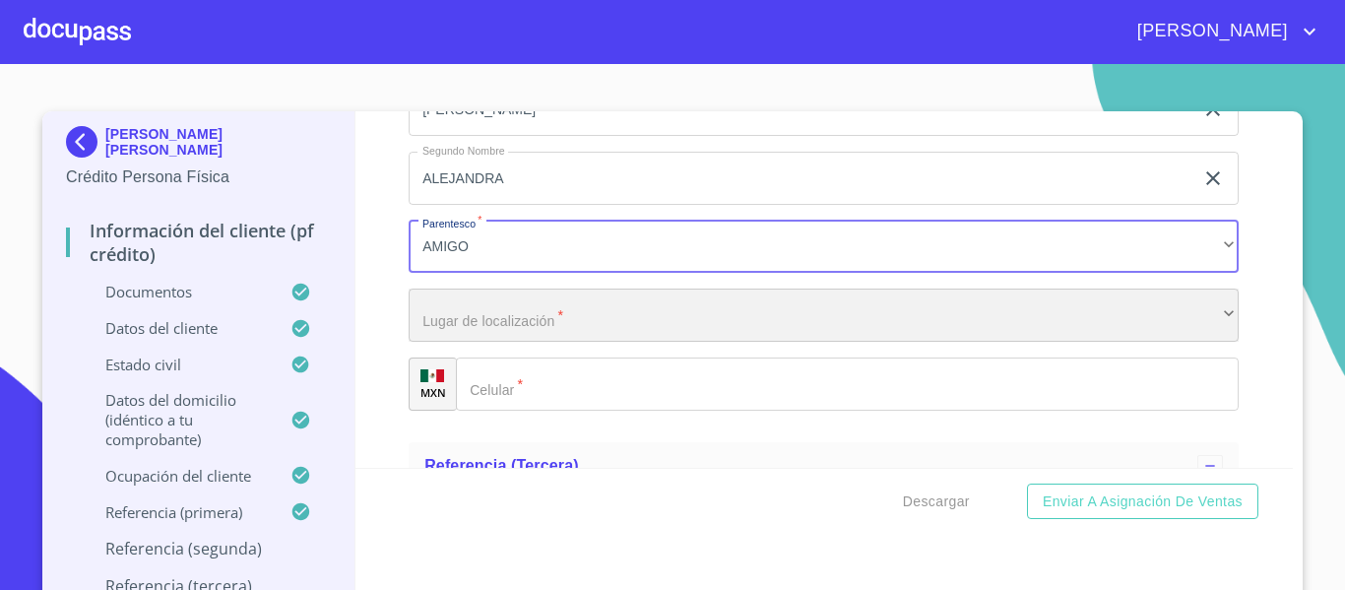
click at [586, 336] on div "​" at bounding box center [824, 314] width 830 height 53
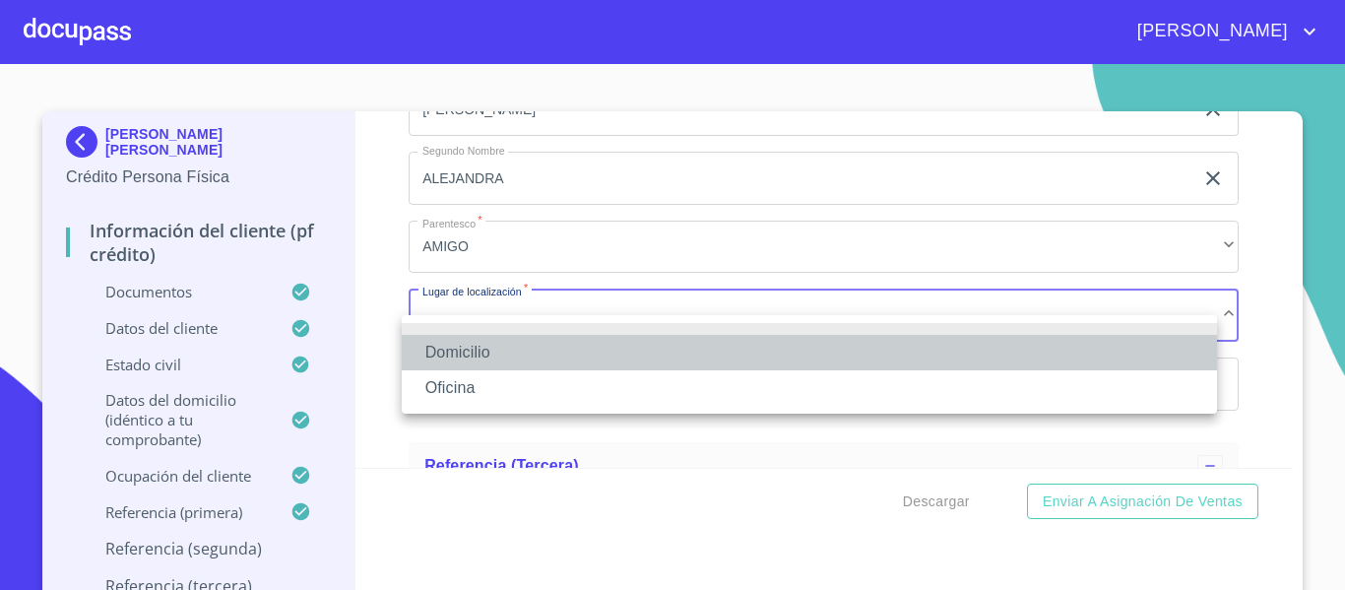
click at [454, 350] on li "Domicilio" at bounding box center [809, 352] width 815 height 35
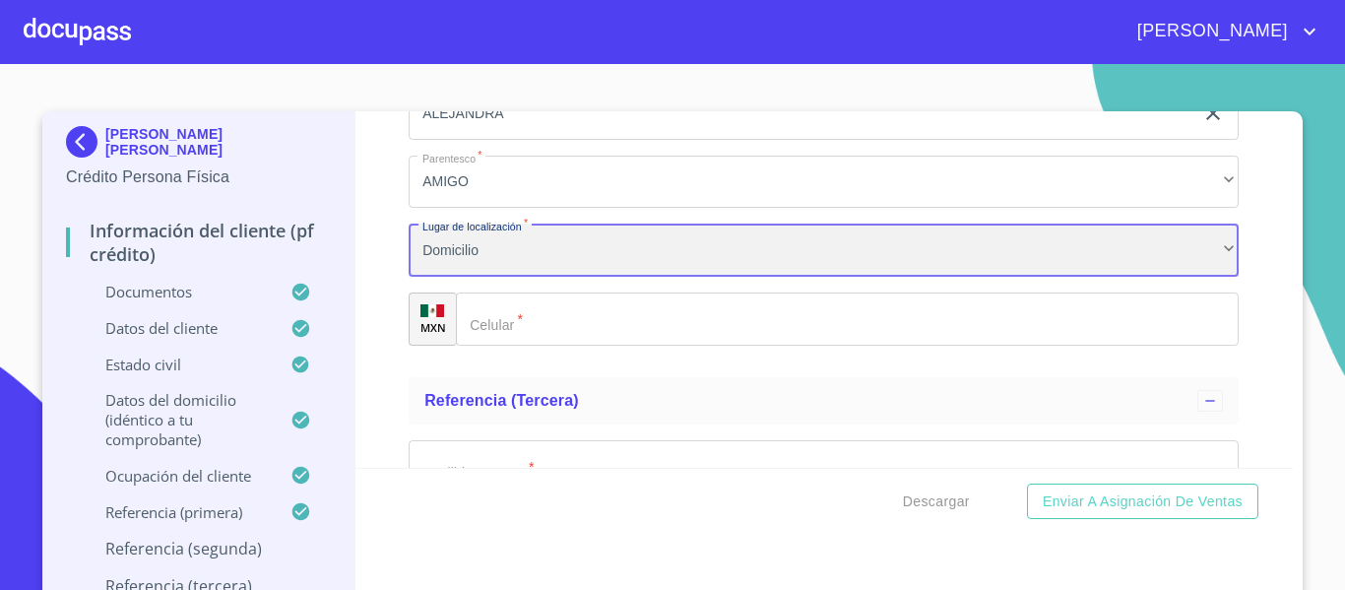
scroll to position [11089, 0]
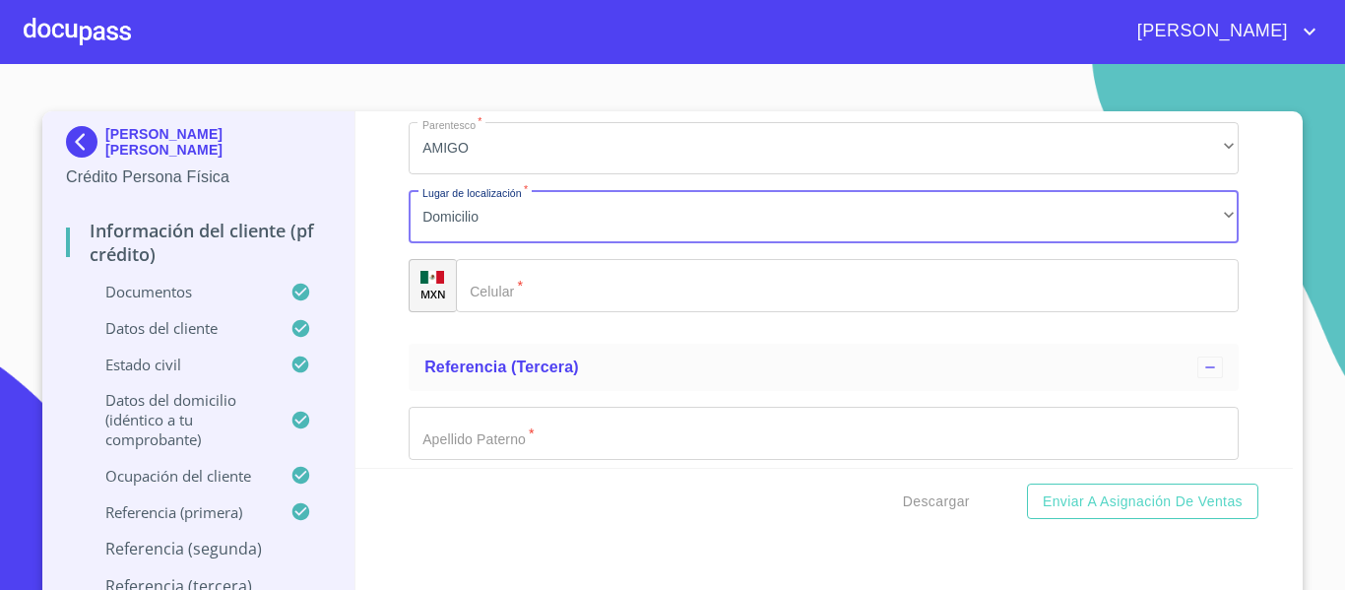
click at [475, 312] on div "​" at bounding box center [847, 285] width 783 height 53
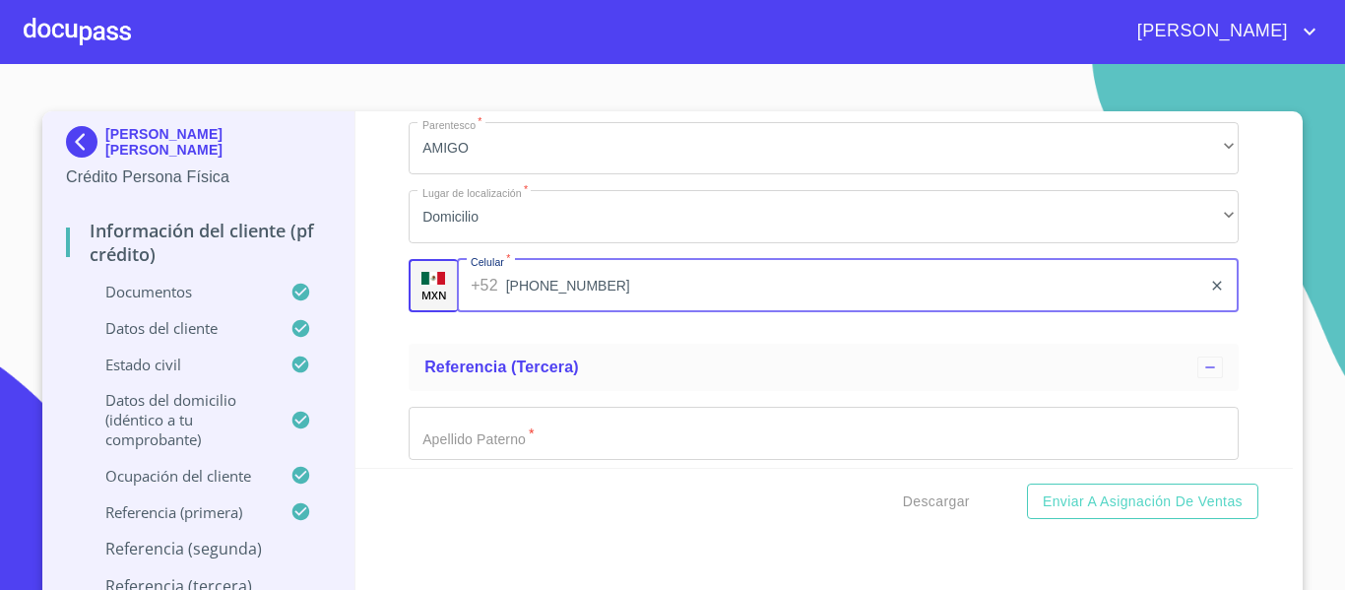
type input "[PHONE_NUMBER]"
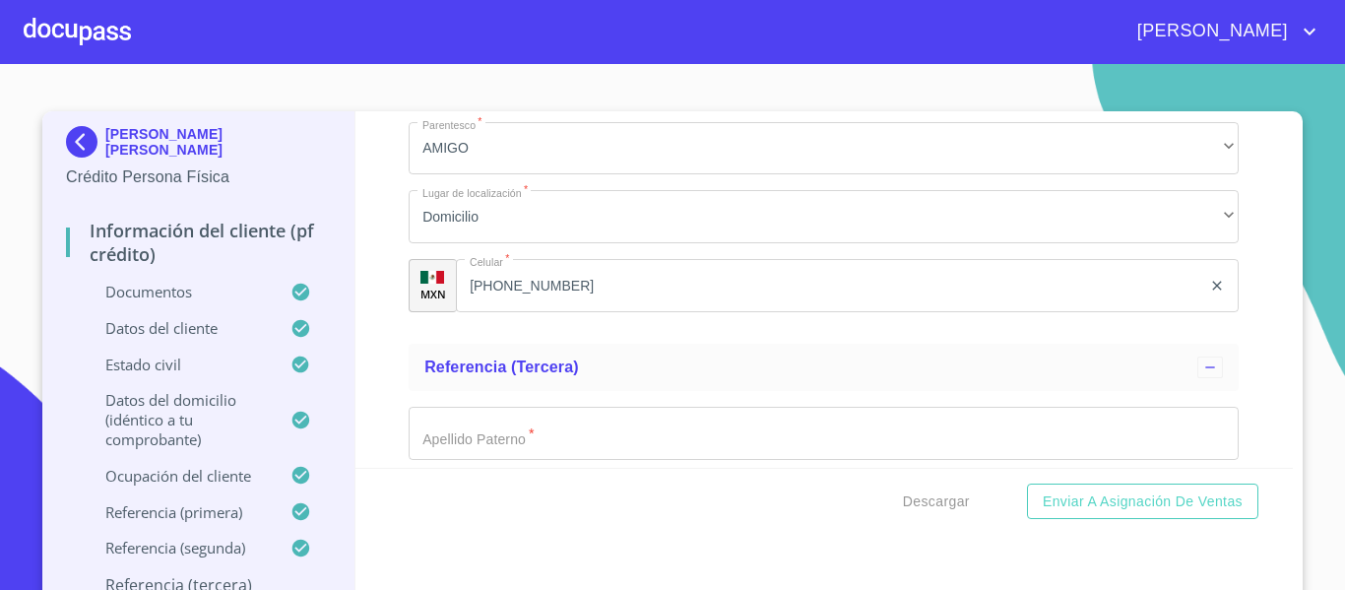
click at [399, 364] on div "Información del cliente (PF crédito) Documentos Documento de identificación.   …" at bounding box center [824, 289] width 938 height 356
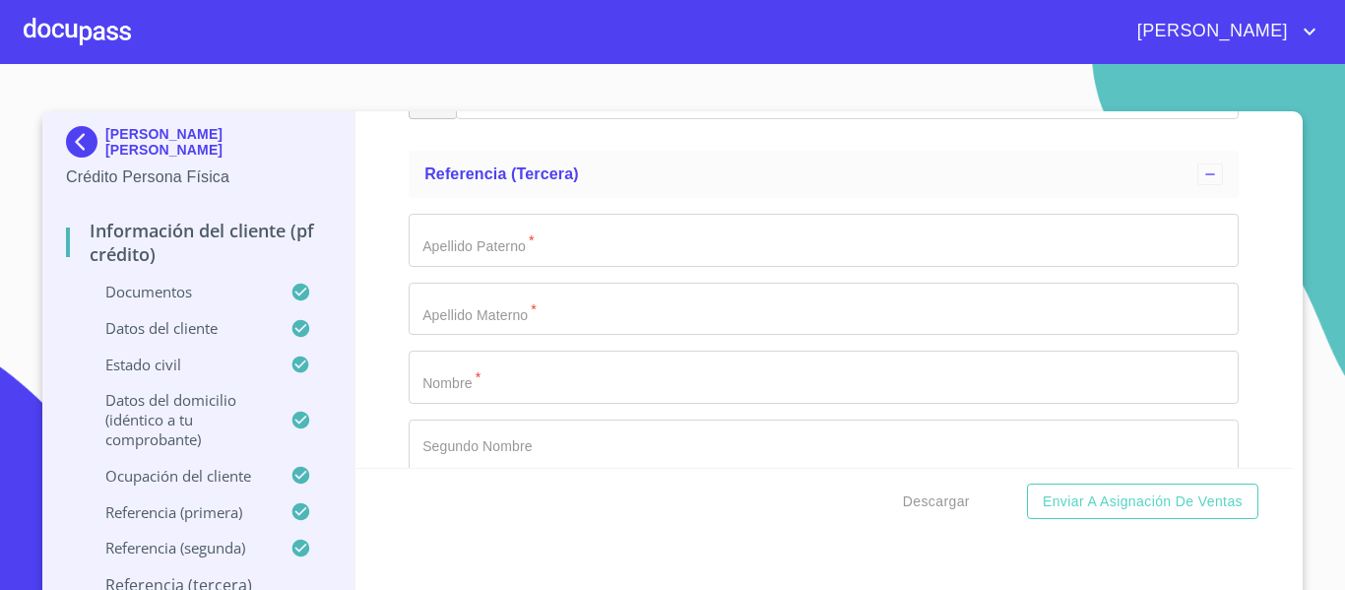
scroll to position [11286, 0]
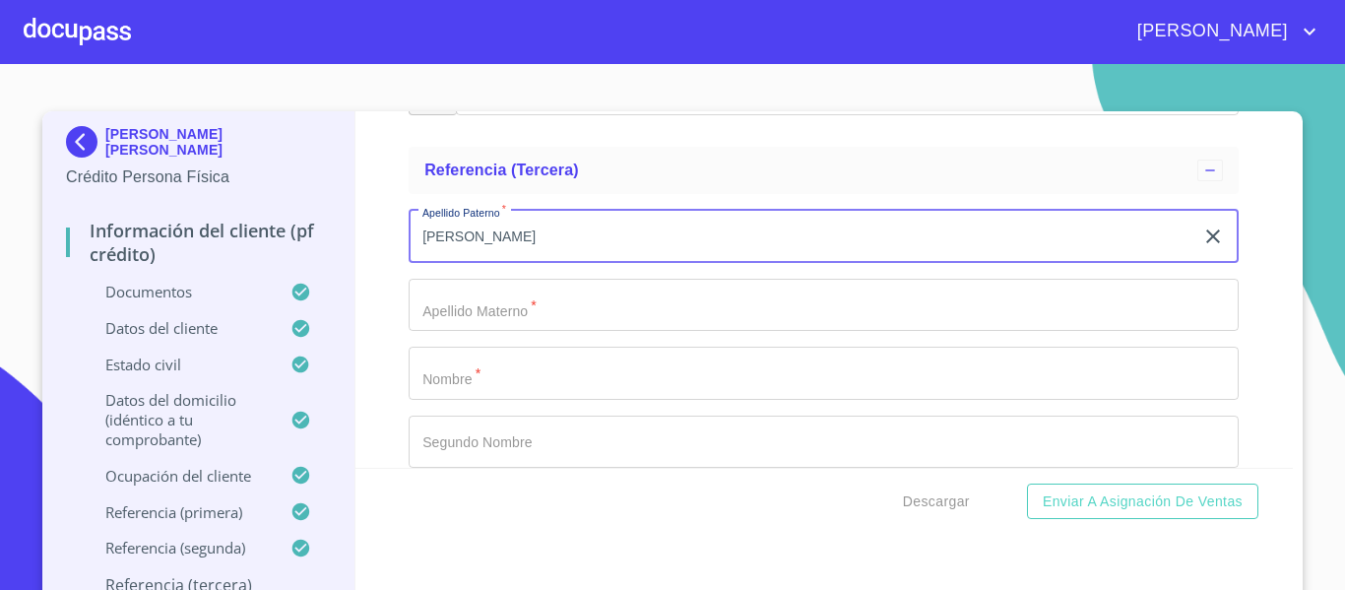
type input "[PERSON_NAME]"
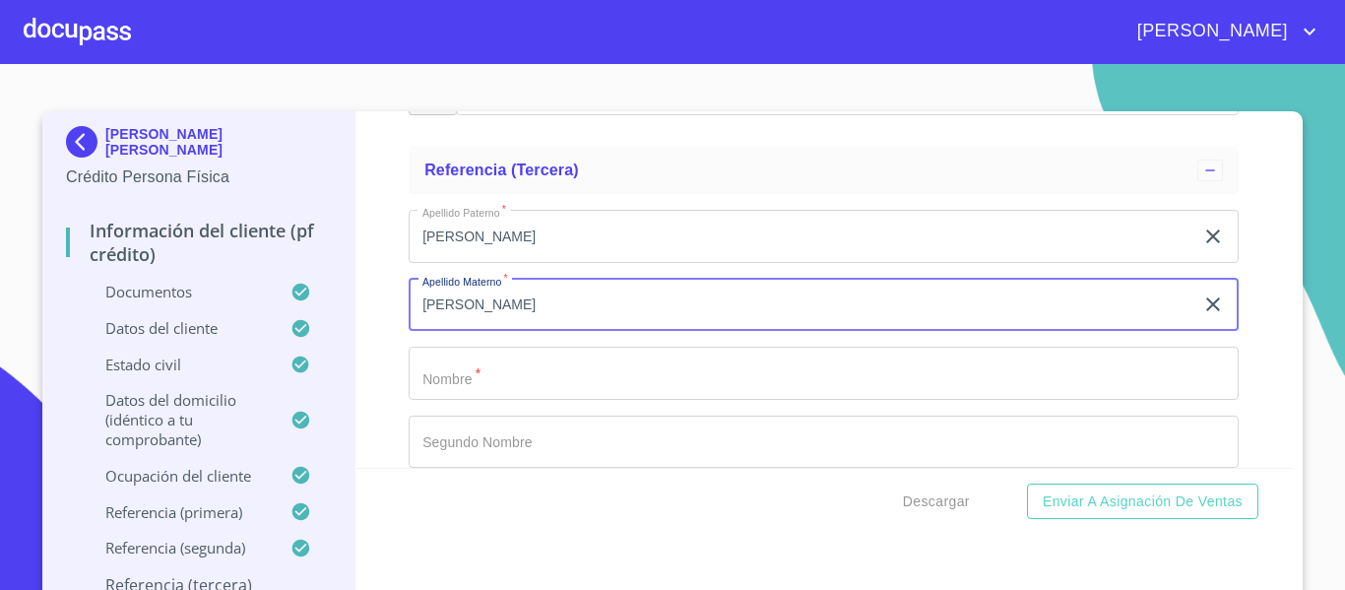
type input "[PERSON_NAME]"
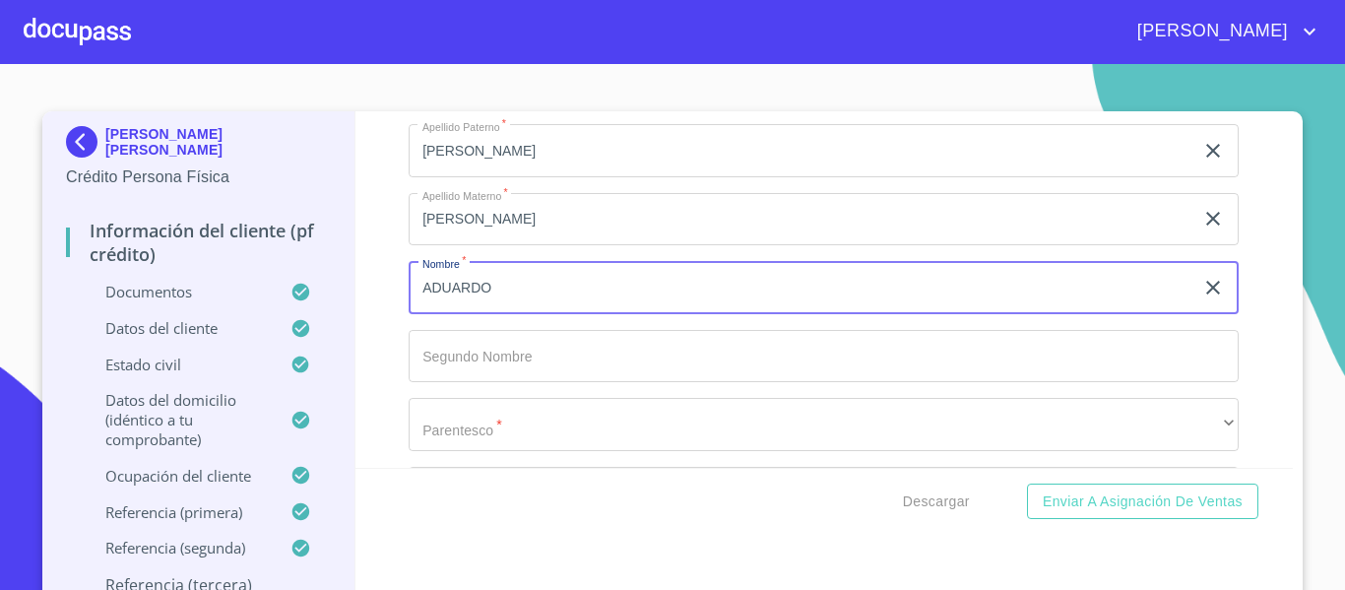
scroll to position [11483, 0]
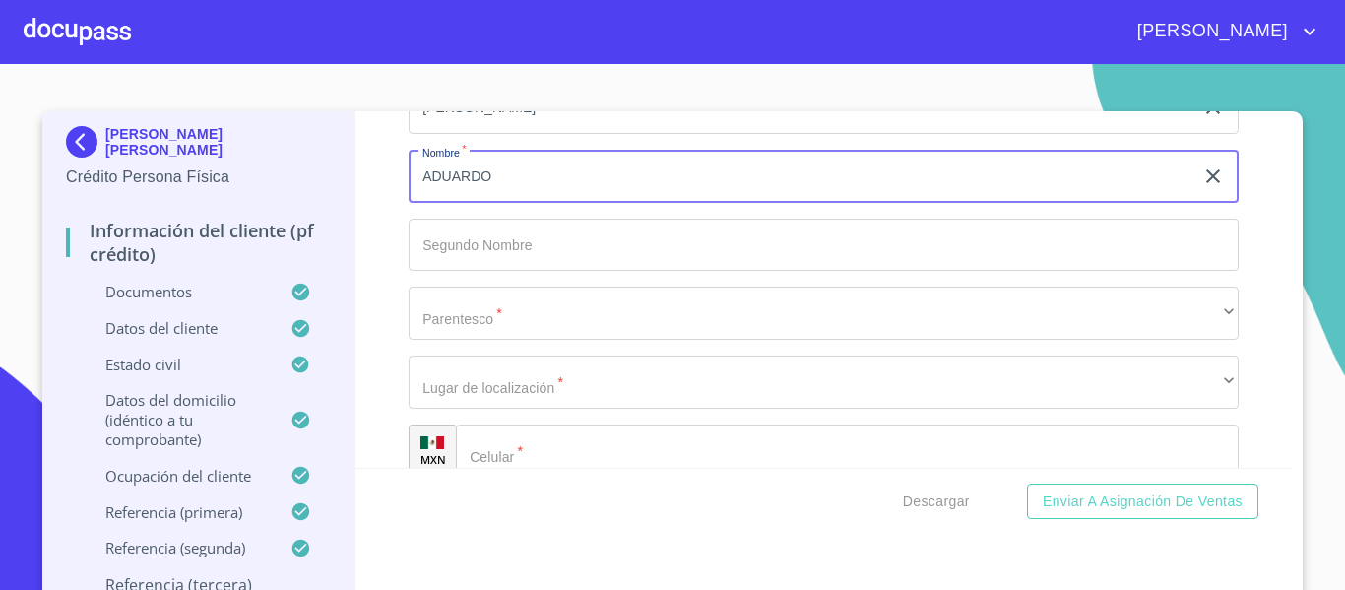
type input "ADUARDO"
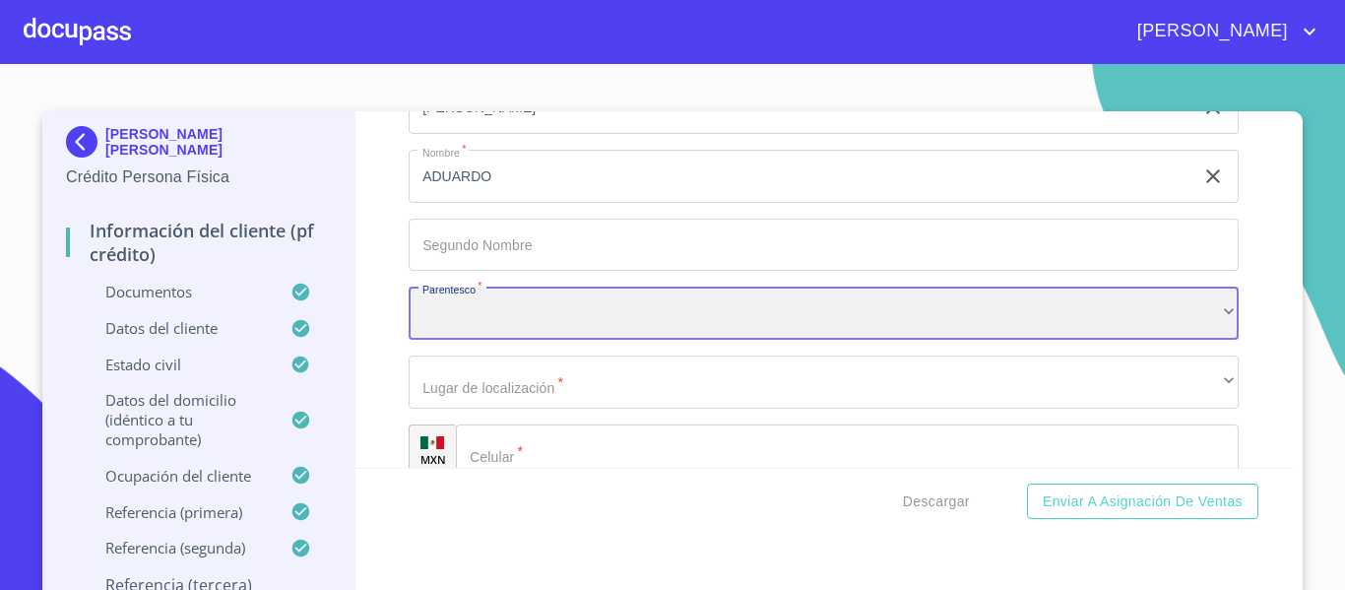
click at [466, 340] on div "​" at bounding box center [824, 312] width 830 height 53
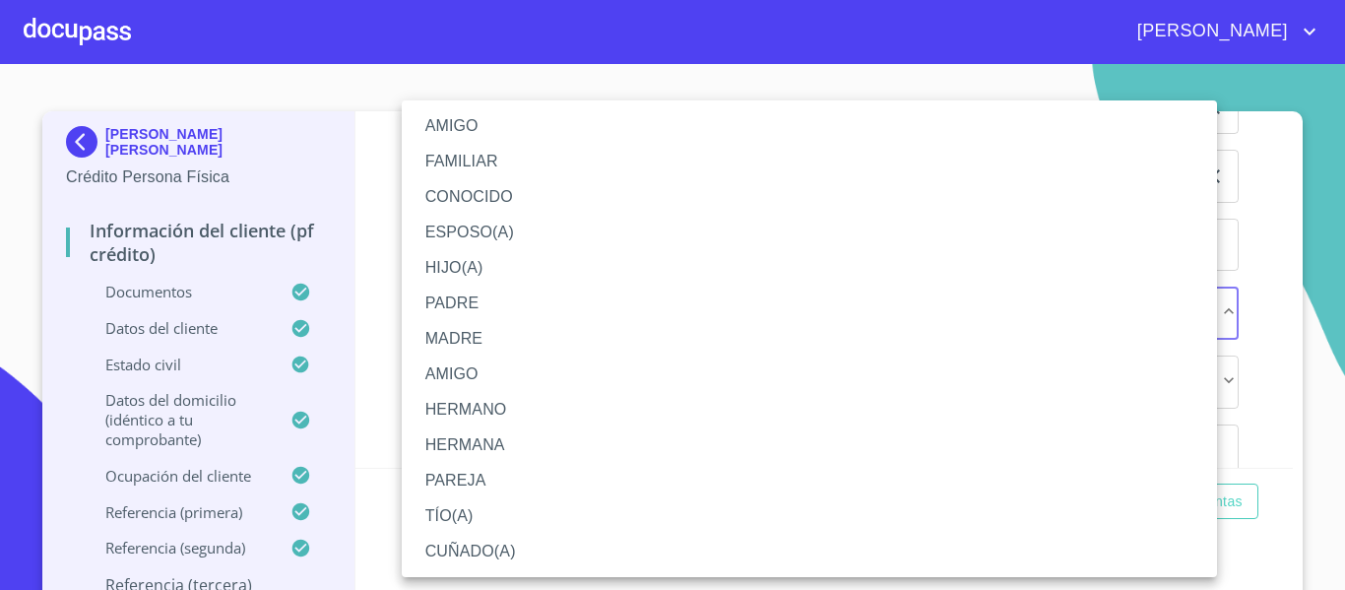
click at [462, 415] on li "HERMANO" at bounding box center [809, 409] width 815 height 35
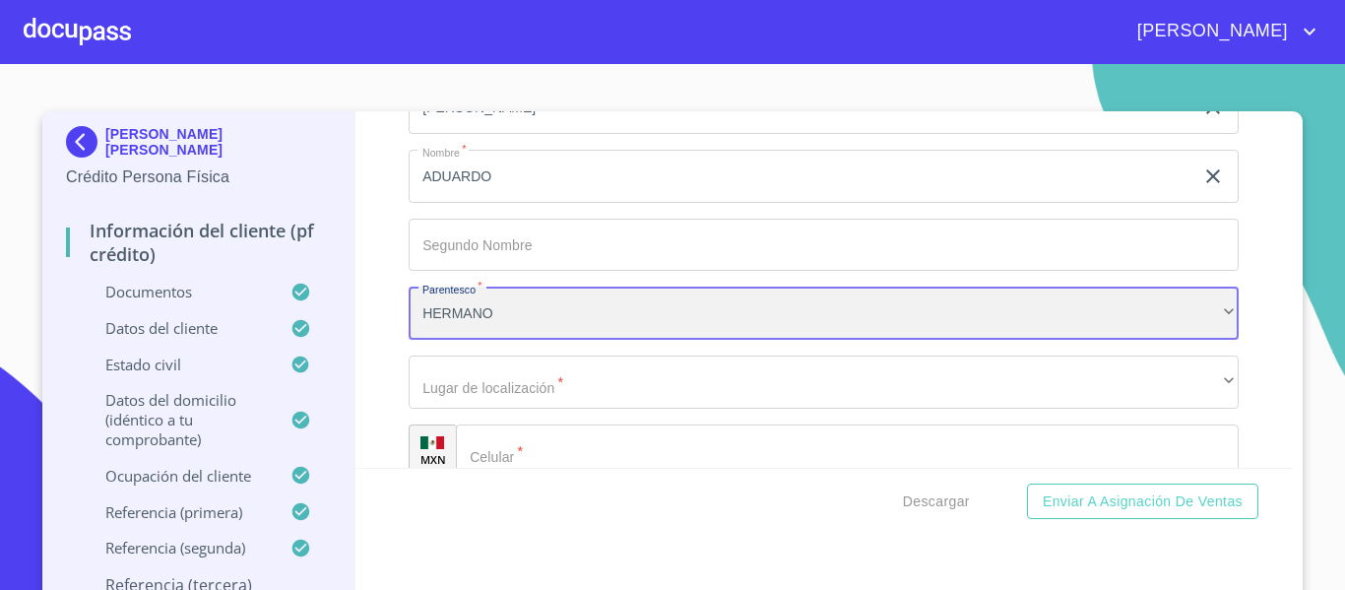
scroll to position [11582, 0]
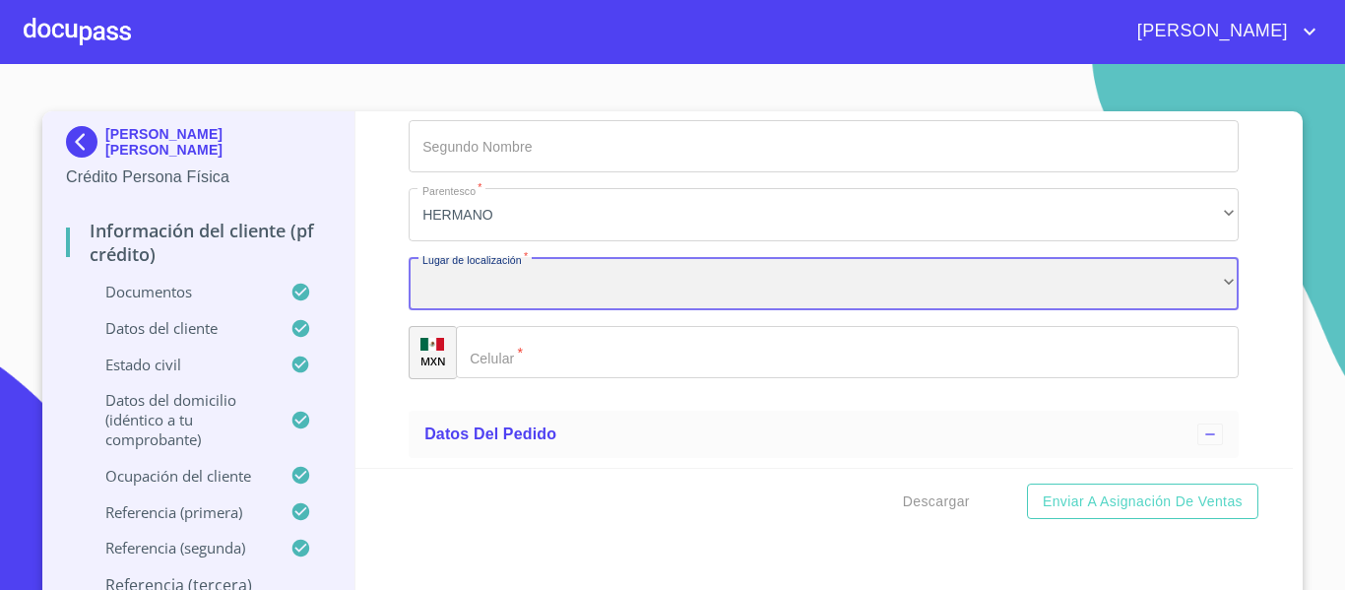
click at [454, 304] on div "​" at bounding box center [824, 283] width 830 height 53
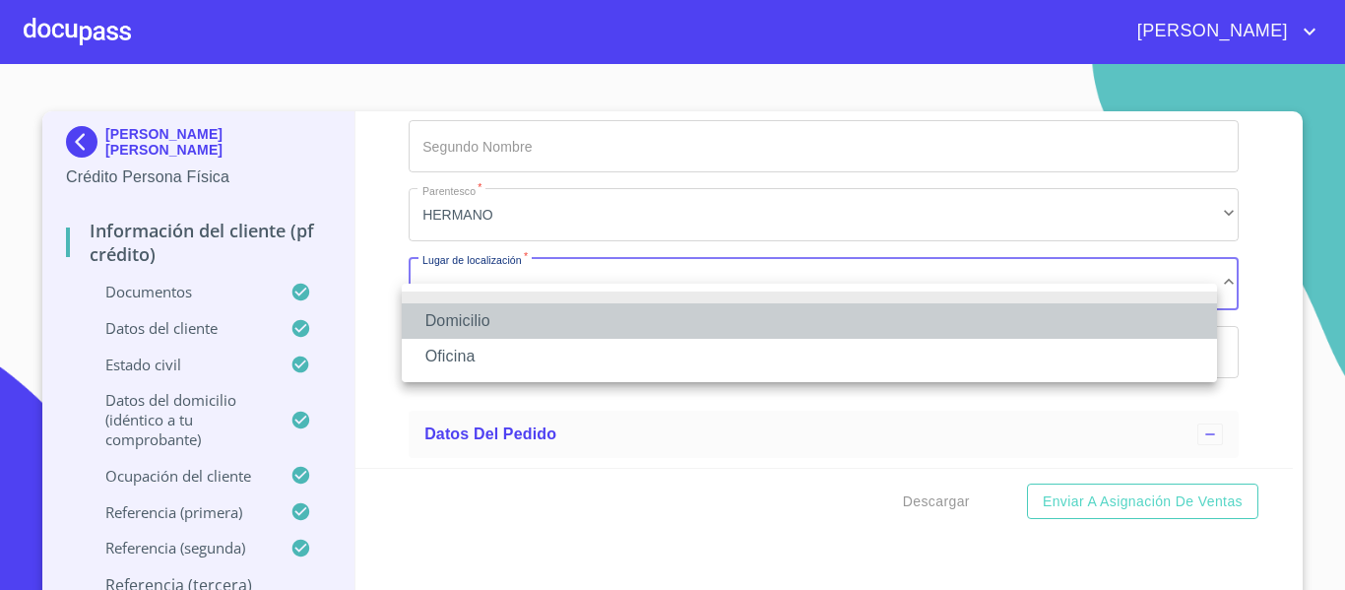
click at [454, 311] on li "Domicilio" at bounding box center [809, 320] width 815 height 35
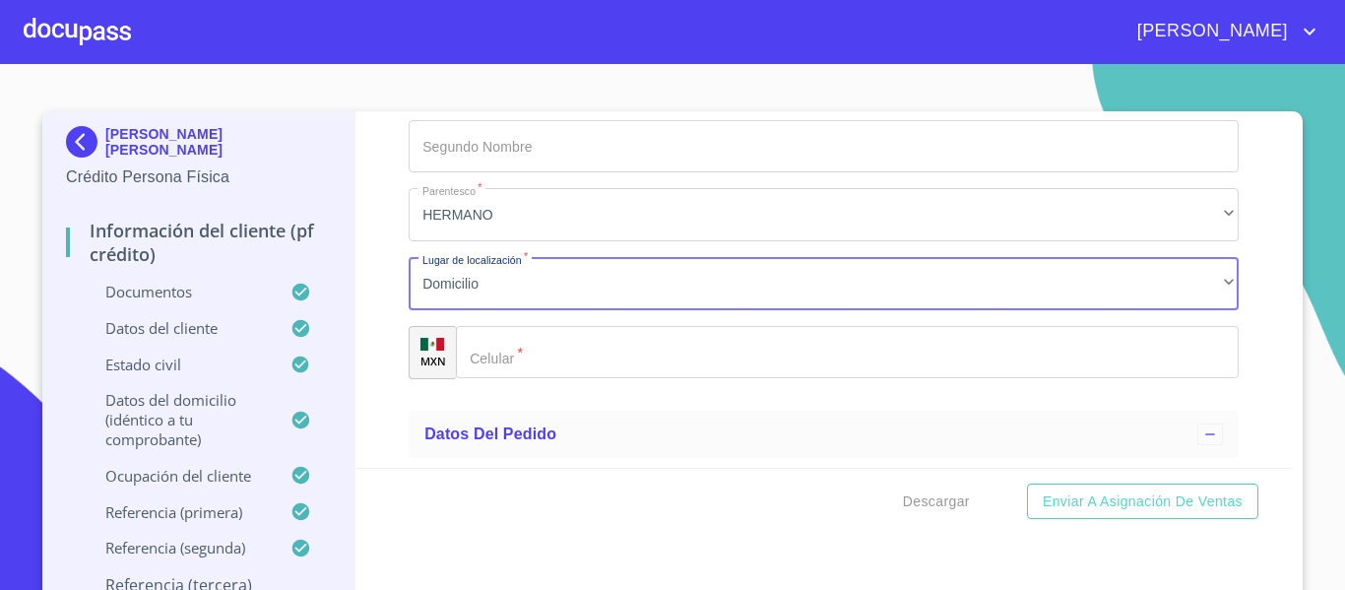
click at [481, 379] on div "​" at bounding box center [847, 352] width 783 height 53
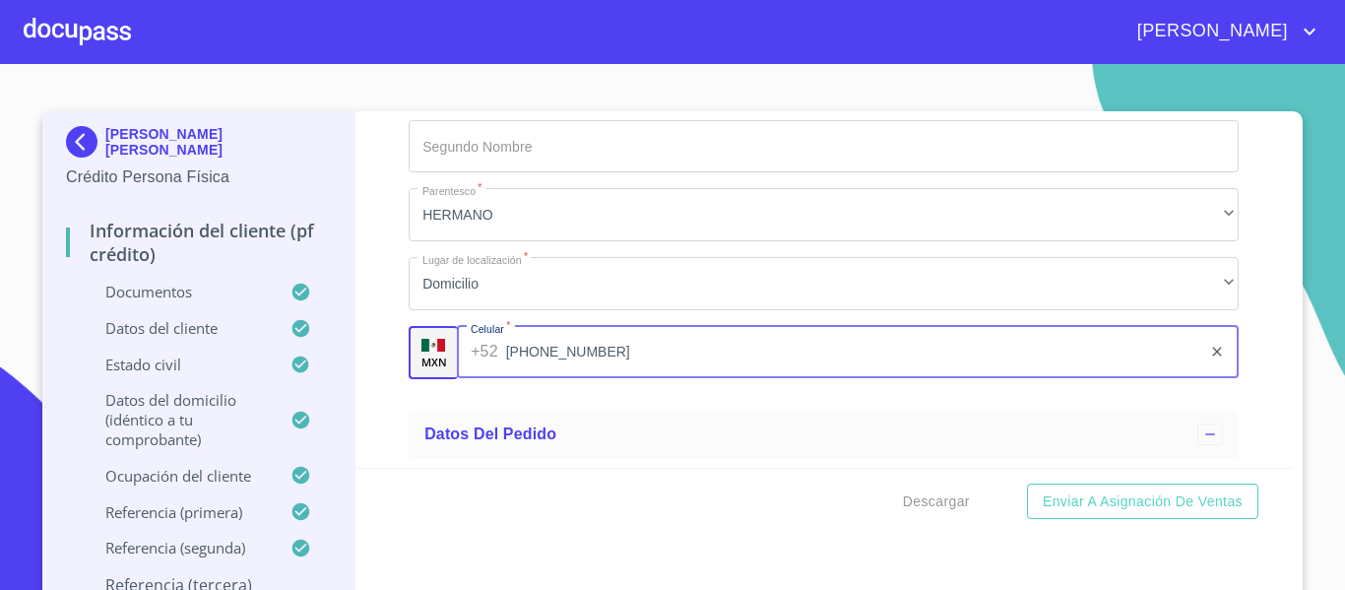
type input "[PHONE_NUMBER]"
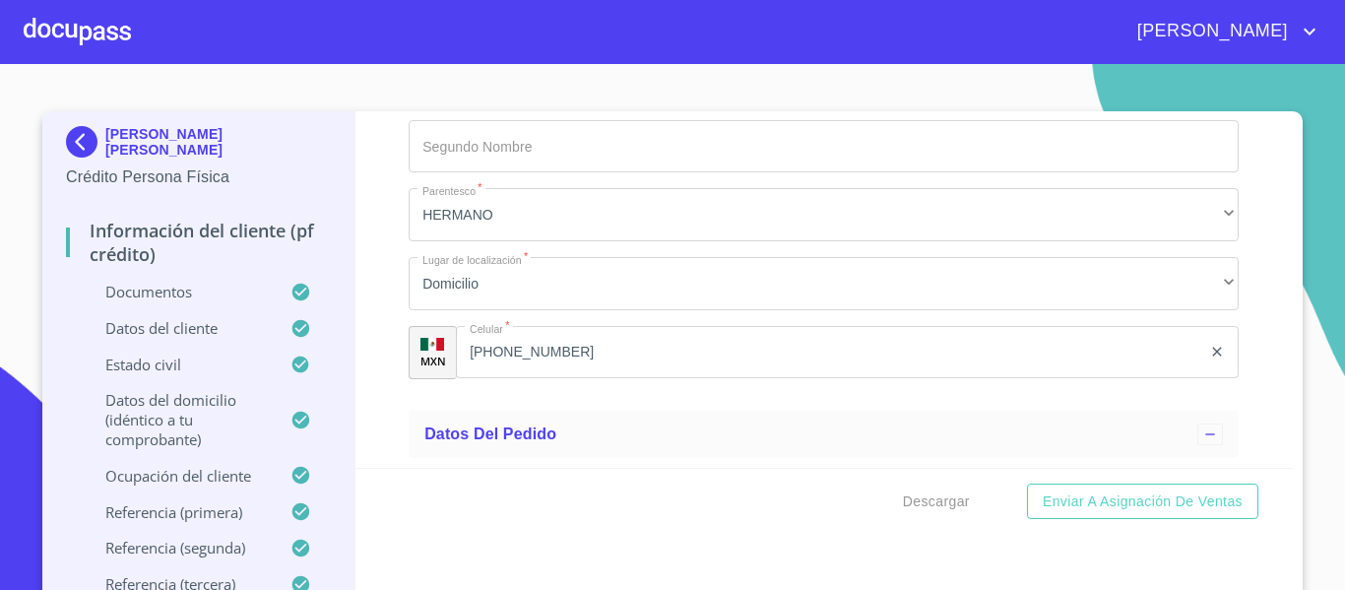
click at [382, 405] on div "Información del cliente (PF crédito) Documentos Documento de identificación.   …" at bounding box center [824, 289] width 938 height 356
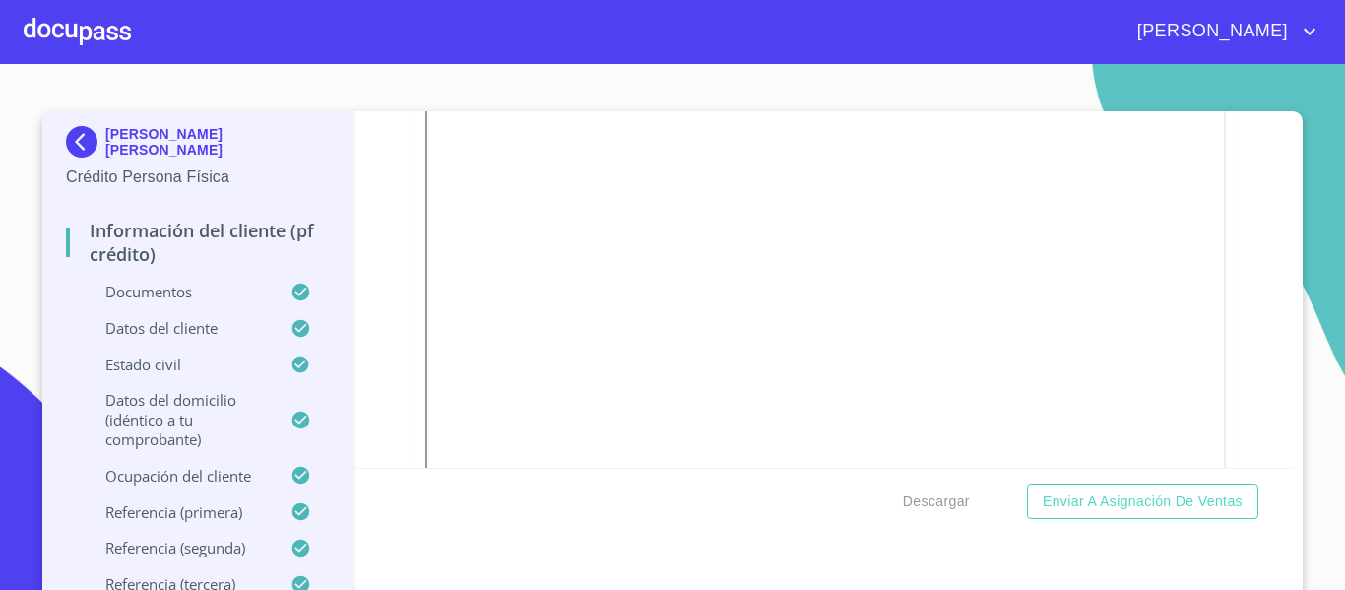
scroll to position [1132, 0]
click at [911, 485] on button "Descargar" at bounding box center [936, 501] width 83 height 36
